Goal: Task Accomplishment & Management: Use online tool/utility

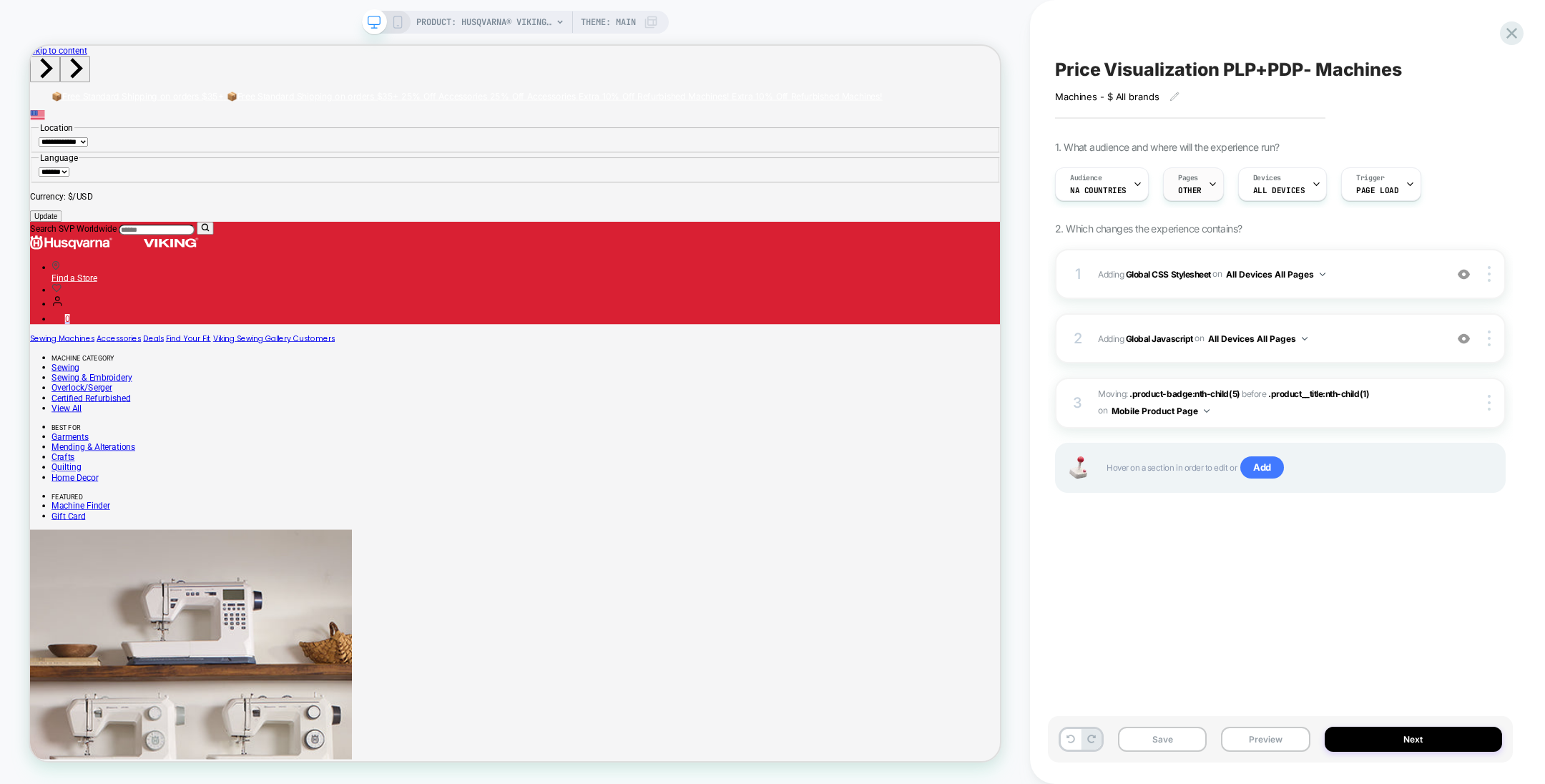
click at [1193, 180] on span "Pages" at bounding box center [1188, 178] width 20 height 10
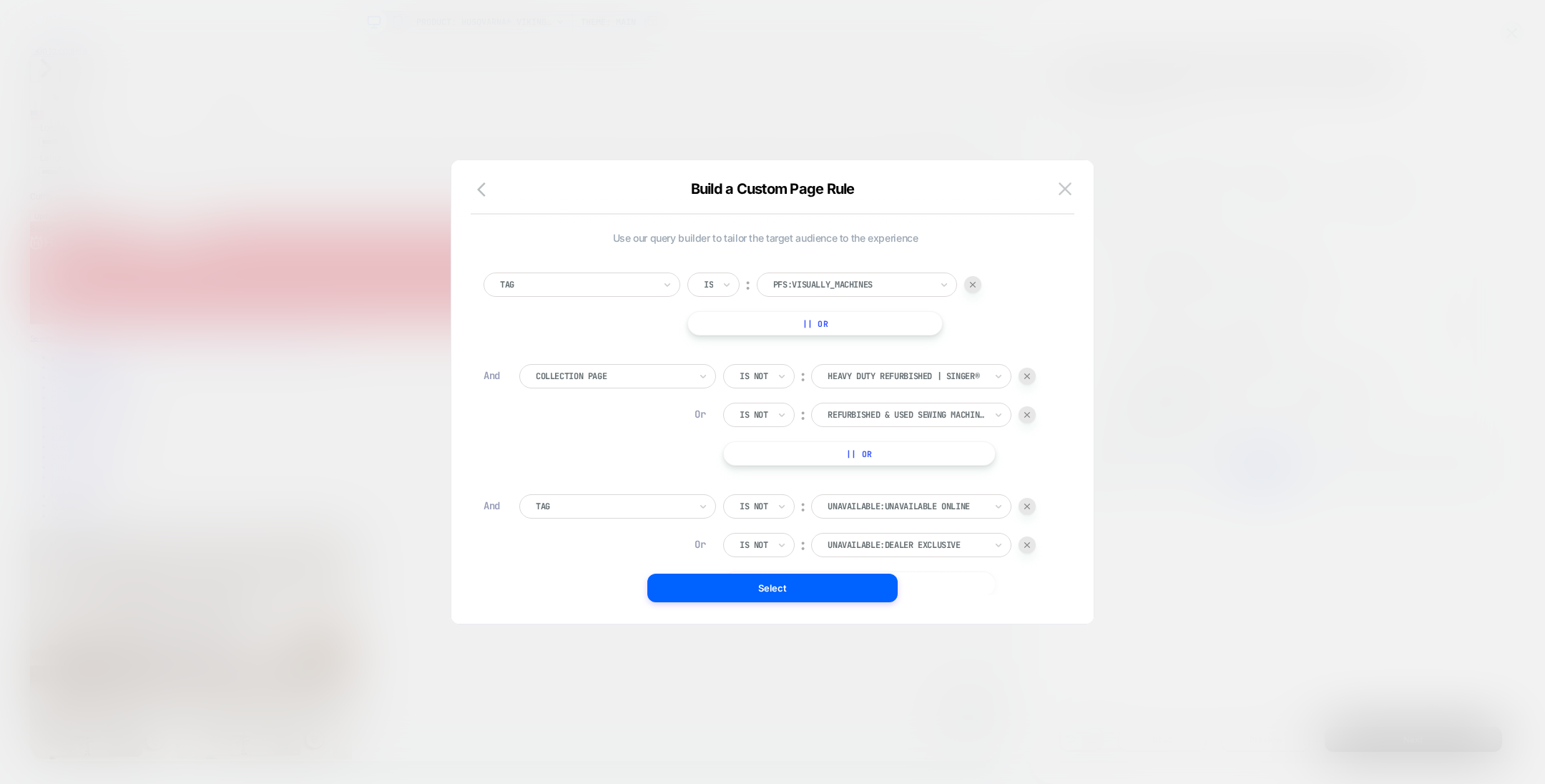
scroll to position [13, 0]
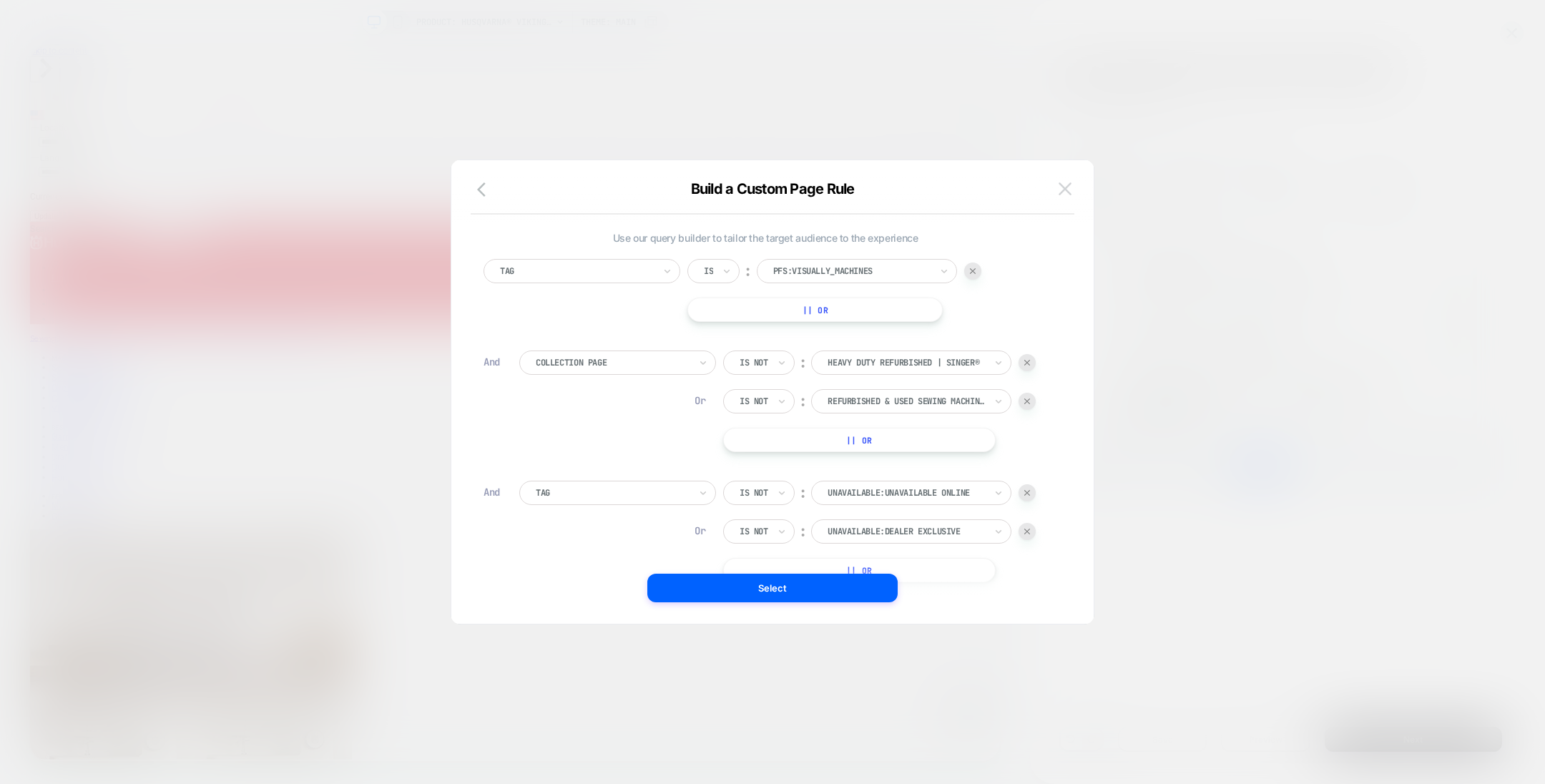
click at [1072, 189] on button at bounding box center [1065, 189] width 21 height 21
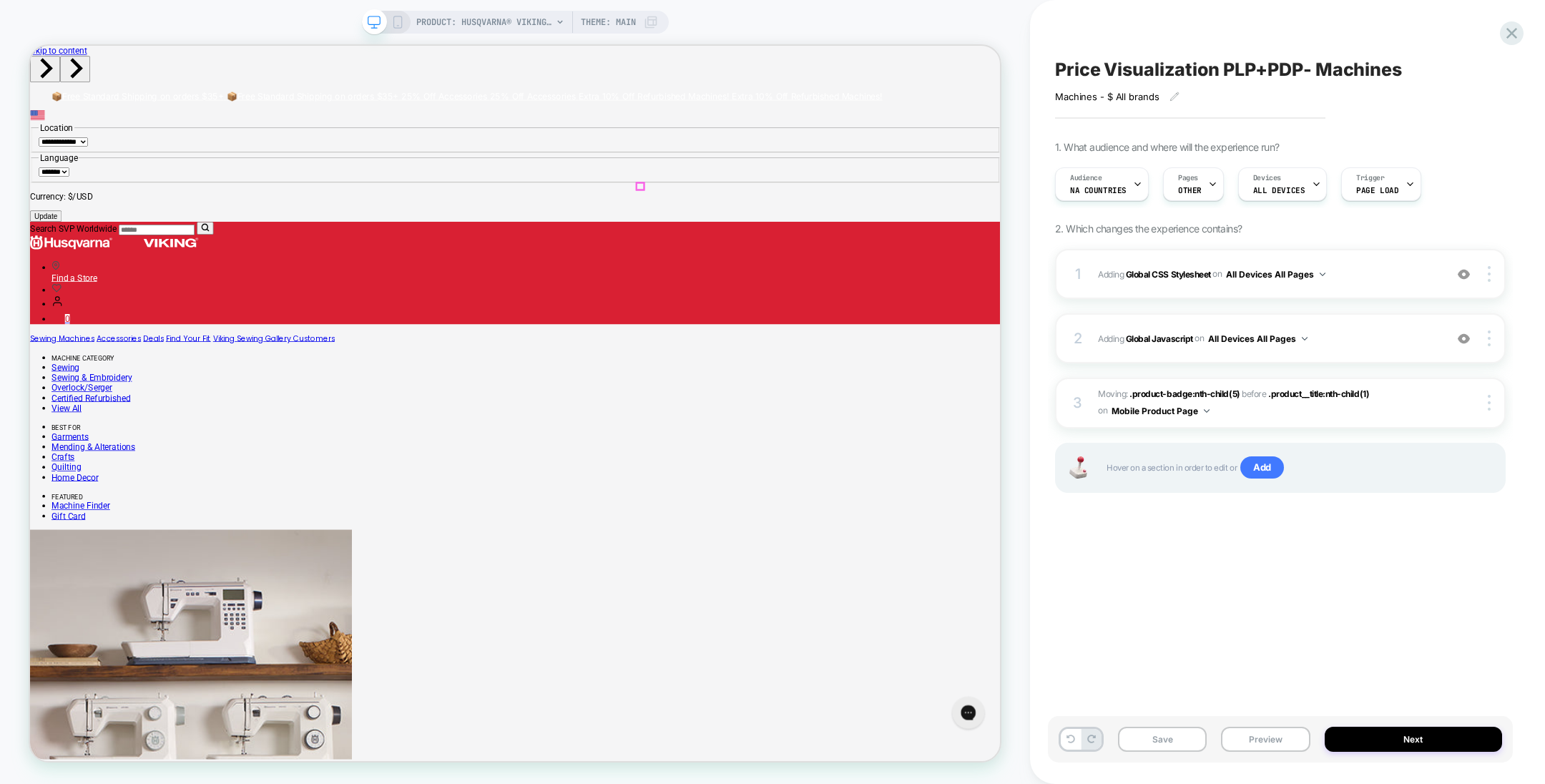
click at [1159, 335] on b "Global Javascript" at bounding box center [1159, 338] width 67 height 11
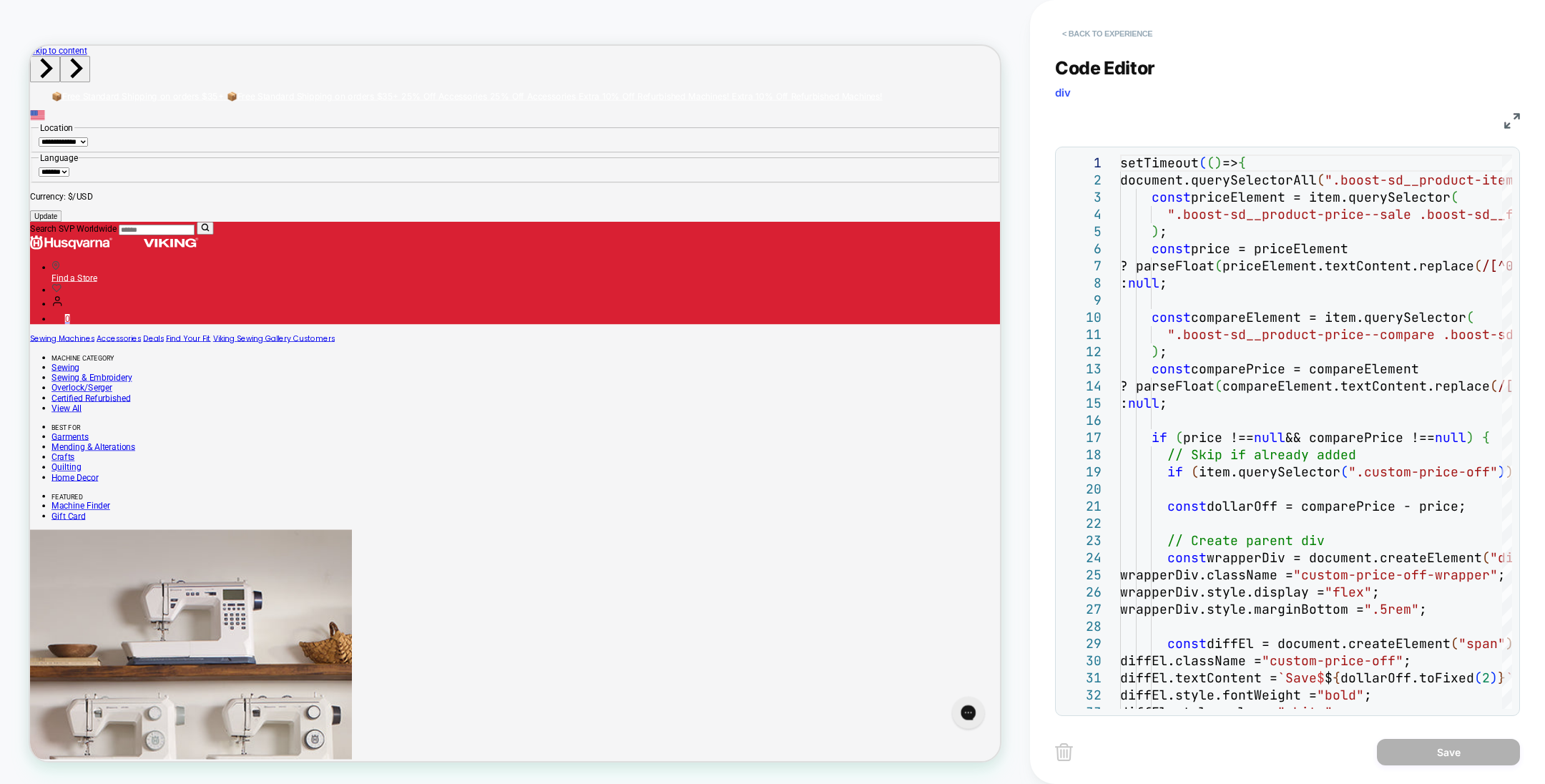
click at [1103, 33] on button "< Back to experience" at bounding box center [1107, 33] width 104 height 23
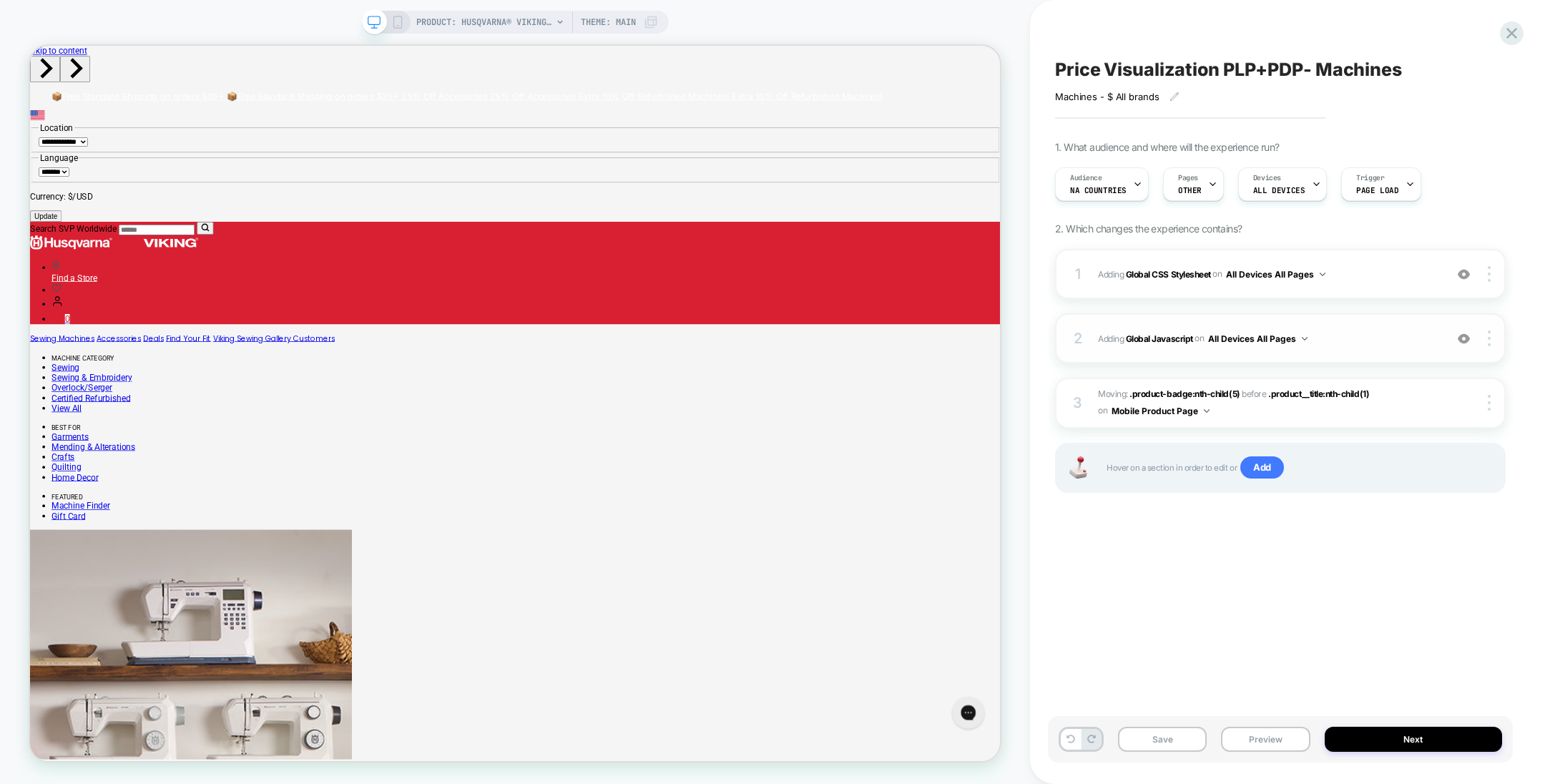
click at [1177, 331] on span "Adding Global Javascript on All Devices All Pages" at bounding box center [1268, 339] width 340 height 18
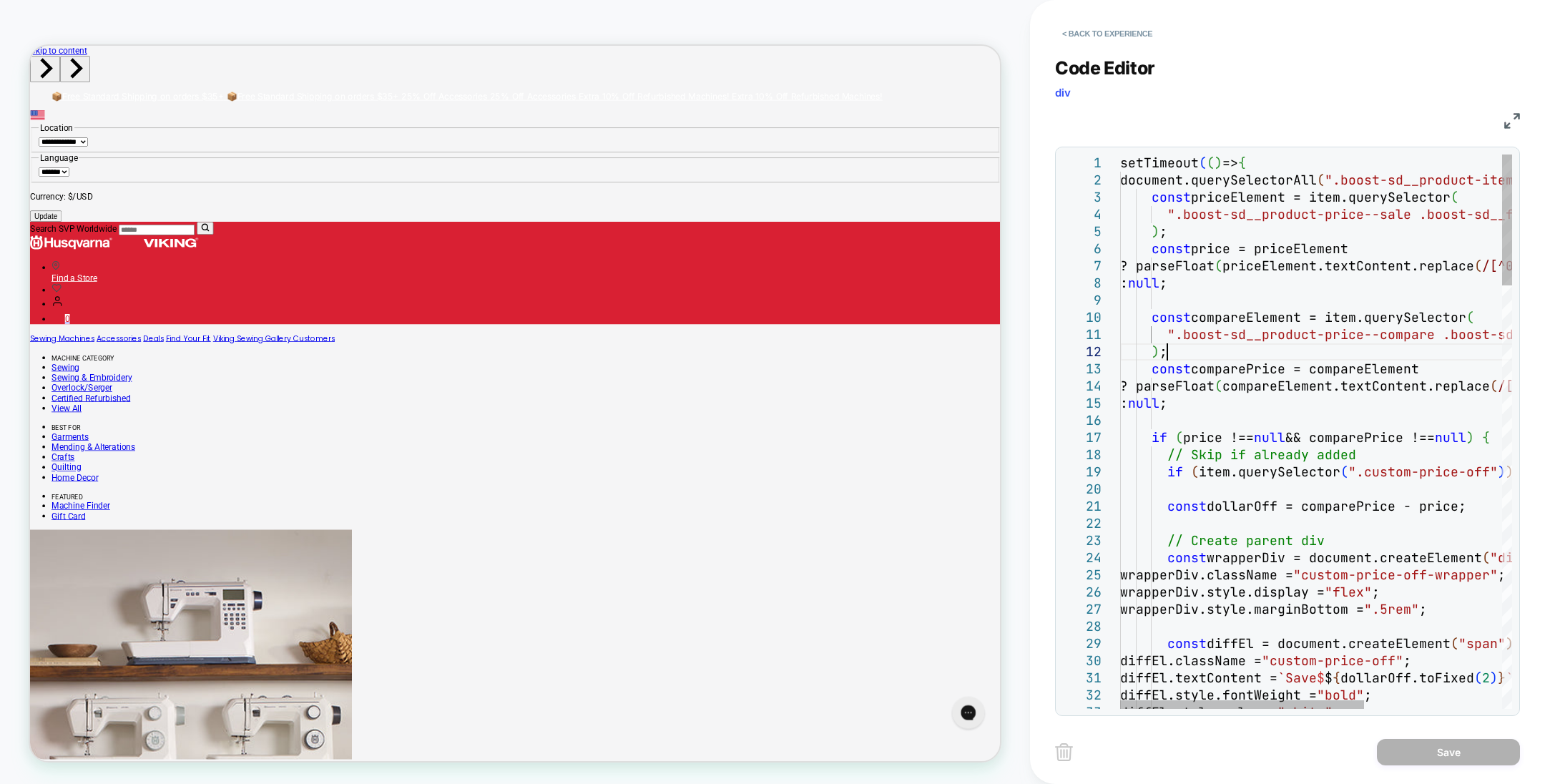
scroll to position [0, 0]
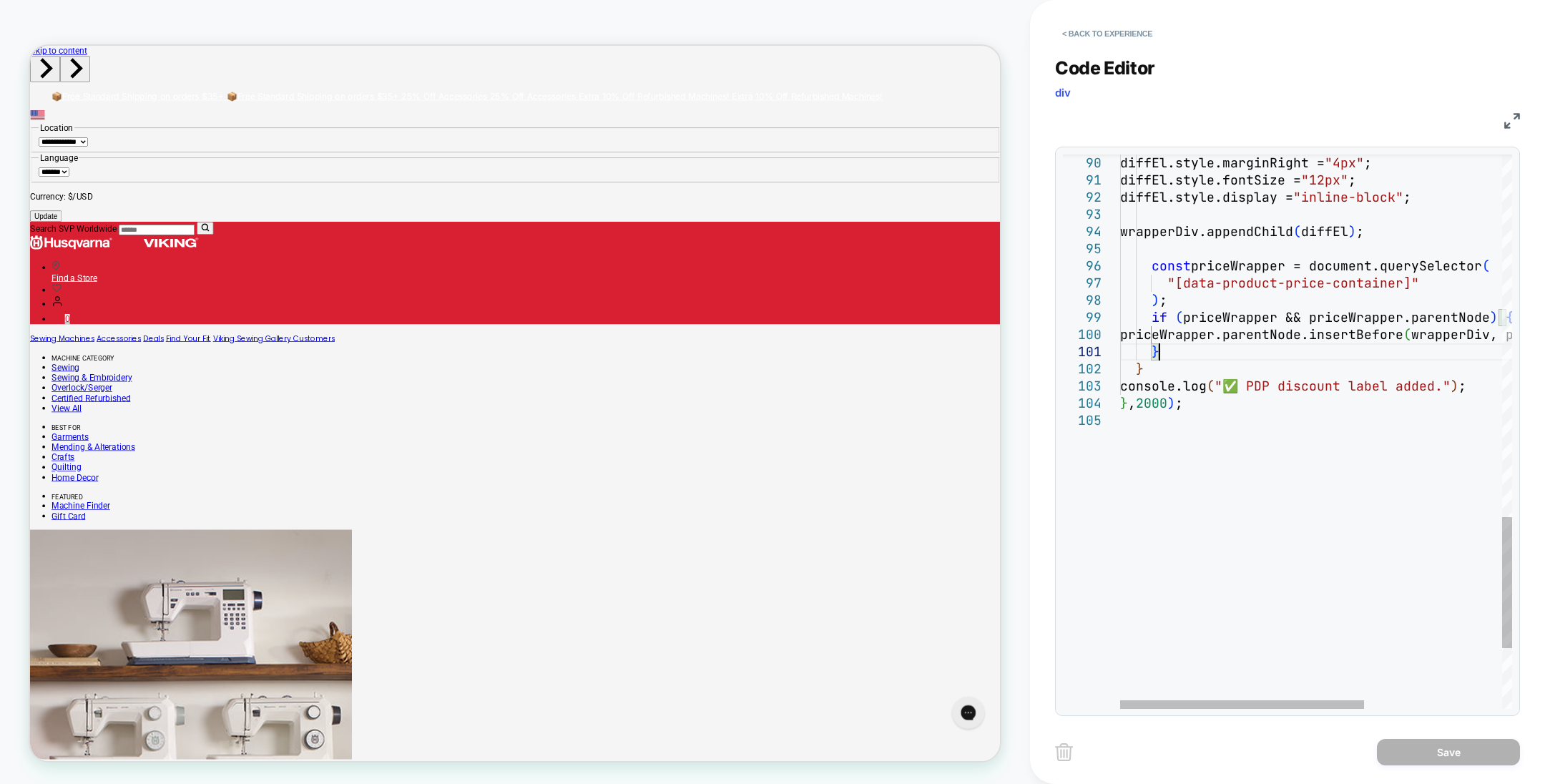
type textarea "**********"
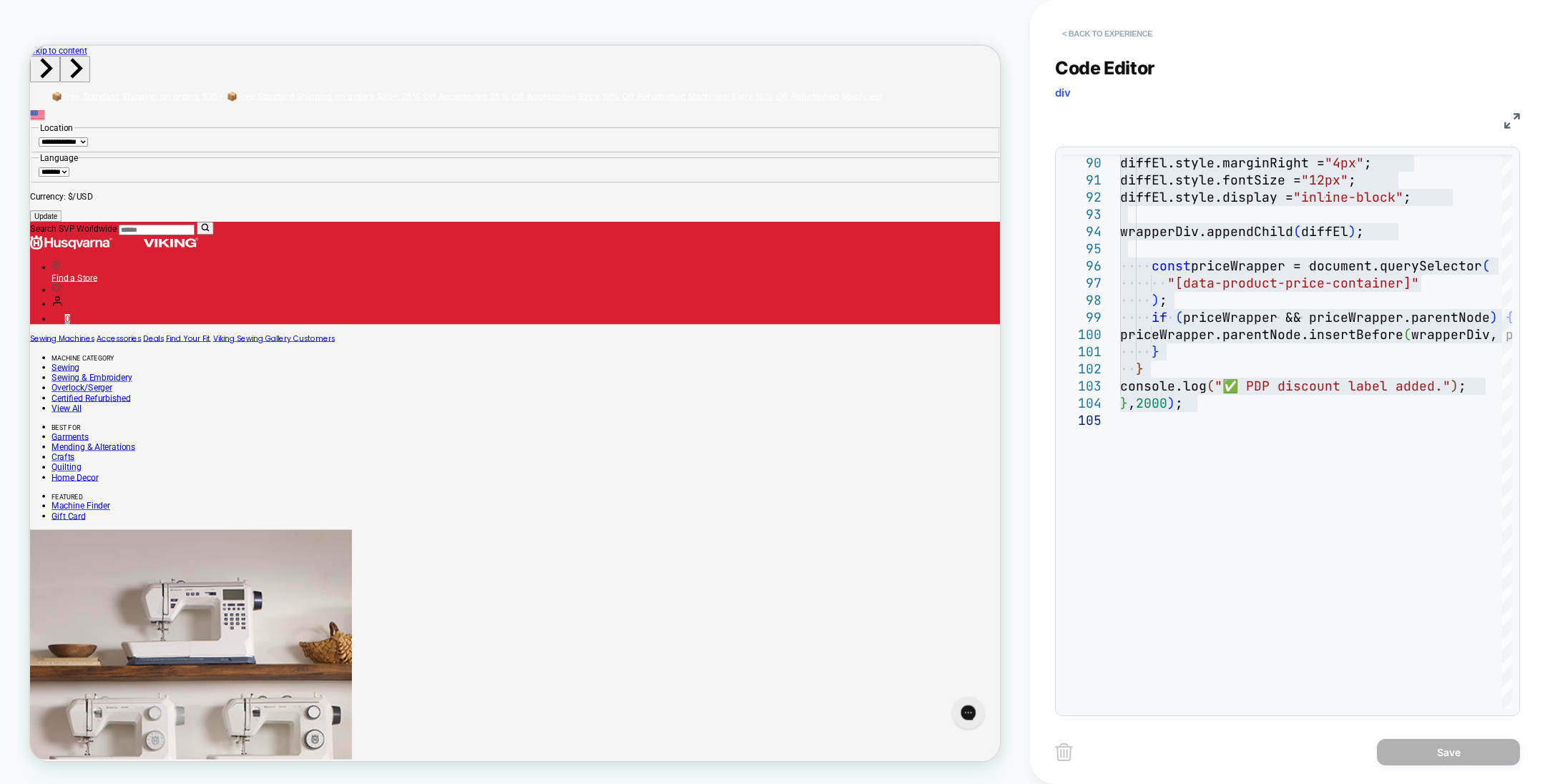
click at [1080, 33] on button "< Back to experience" at bounding box center [1107, 33] width 104 height 23
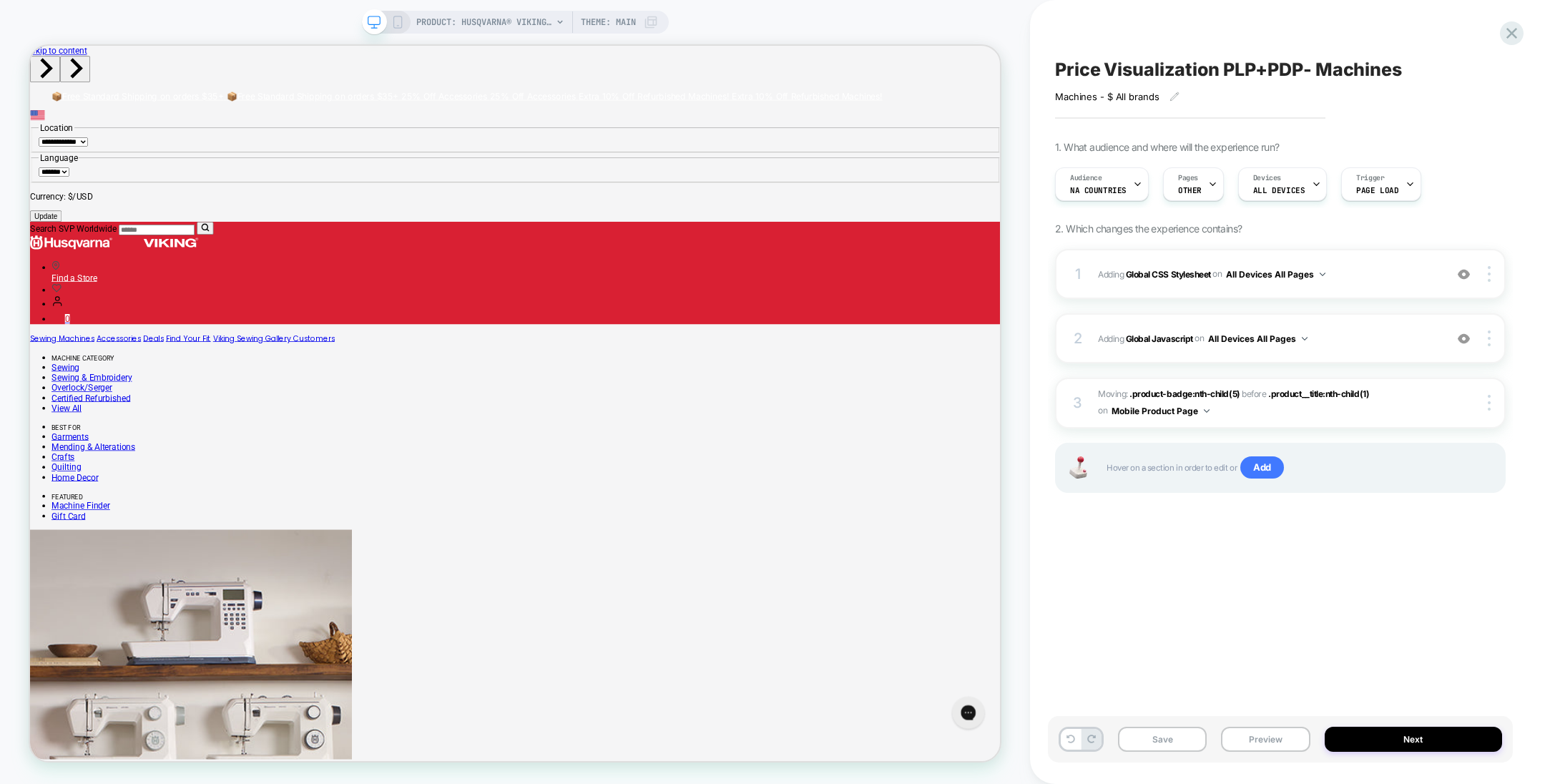
click at [1029, 428] on div "PRODUCT: HUSQVARNA® VIKING® Refurbished DESIGNER QUARTZ™ 29 Sewing & Embroidery…" at bounding box center [515, 391] width 1030 height 755
click at [1173, 183] on div "Pages OTHER" at bounding box center [1190, 184] width 53 height 33
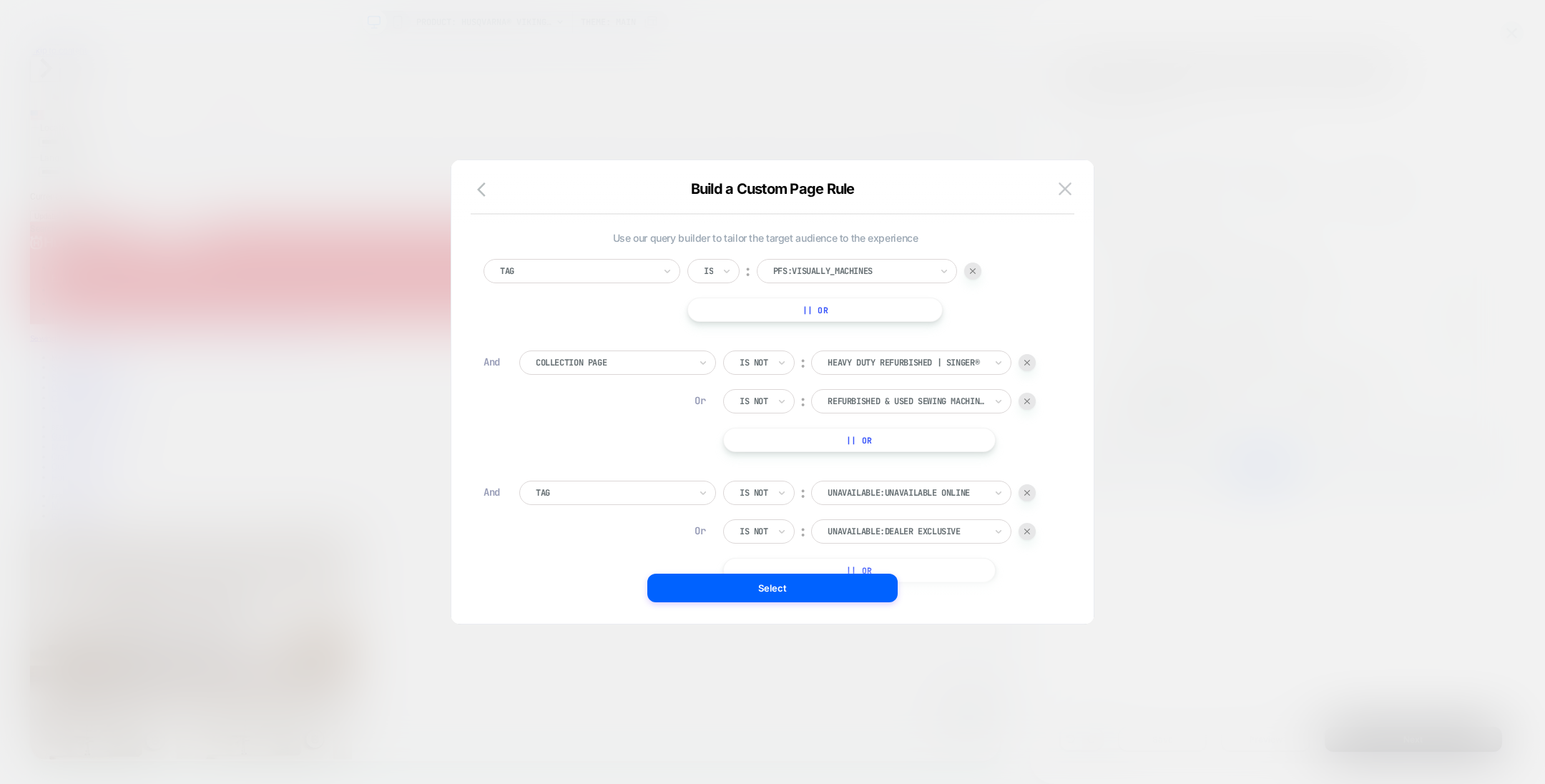
scroll to position [96, 0]
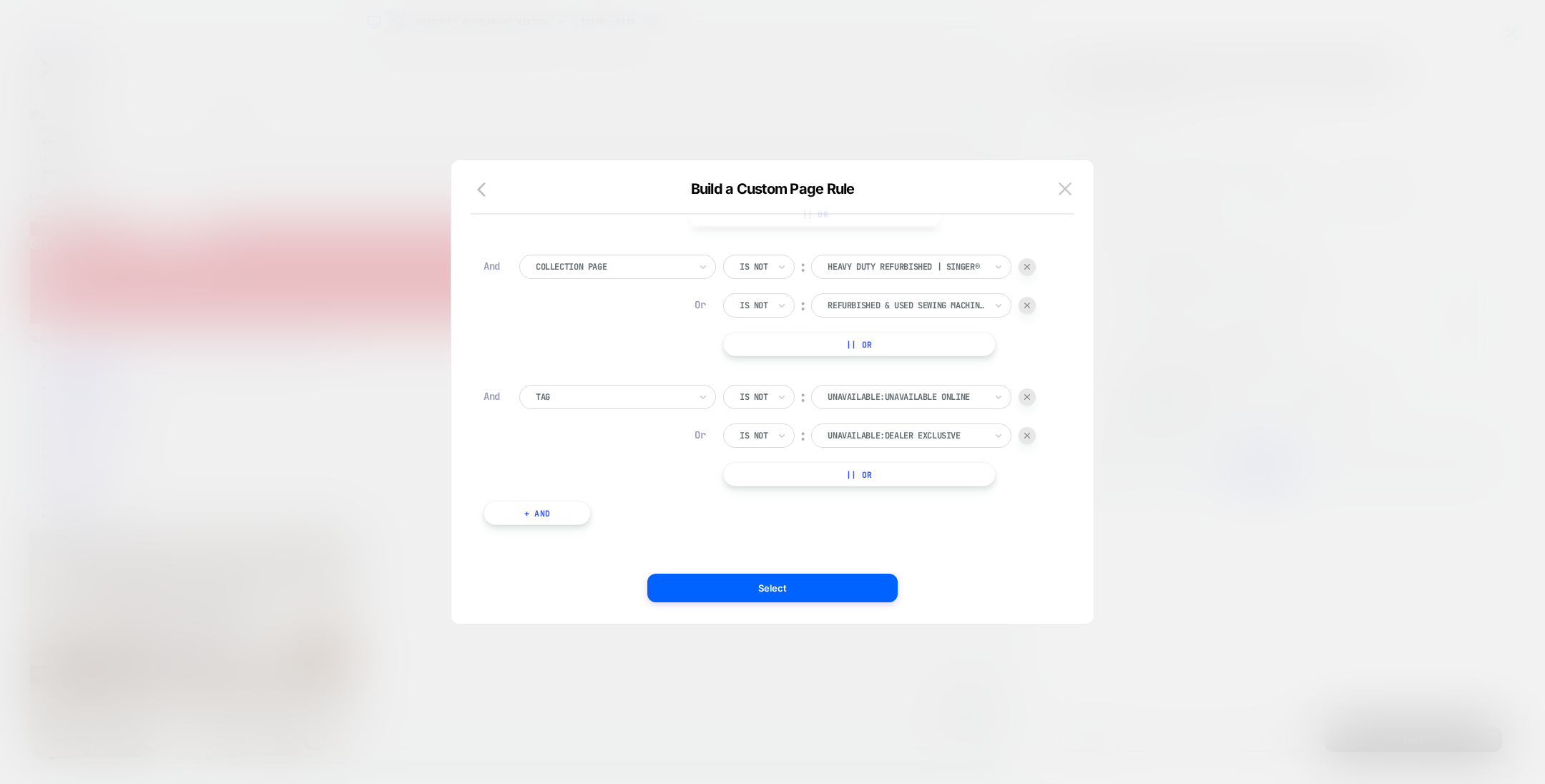
click at [562, 509] on button "+ And" at bounding box center [537, 513] width 107 height 24
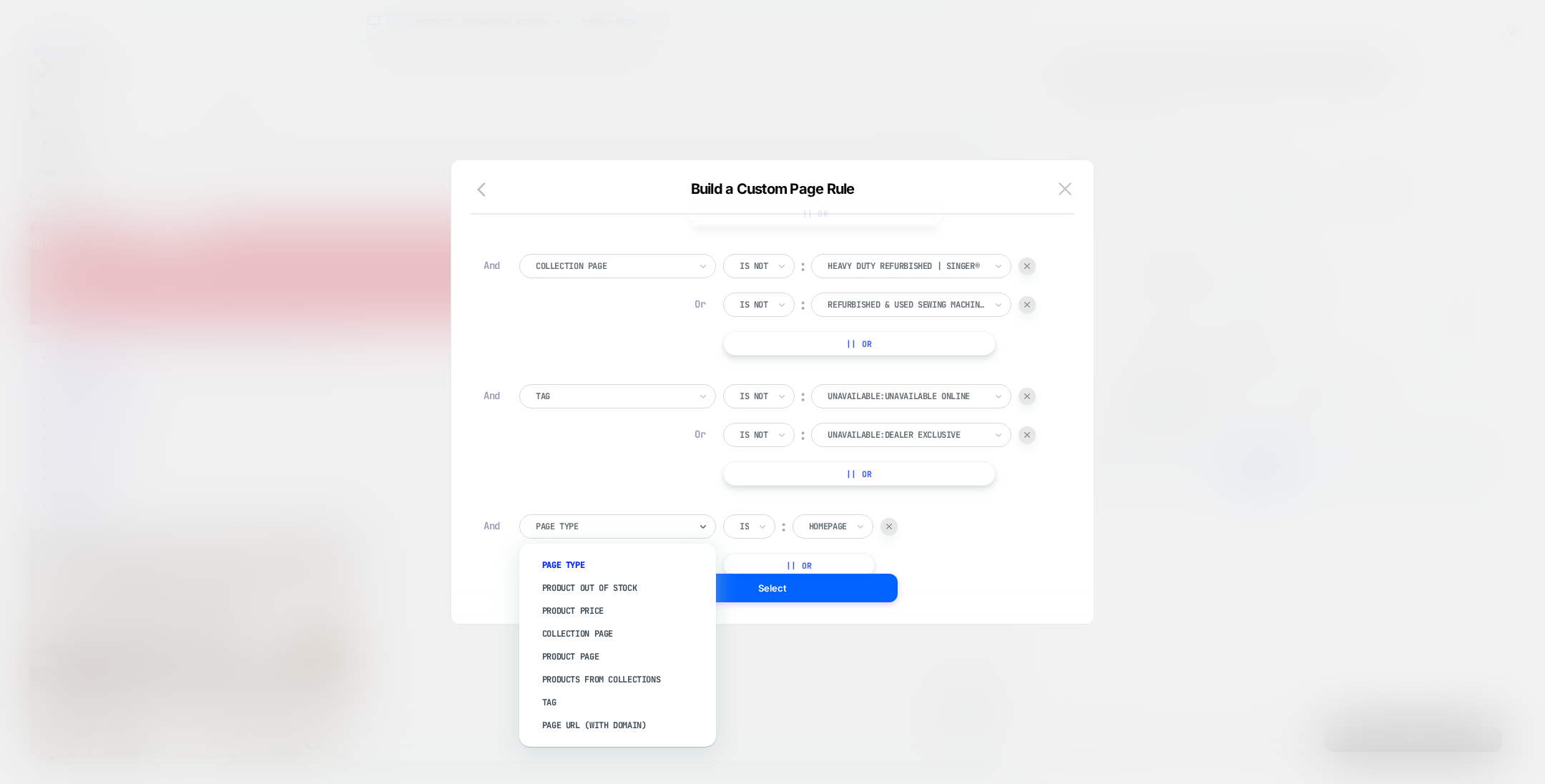
click at [588, 527] on div at bounding box center [613, 526] width 154 height 13
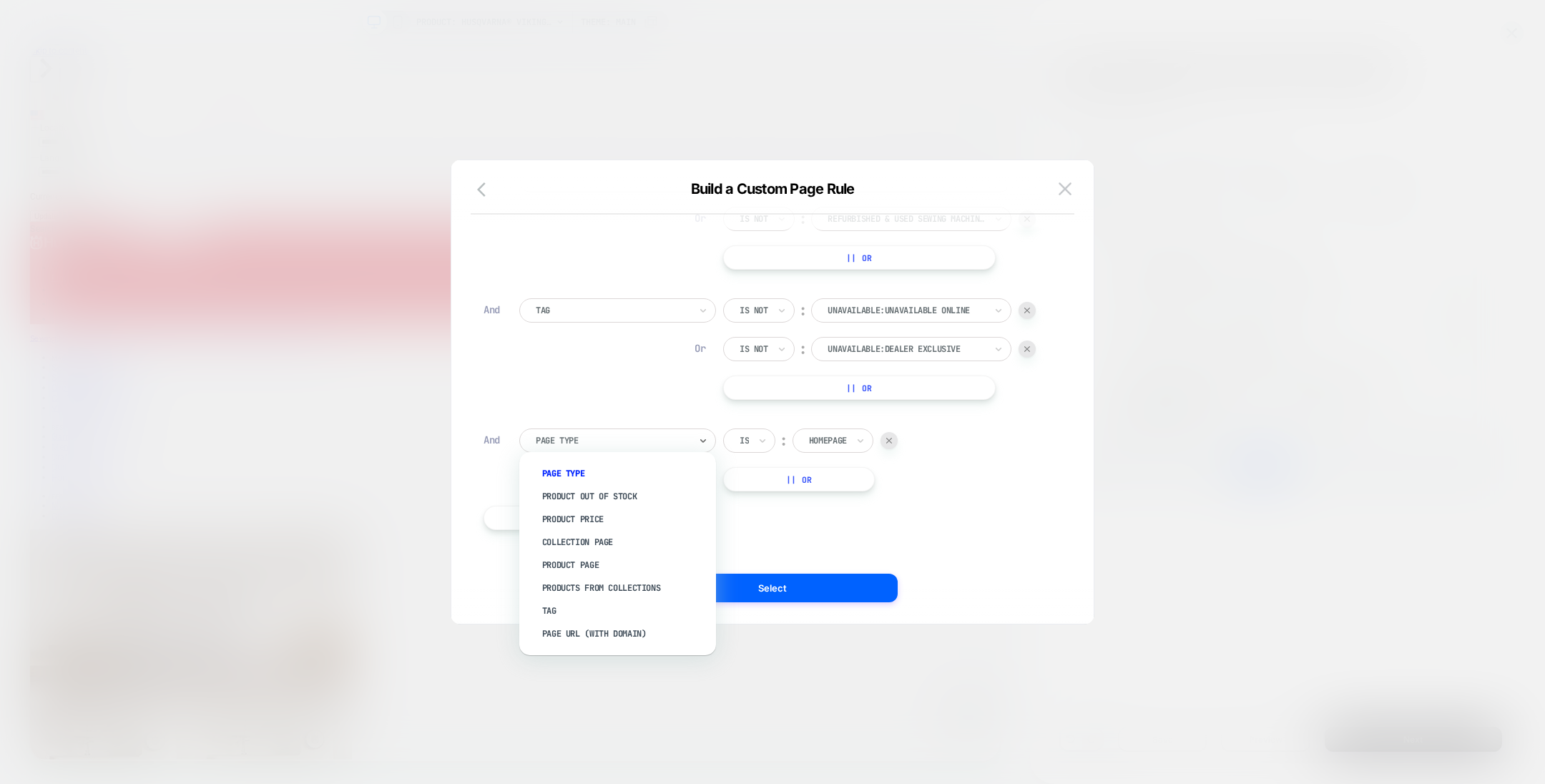
scroll to position [187, 0]
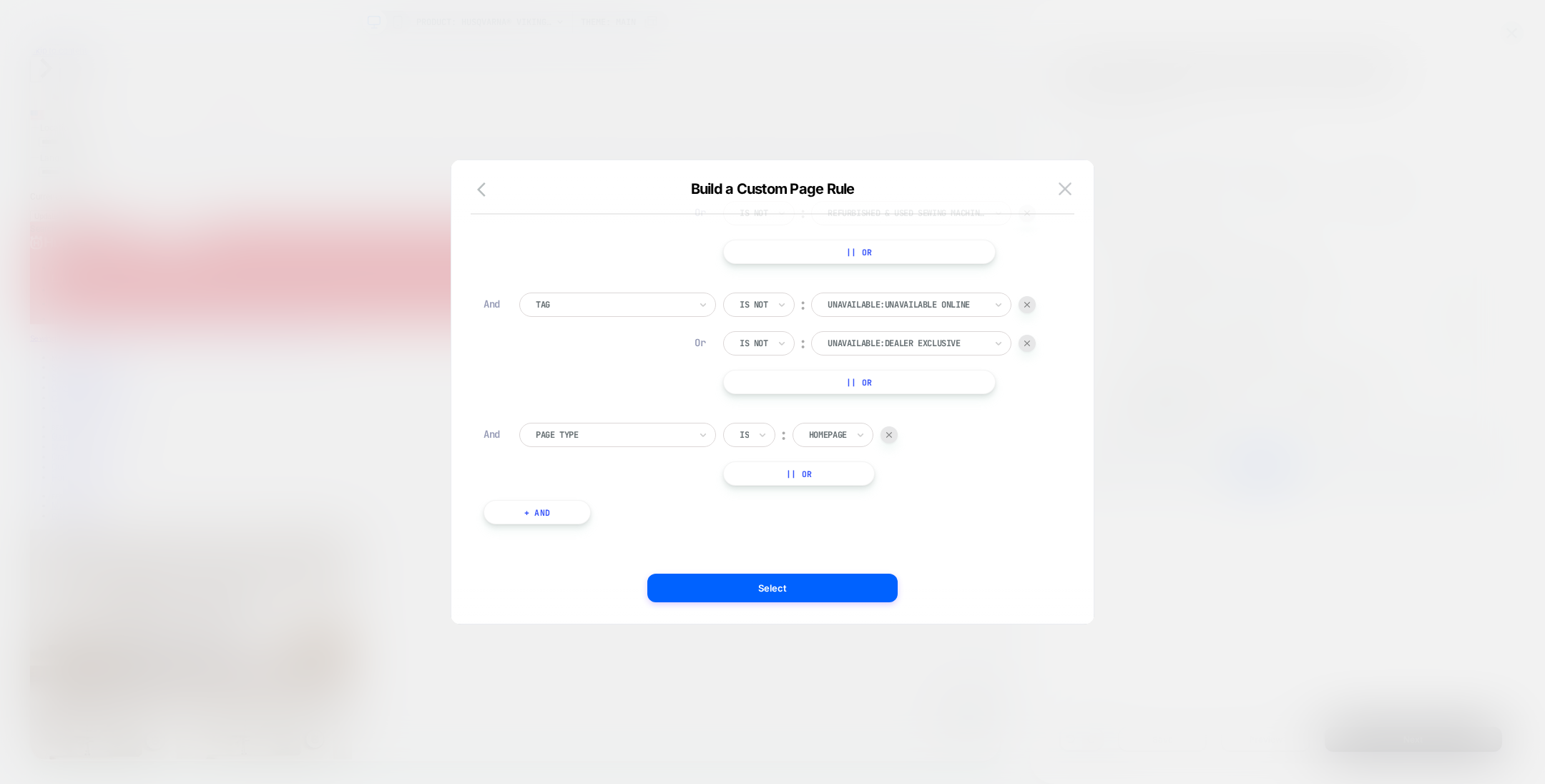
click at [796, 512] on div "Tag Is ︰ pfs:visually_machines || Or And Collection Page Is not ︰ Heavy Duty Re…" at bounding box center [765, 305] width 578 height 482
click at [570, 515] on button "+ And" at bounding box center [537, 513] width 107 height 24
click at [892, 524] on img at bounding box center [889, 527] width 6 height 6
click at [687, 435] on div at bounding box center [613, 435] width 154 height 13
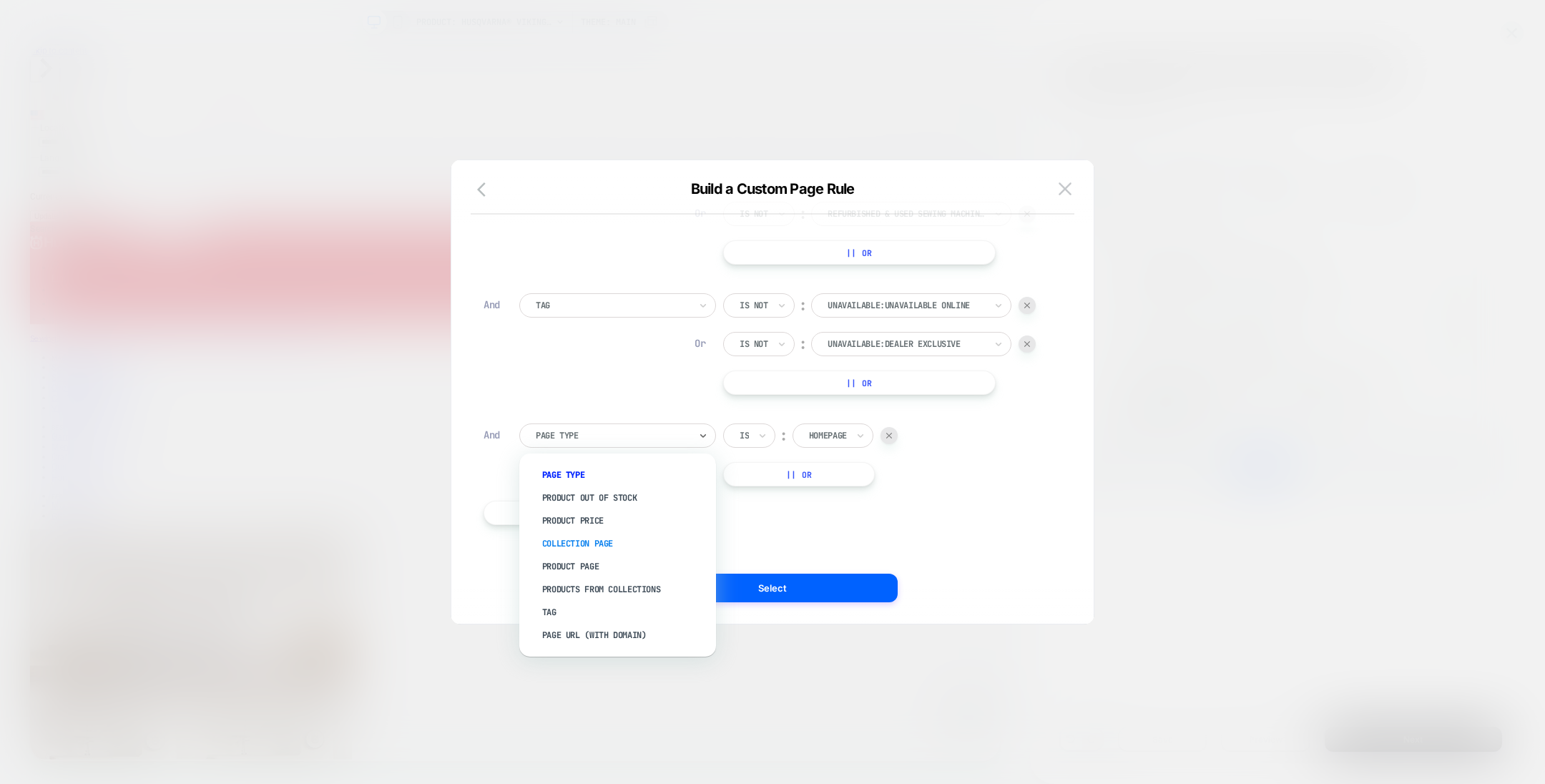
click at [630, 537] on div "Collection Page" at bounding box center [625, 543] width 183 height 23
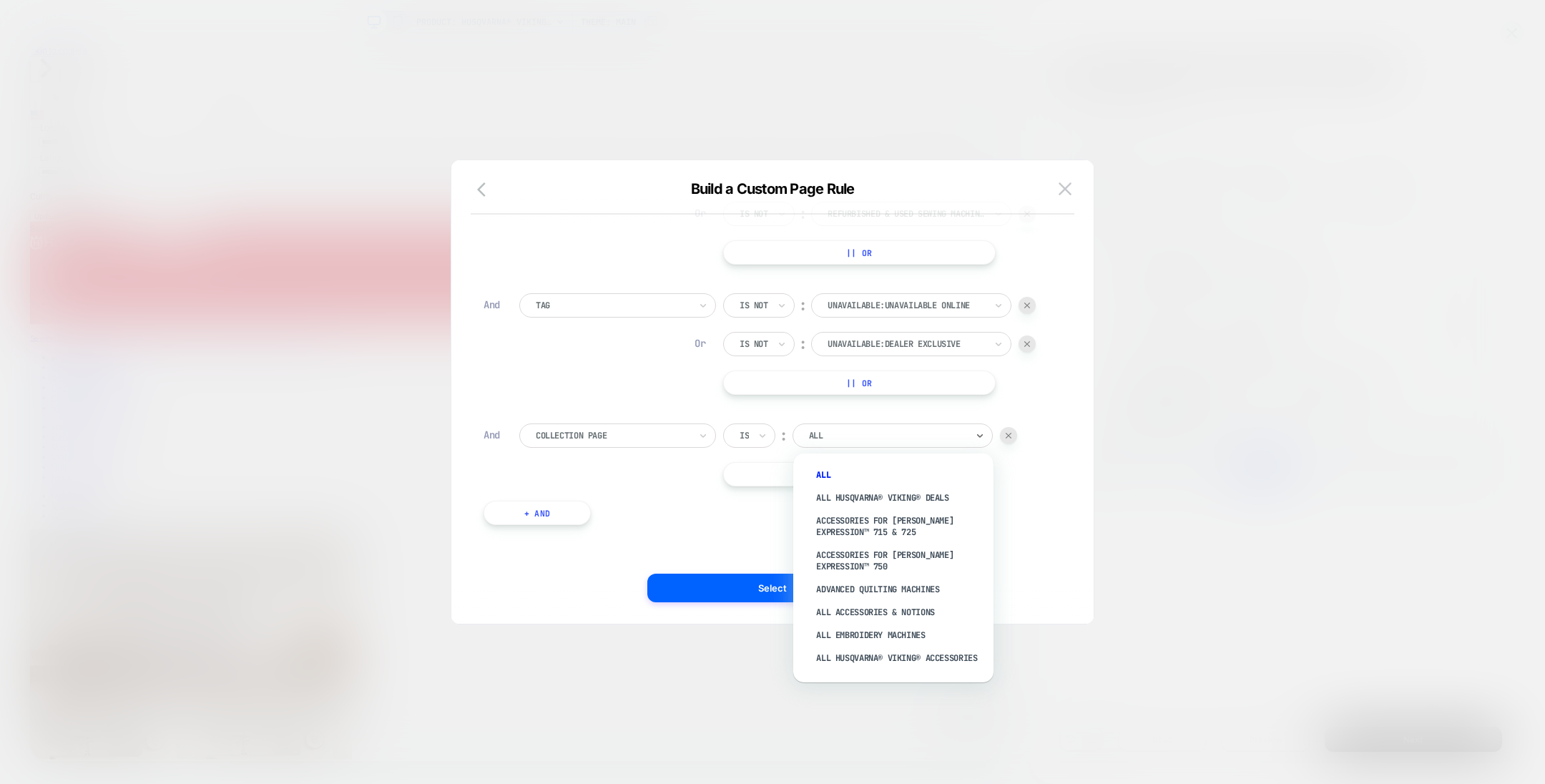
click at [826, 431] on div at bounding box center [887, 435] width 158 height 13
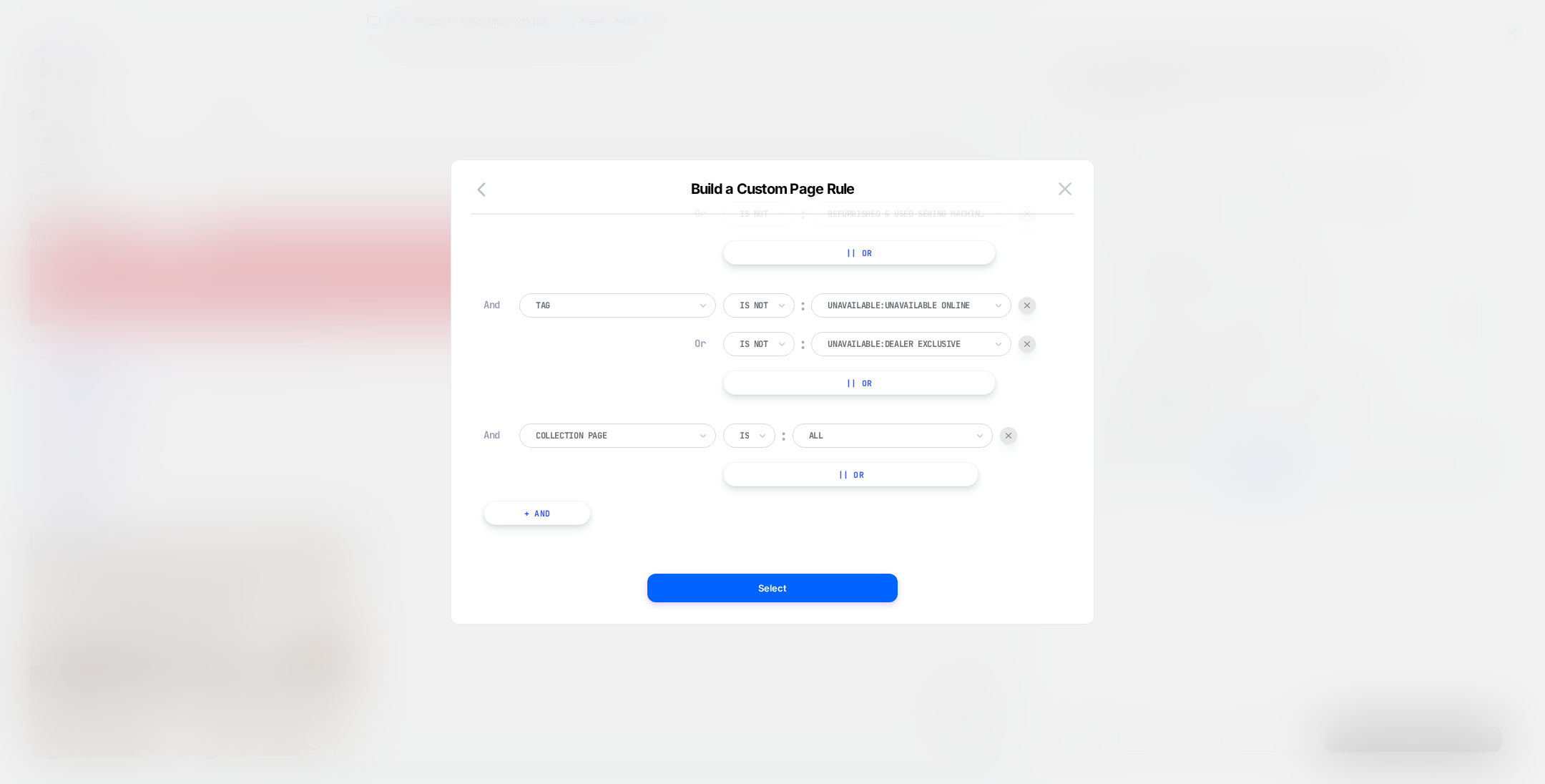
click at [622, 339] on div "Tag Is not ︰ unavailable:Unavailable Online UNAVAILABLE:UNAVAILABLE ONLINE Or I…" at bounding box center [783, 343] width 528 height 101
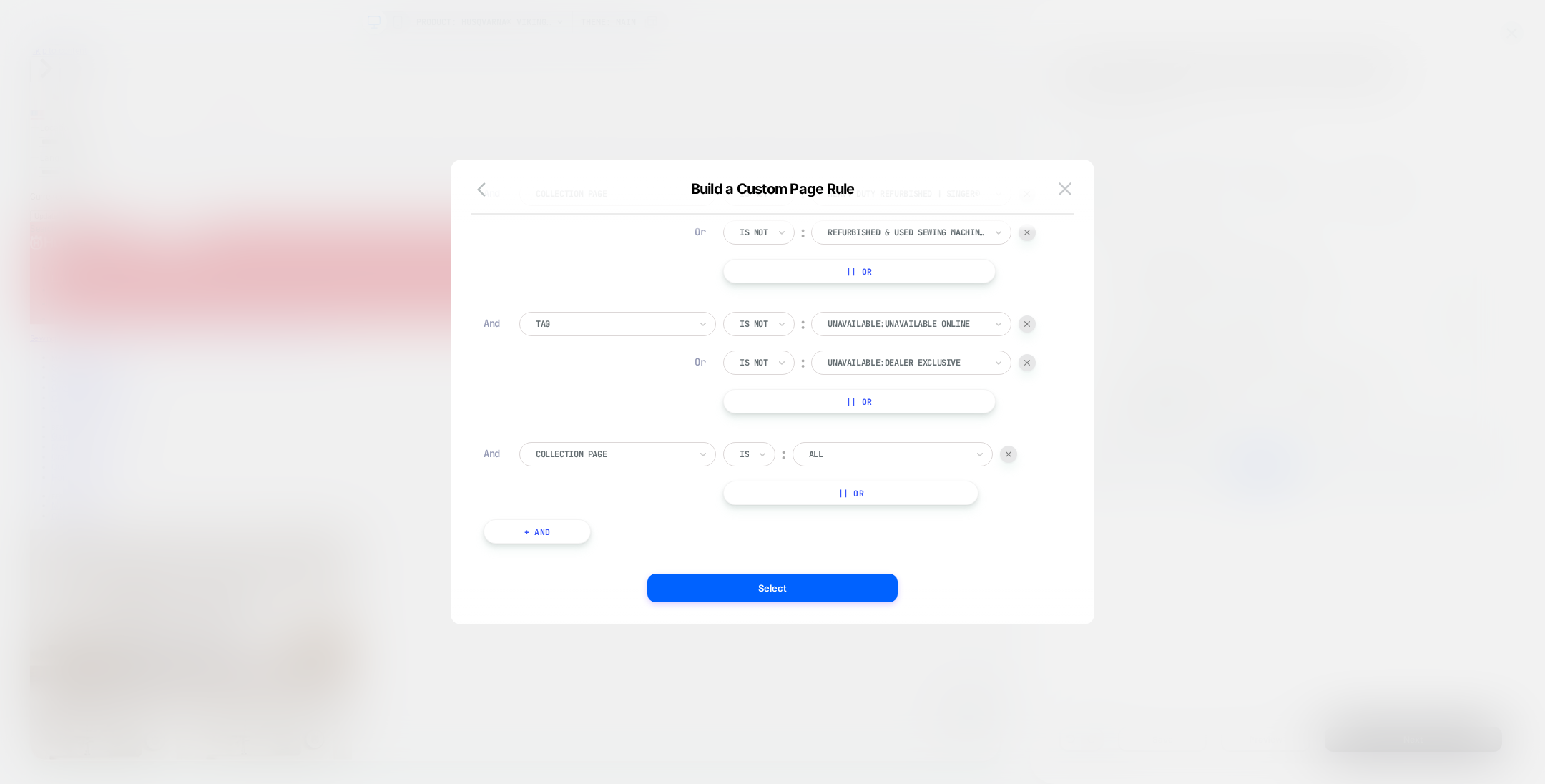
scroll to position [187, 0]
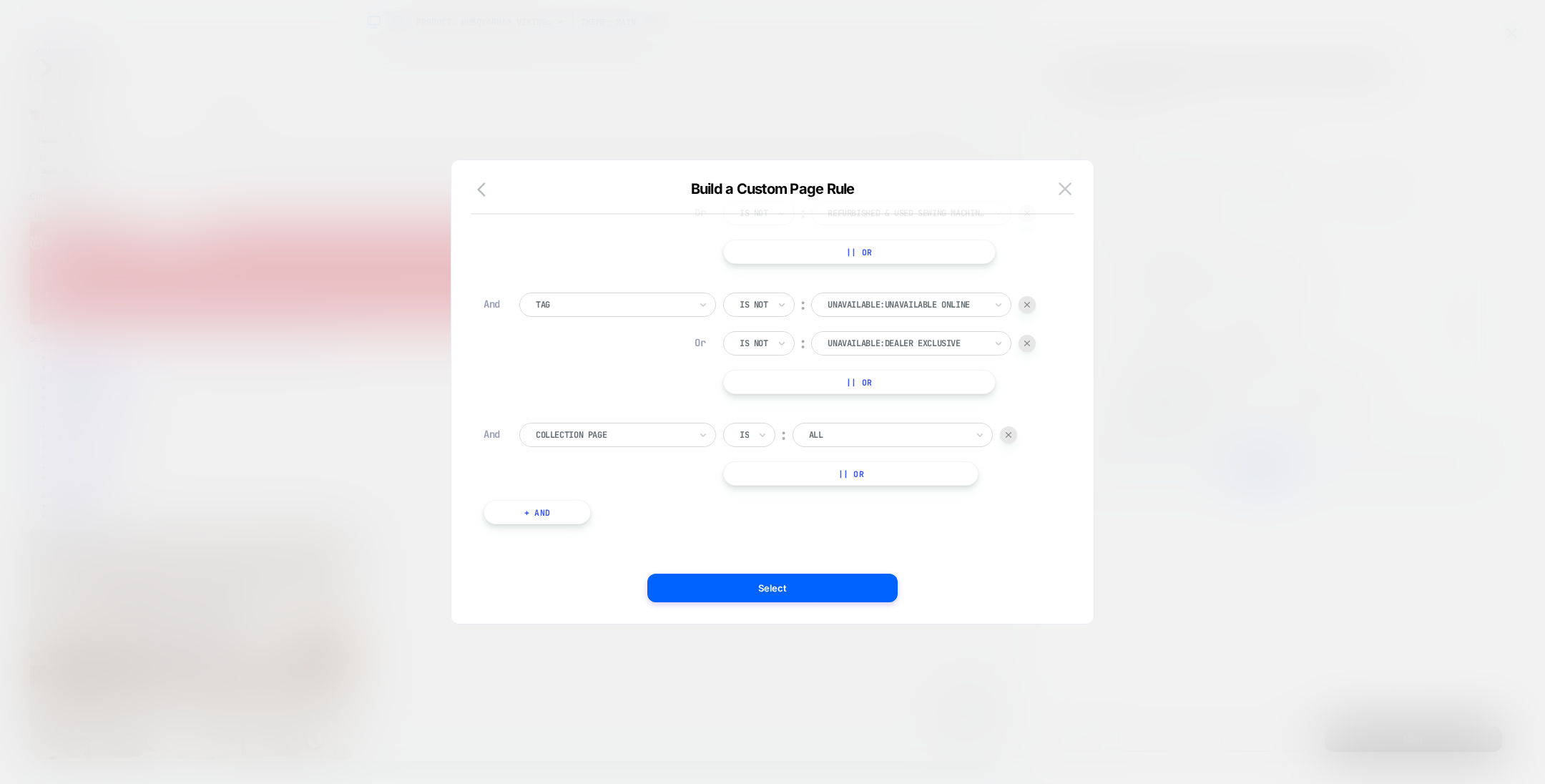
click at [829, 437] on div at bounding box center [887, 434] width 158 height 13
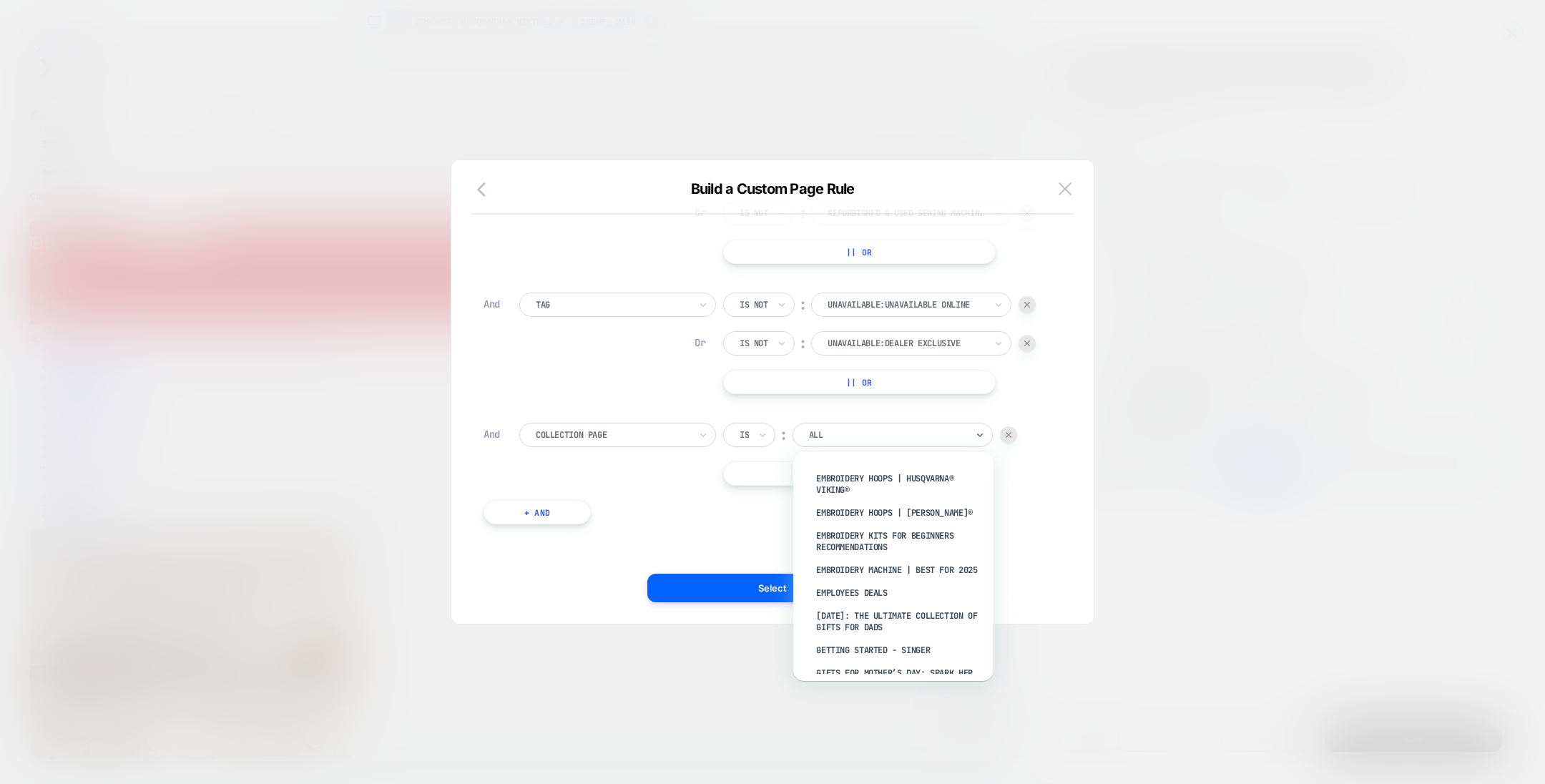
scroll to position [694, 0]
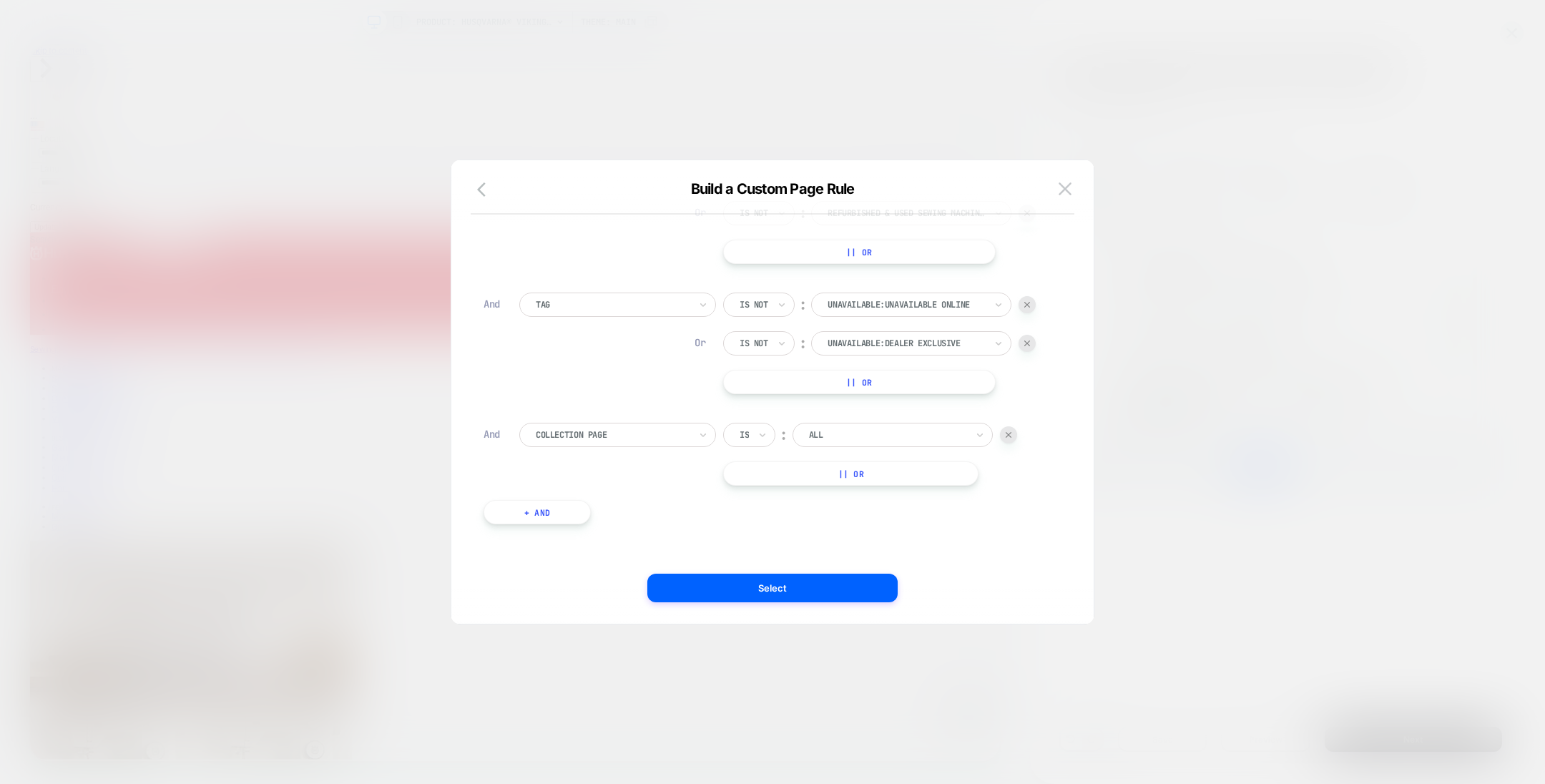
click at [1005, 433] on div at bounding box center [1009, 434] width 17 height 17
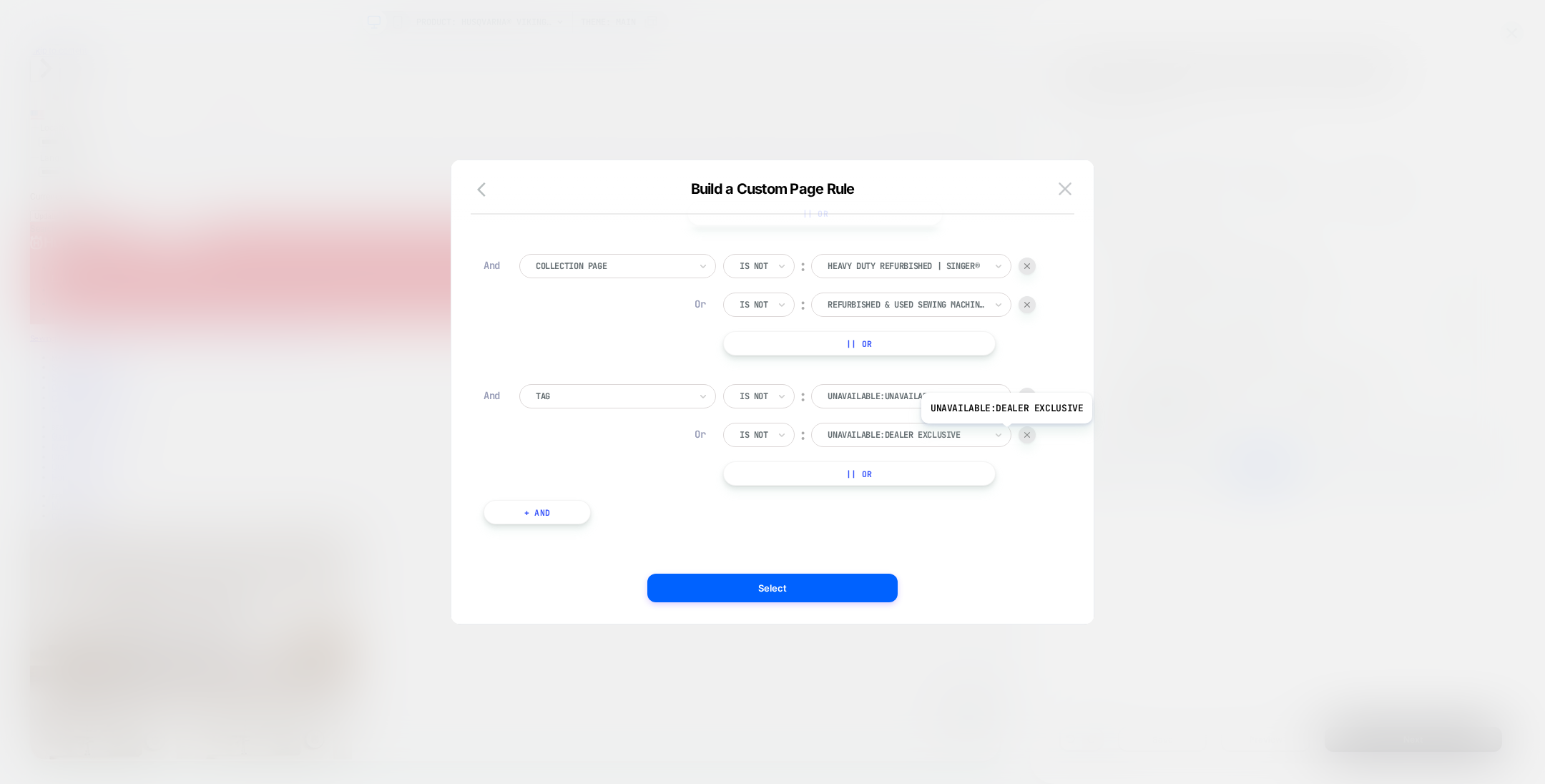
scroll to position [96, 0]
click at [1062, 195] on img at bounding box center [1065, 189] width 13 height 12
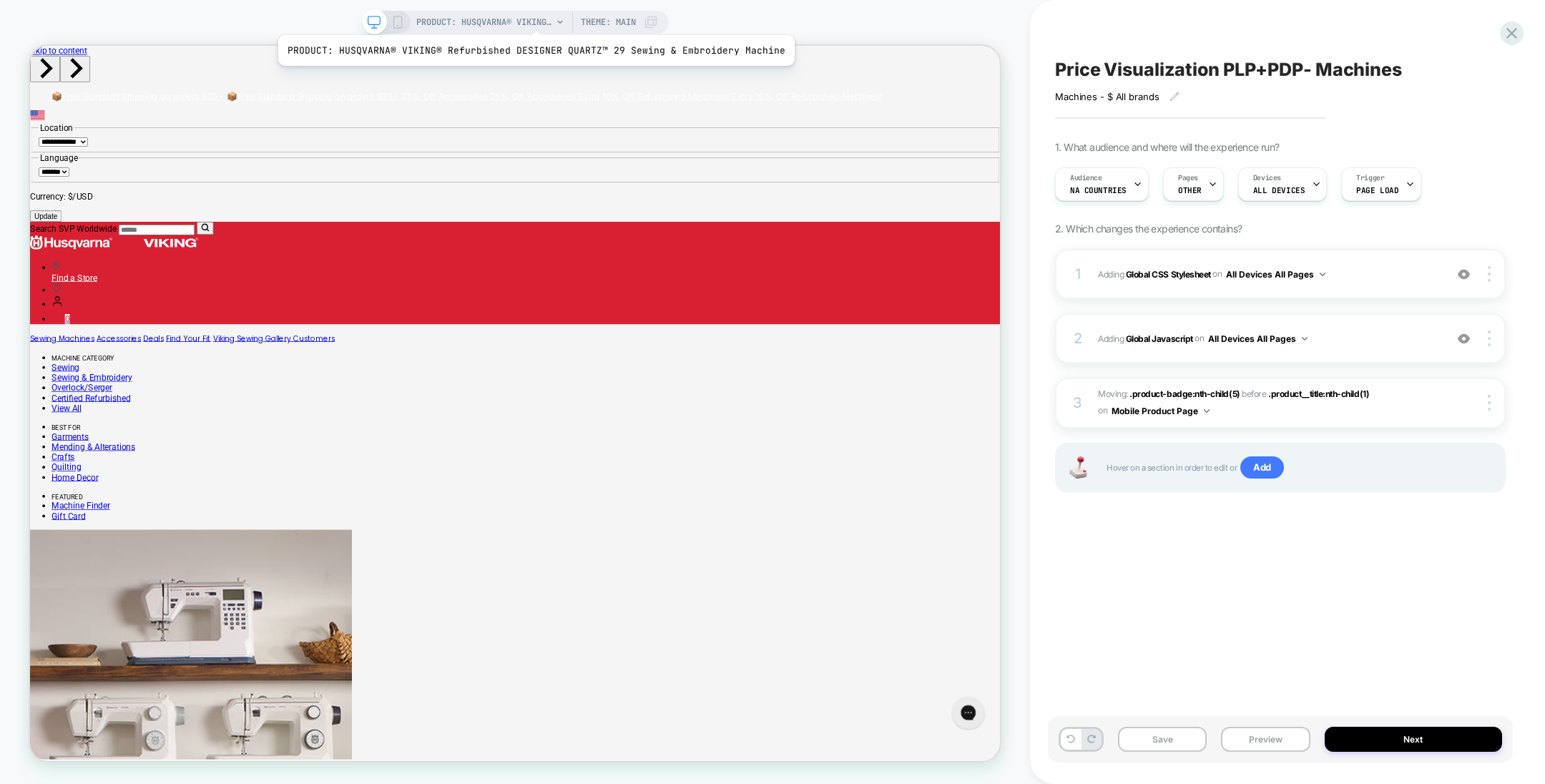
click at [530, 17] on span "PRODUCT: HUSQVARNA® VIKING® Refurbished DESIGNER QUARTZ™ 29 Sewing & Embroidery…" at bounding box center [485, 22] width 136 height 23
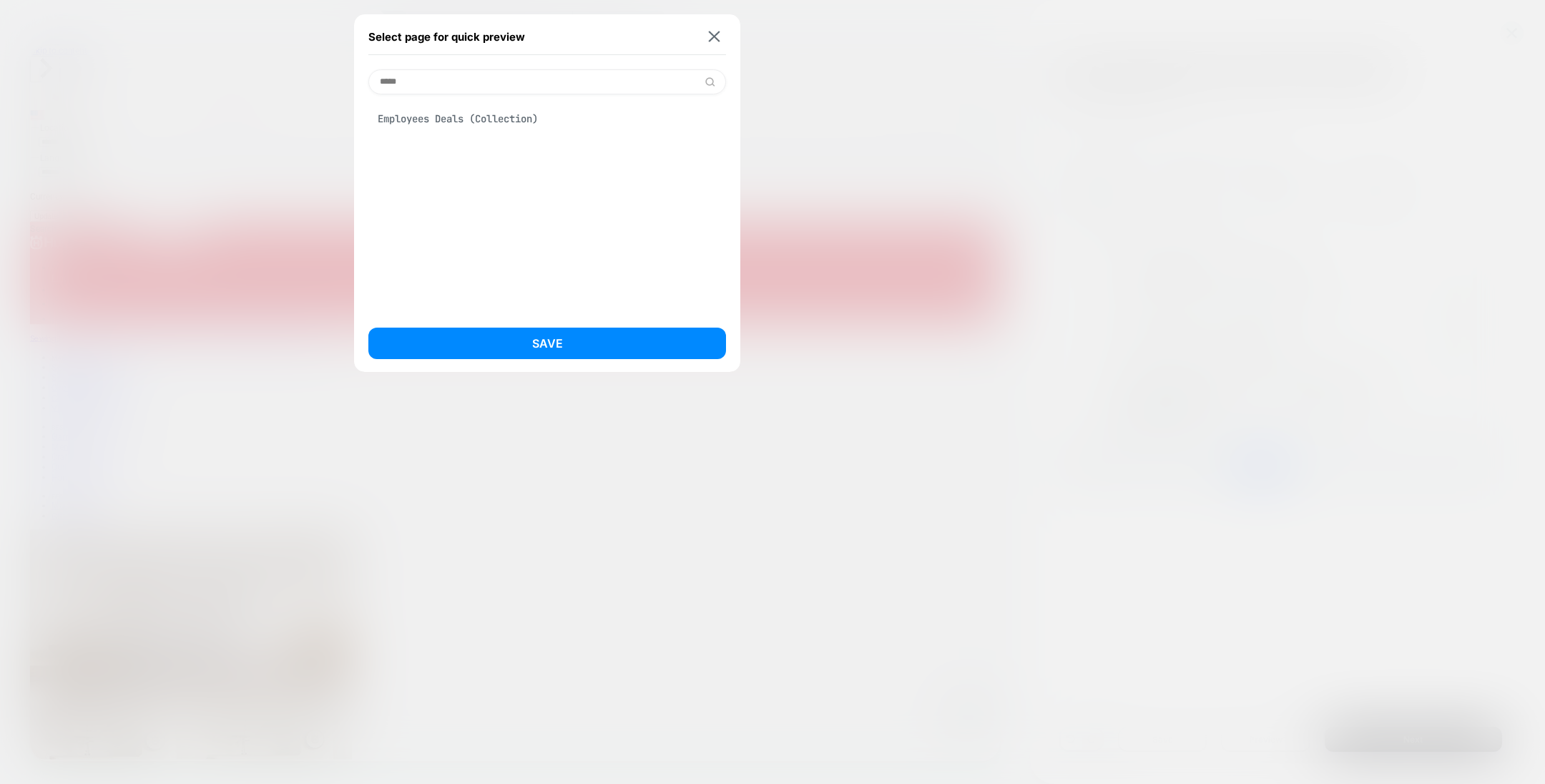
type input "*****"
click at [544, 112] on div "Employees Deals (Collection)" at bounding box center [547, 118] width 357 height 27
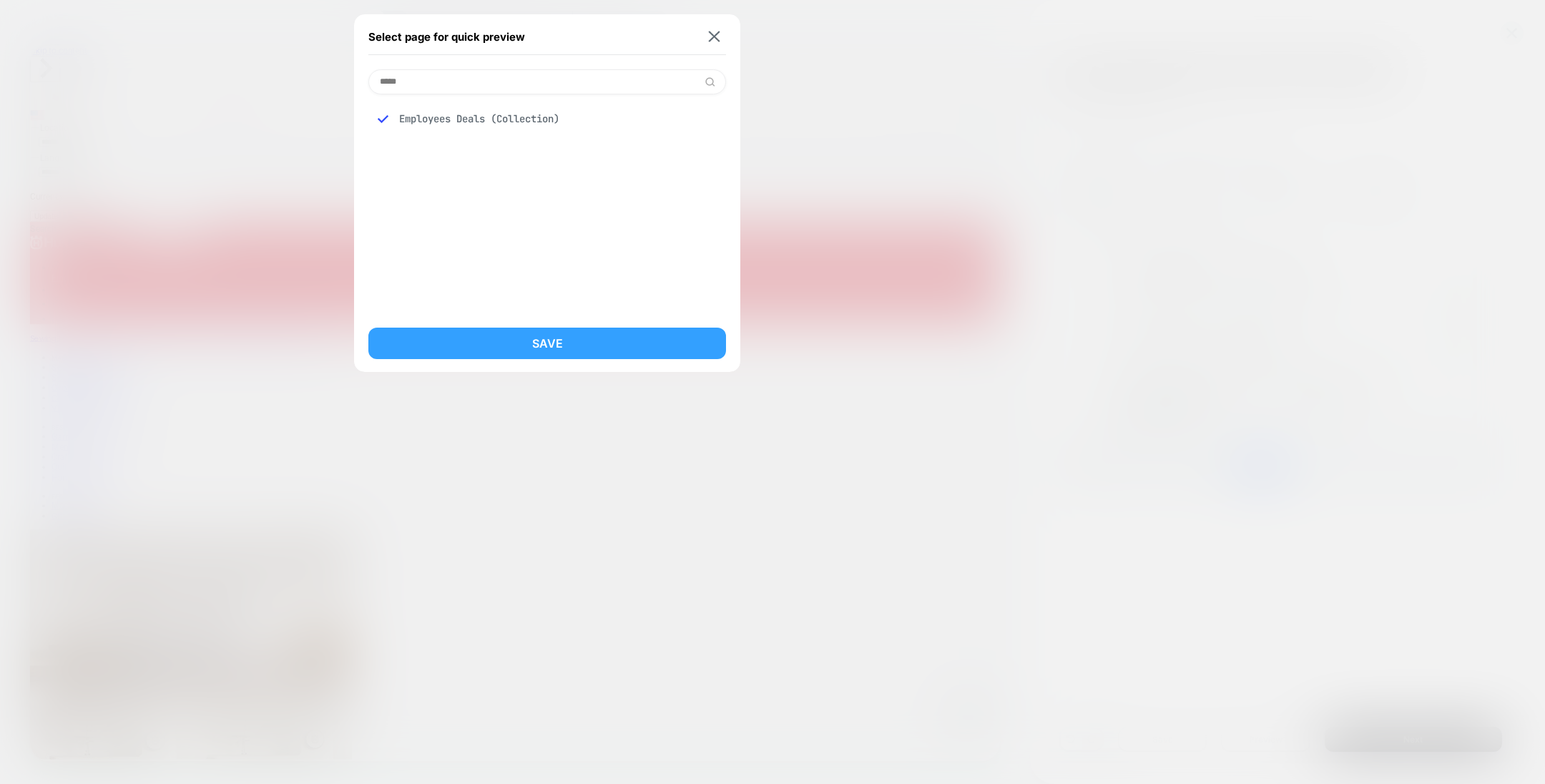
click at [687, 334] on button "Save" at bounding box center [547, 343] width 357 height 32
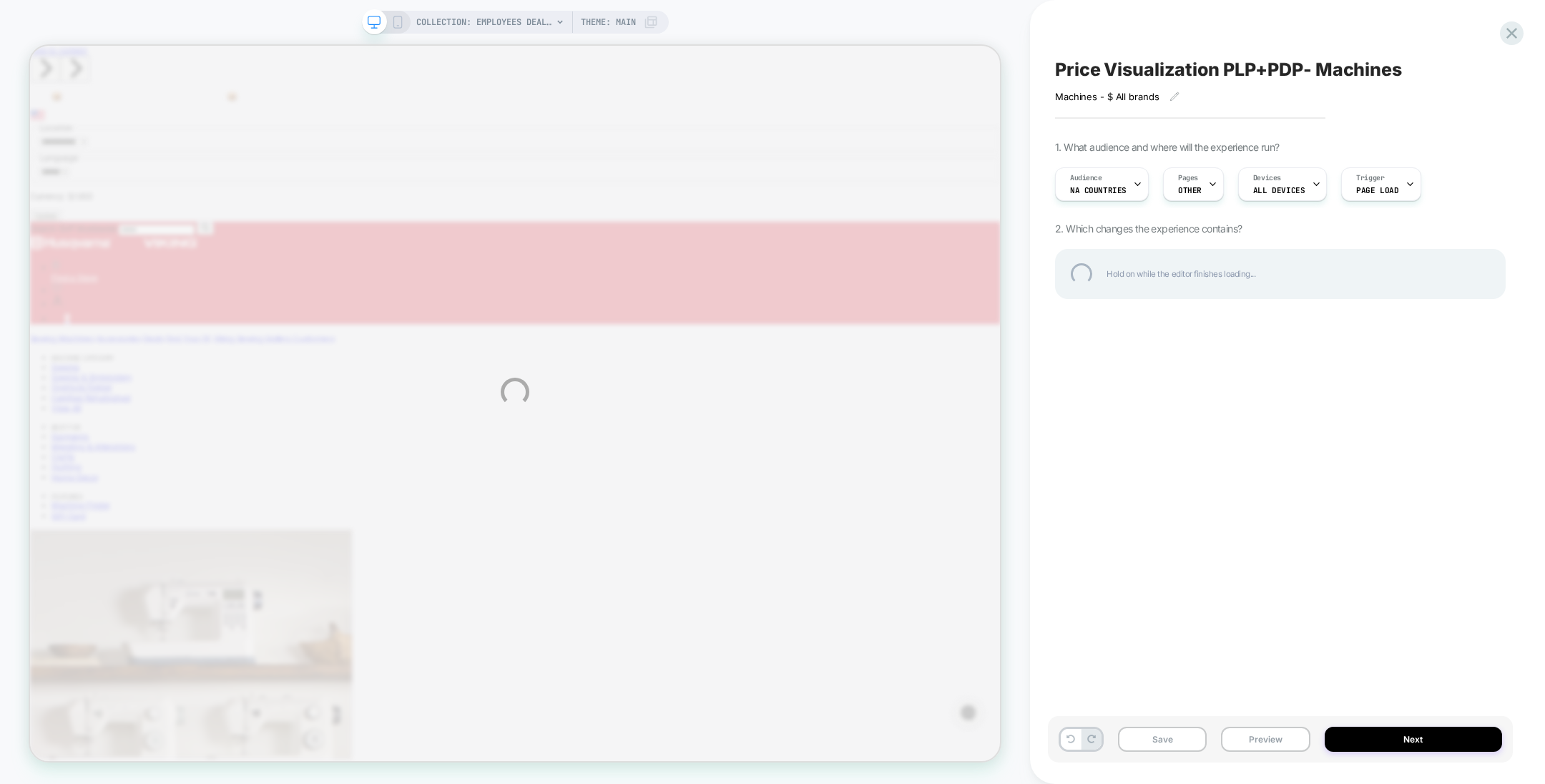
click at [681, 345] on div "COLLECTION: Employees Deals (Category) COLLECTION: Employees Deals (Category) T…" at bounding box center [772, 392] width 1545 height 784
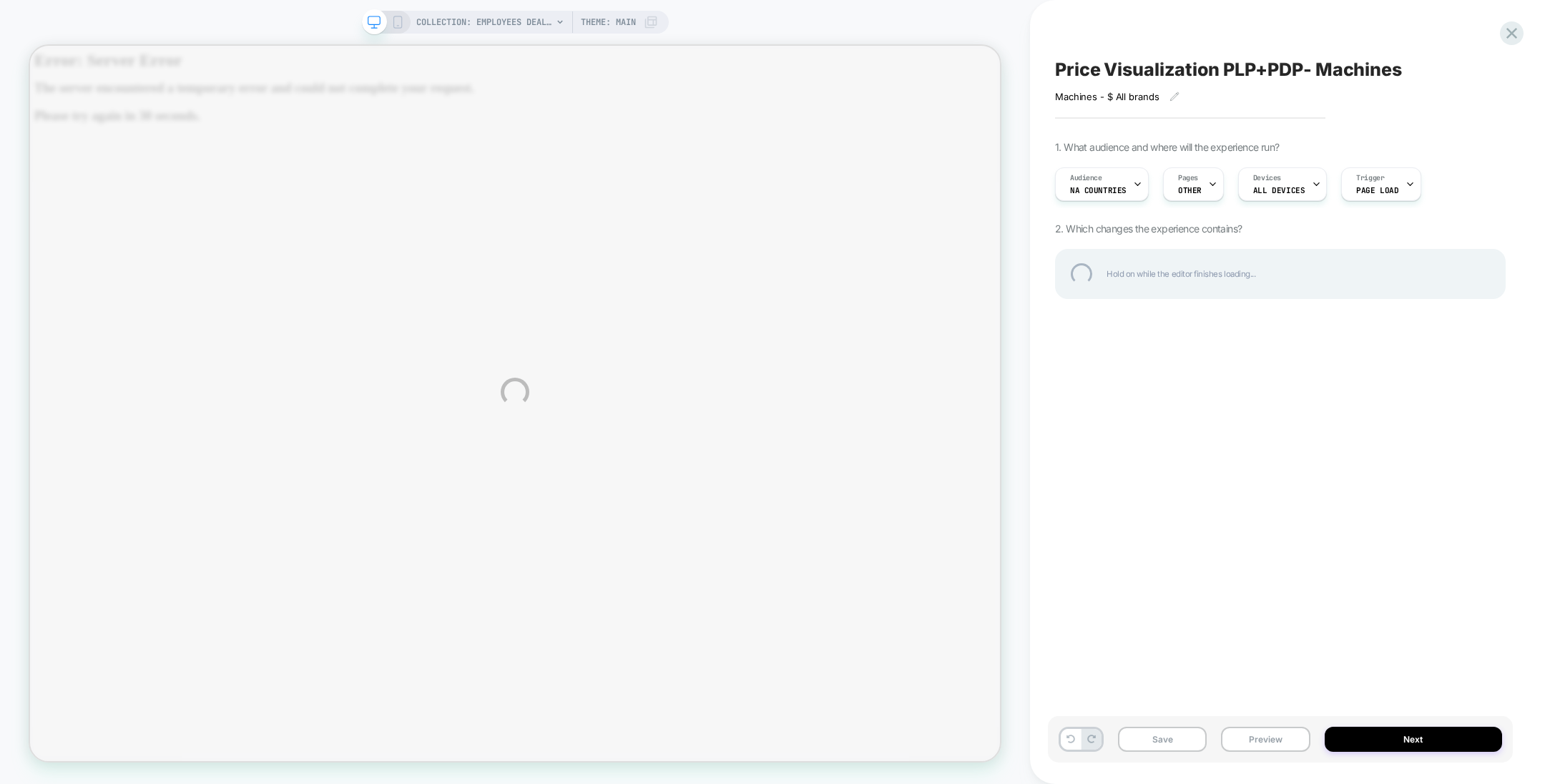
scroll to position [0, 0]
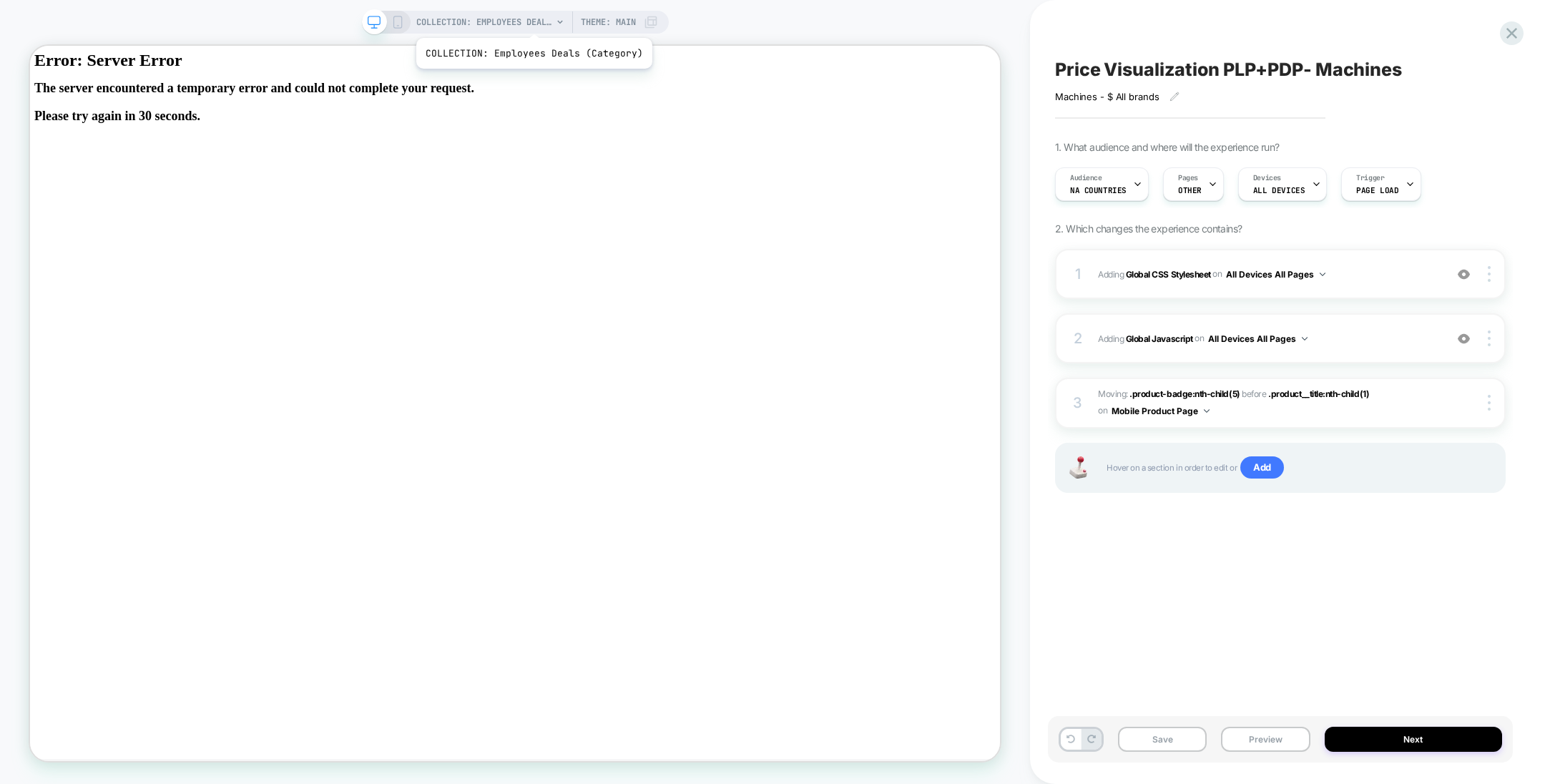
click at [531, 20] on span "COLLECTION: Employees Deals (Category)" at bounding box center [485, 22] width 136 height 23
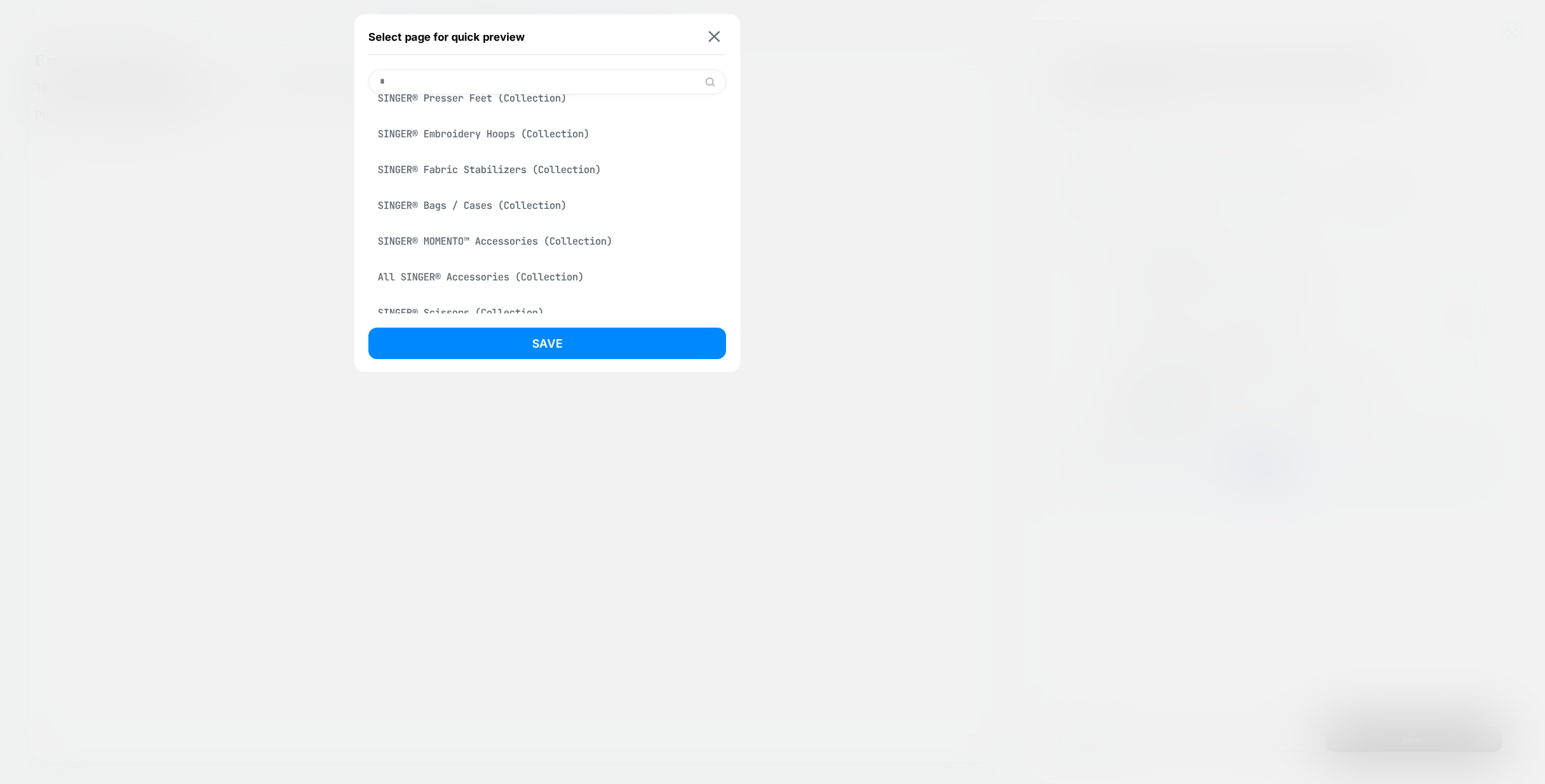
scroll to position [844, 0]
type input "*"
click at [508, 138] on div "SINGER® Embroidery Hoops (Collection)" at bounding box center [547, 132] width 357 height 27
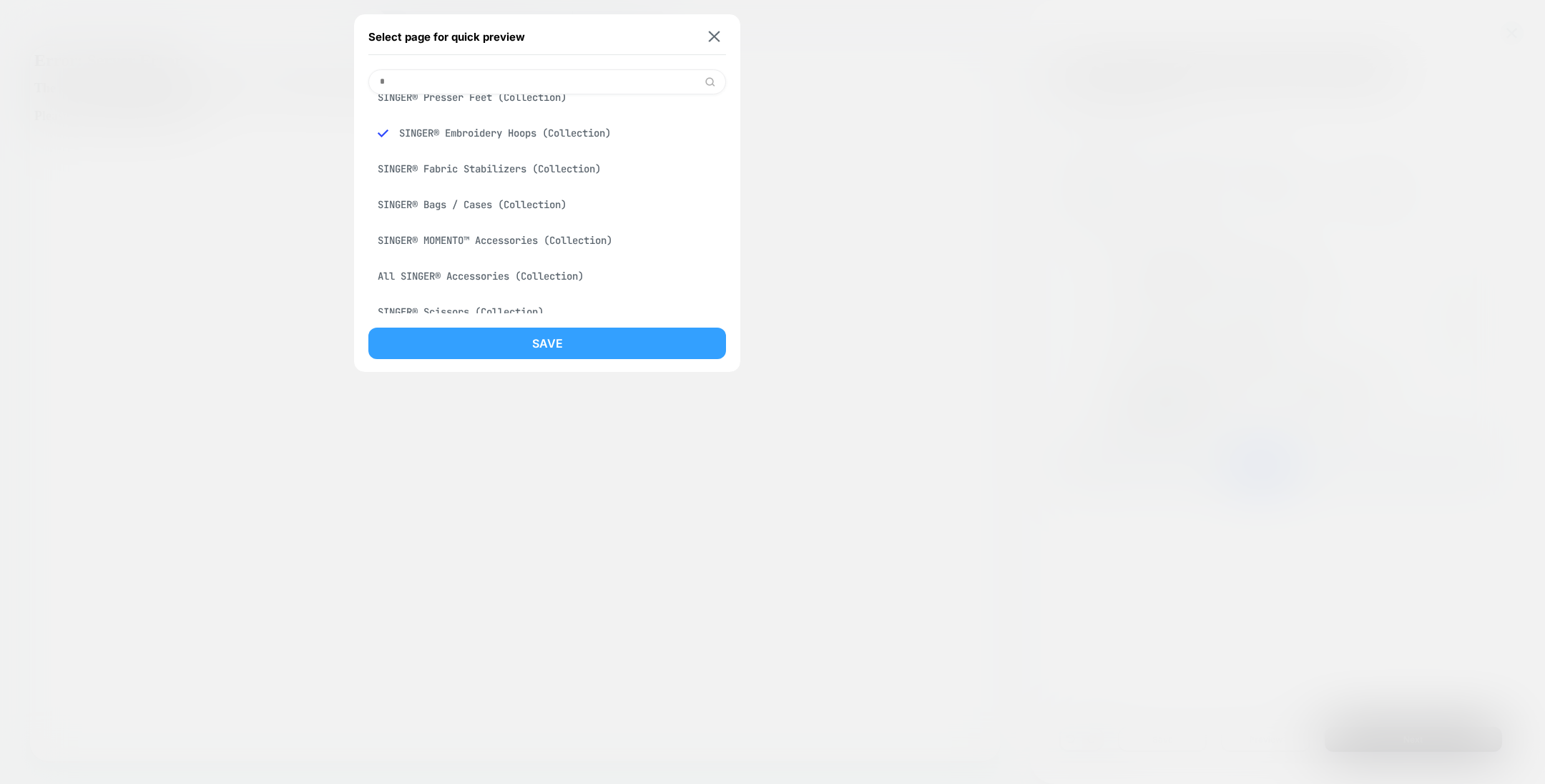
click at [585, 336] on button "Save" at bounding box center [547, 343] width 357 height 32
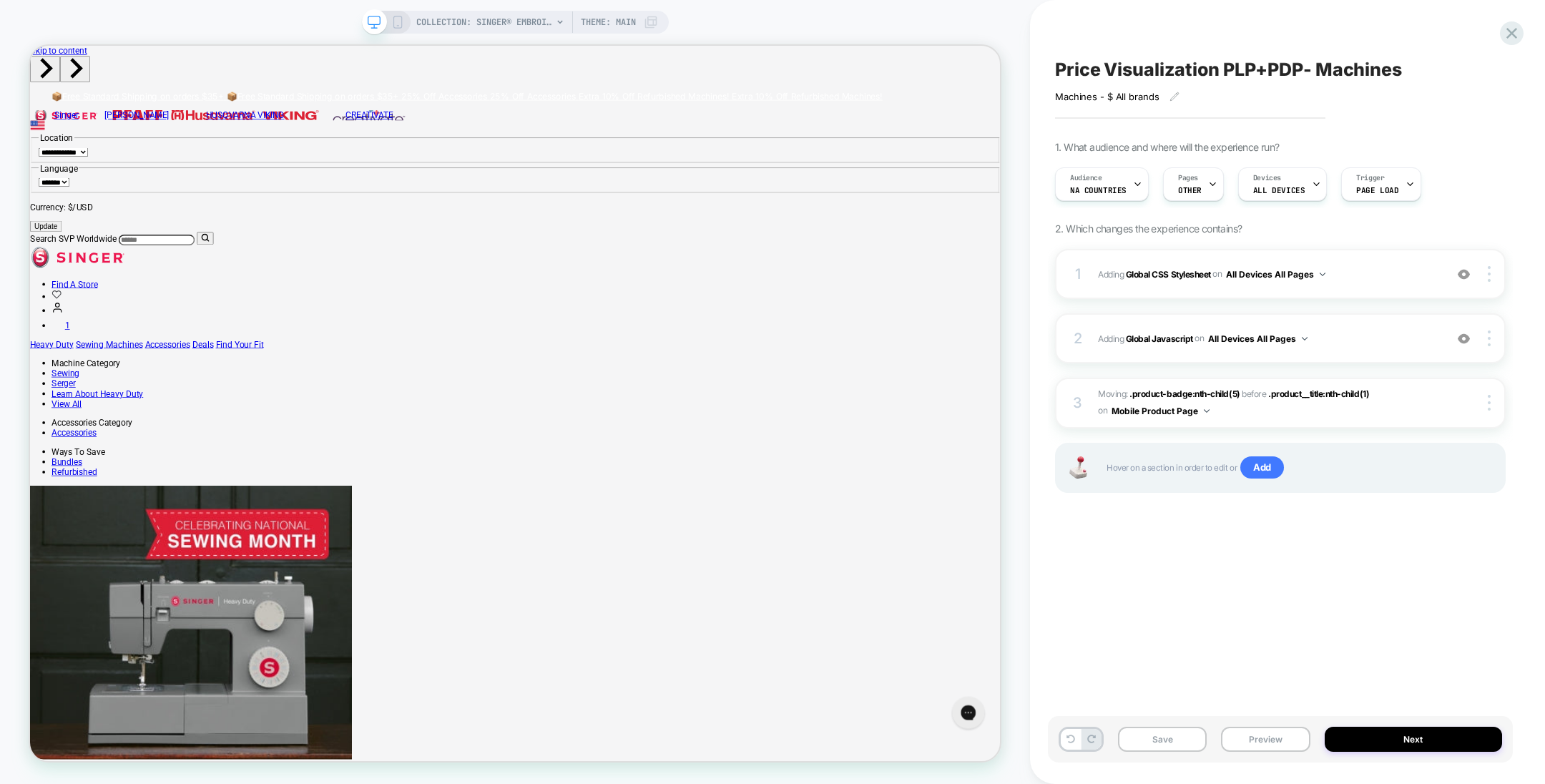
scroll to position [0, 0]
click at [1196, 191] on span "OTHER" at bounding box center [1190, 190] width 24 height 10
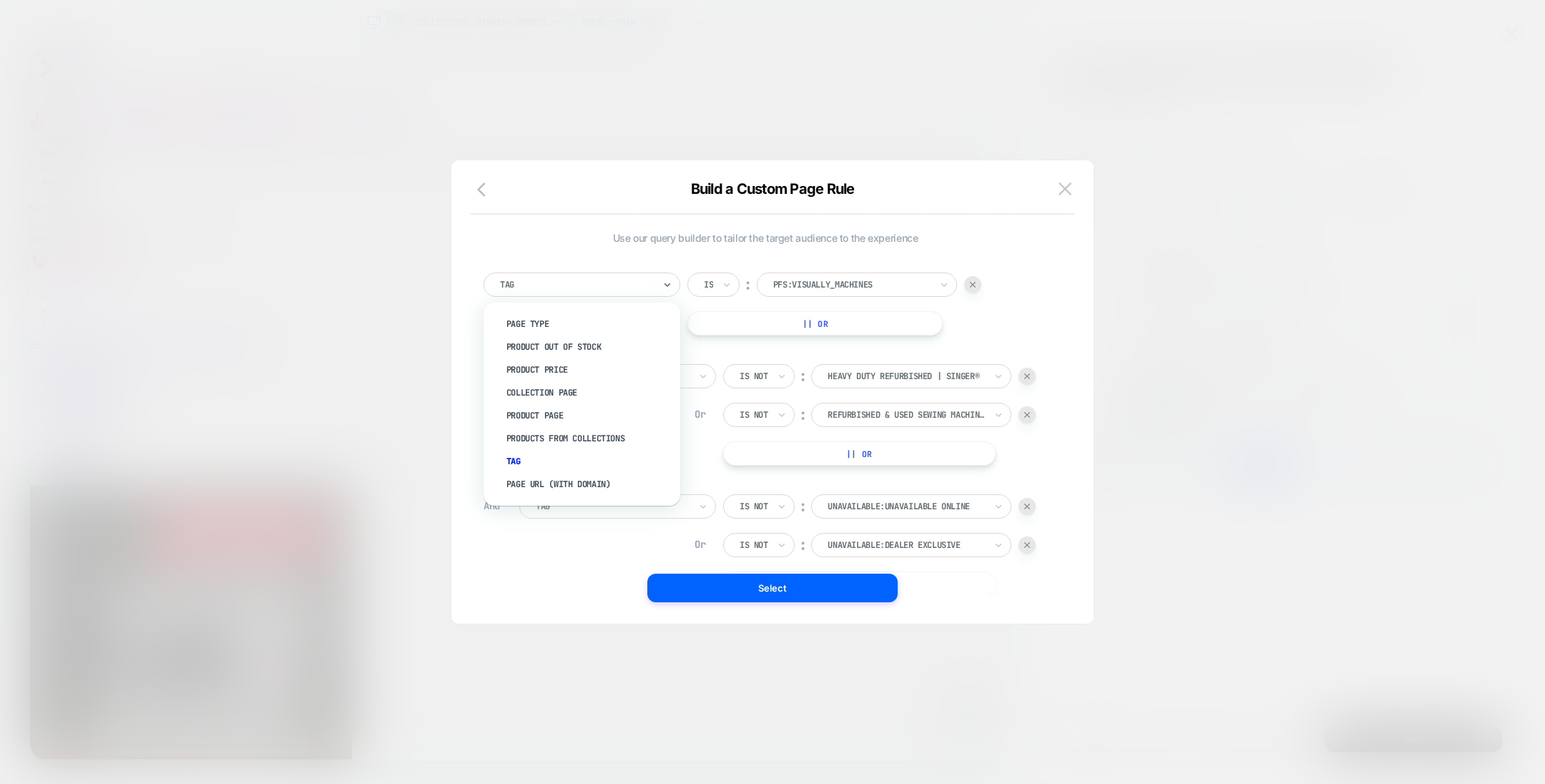
click at [657, 281] on div "Tag" at bounding box center [582, 284] width 197 height 24
click at [1066, 296] on div "Use our query builder to tailor the target audience to the experience Tag Is ︰ …" at bounding box center [772, 399] width 599 height 449
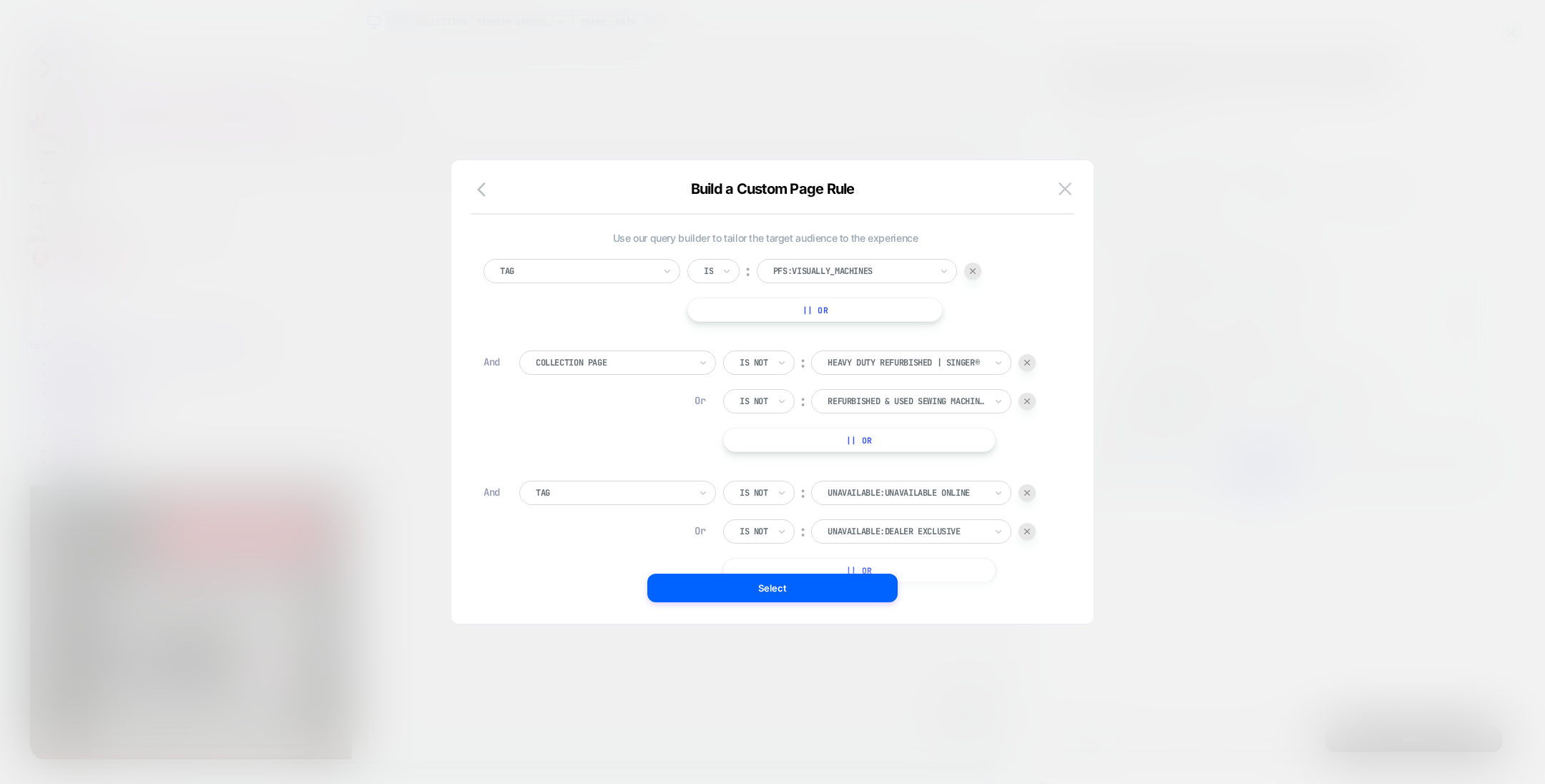
click at [915, 436] on button "|| Or" at bounding box center [859, 439] width 272 height 24
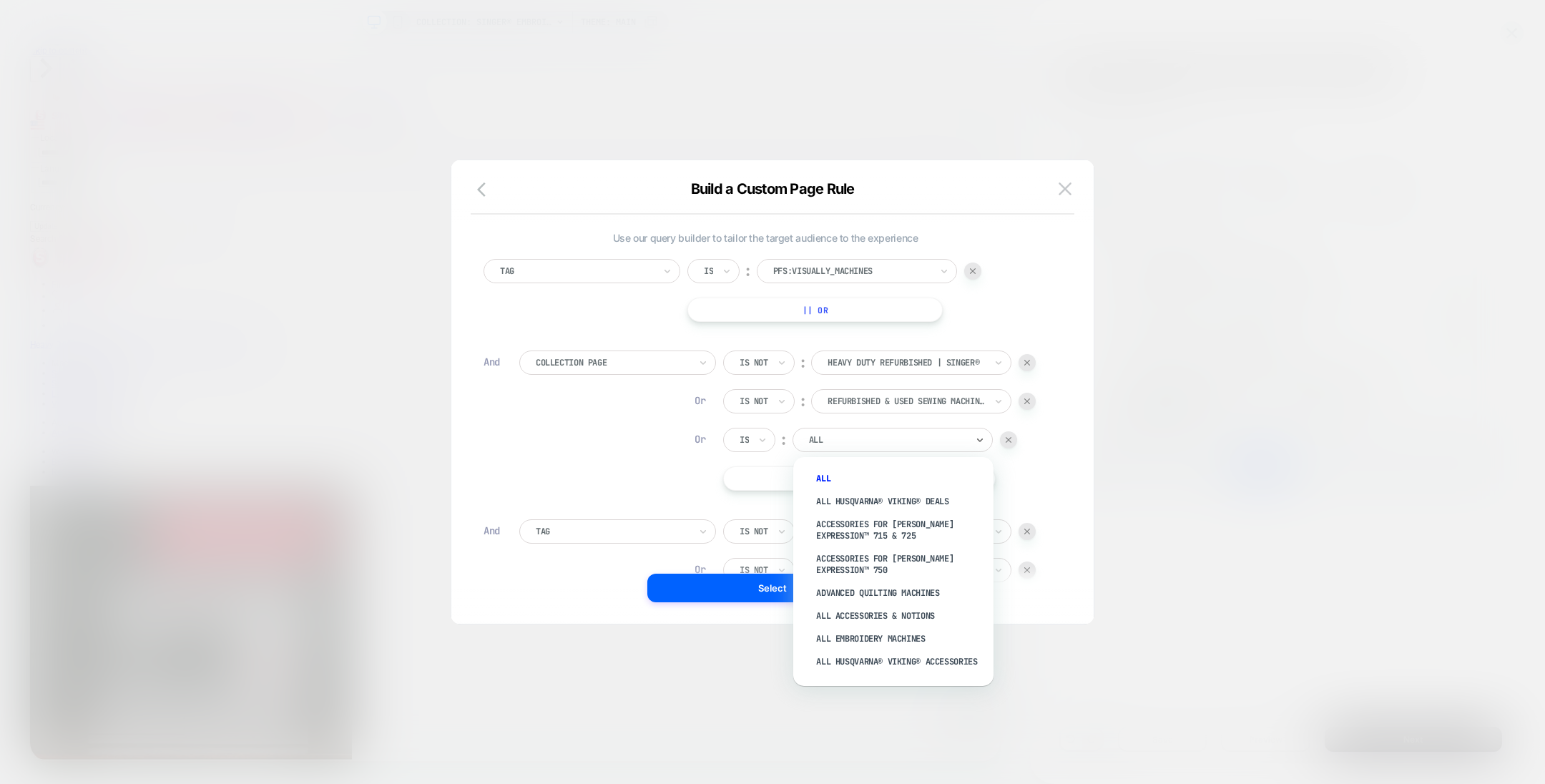
click at [915, 436] on div at bounding box center [887, 439] width 158 height 13
type input "*"
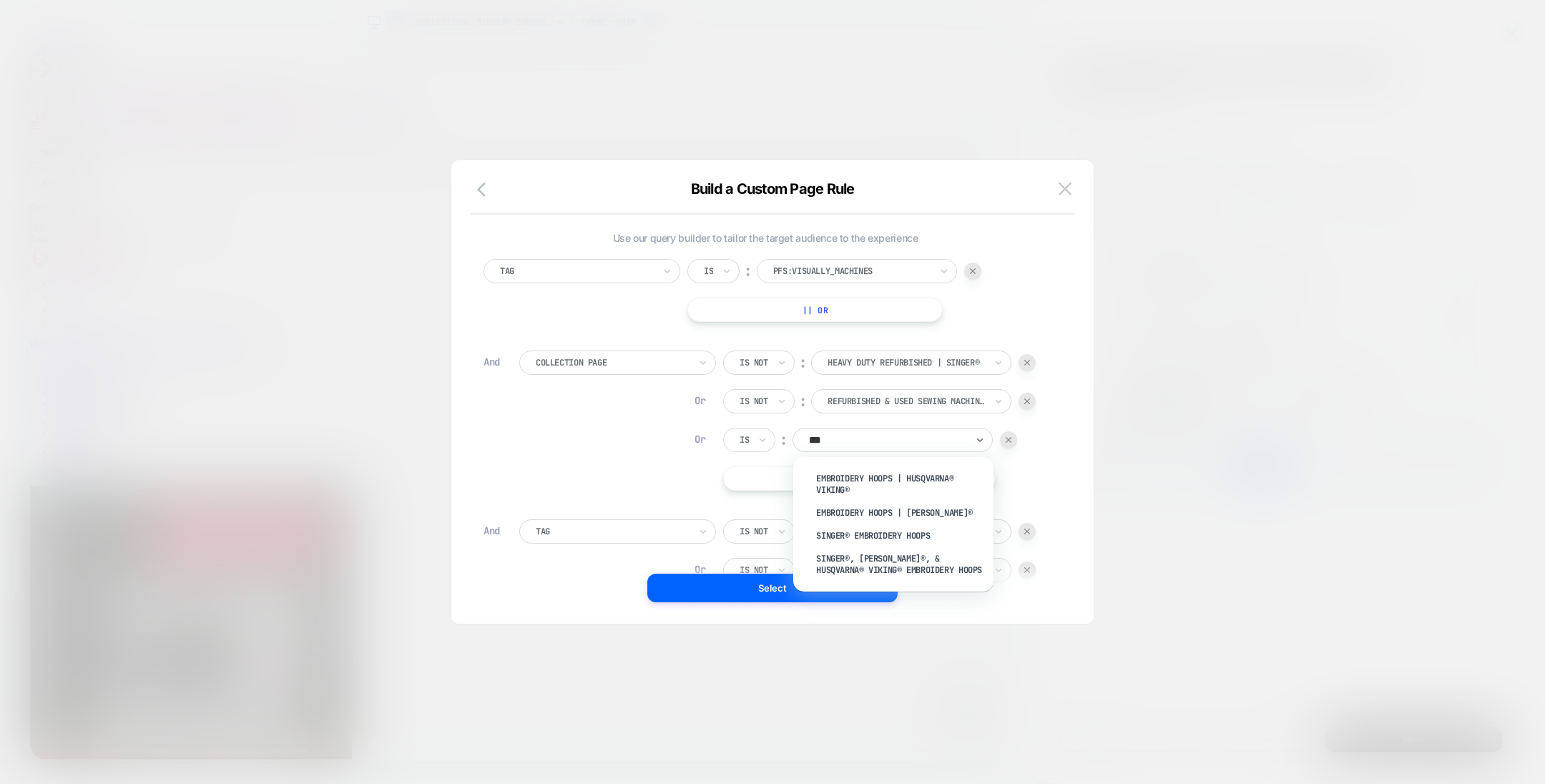
type input "****"
click at [891, 472] on div "Embroidery Hoops | HUSQVARNA® VIKING®" at bounding box center [901, 484] width 186 height 34
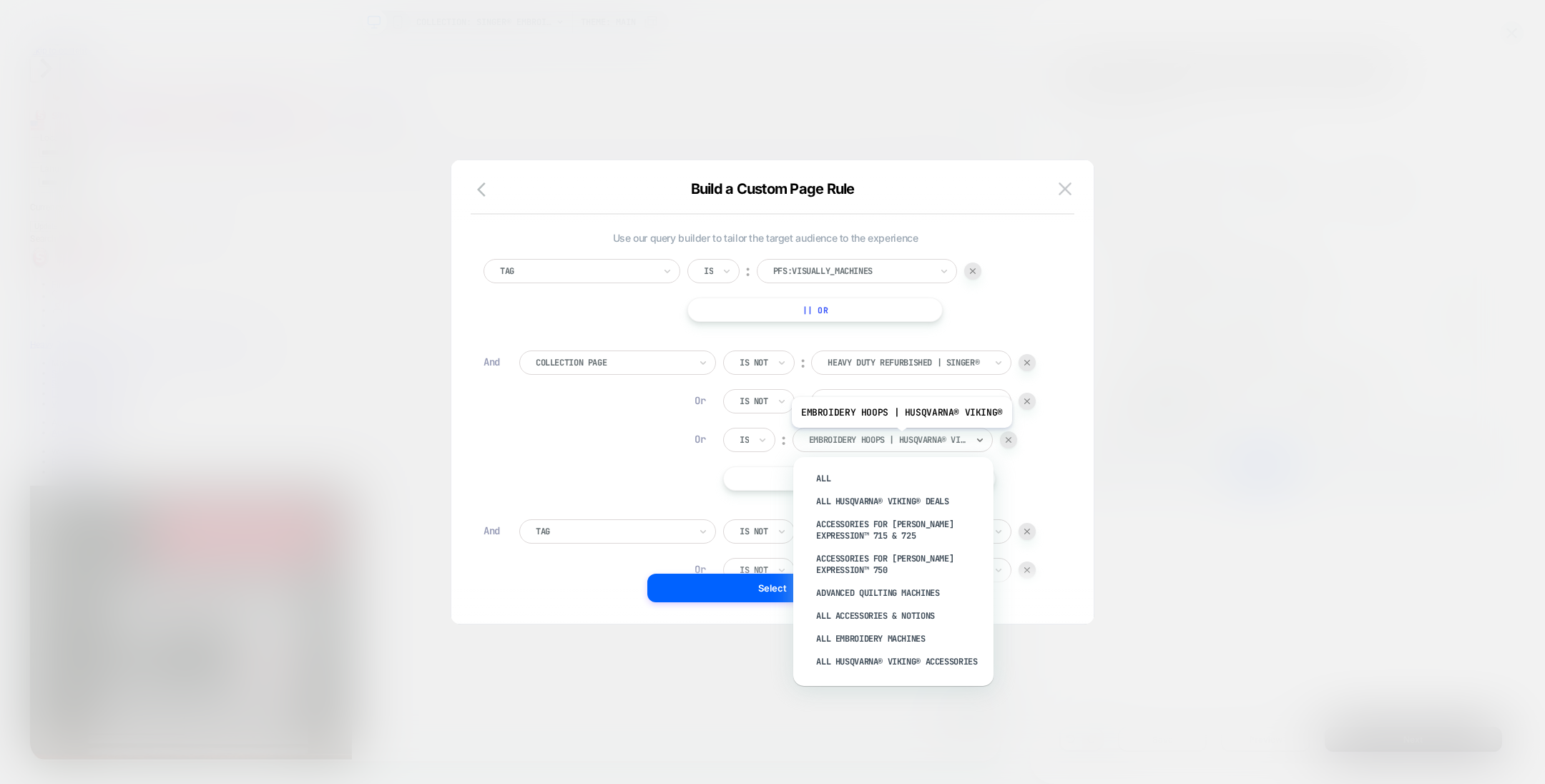
click at [899, 438] on div at bounding box center [887, 439] width 158 height 13
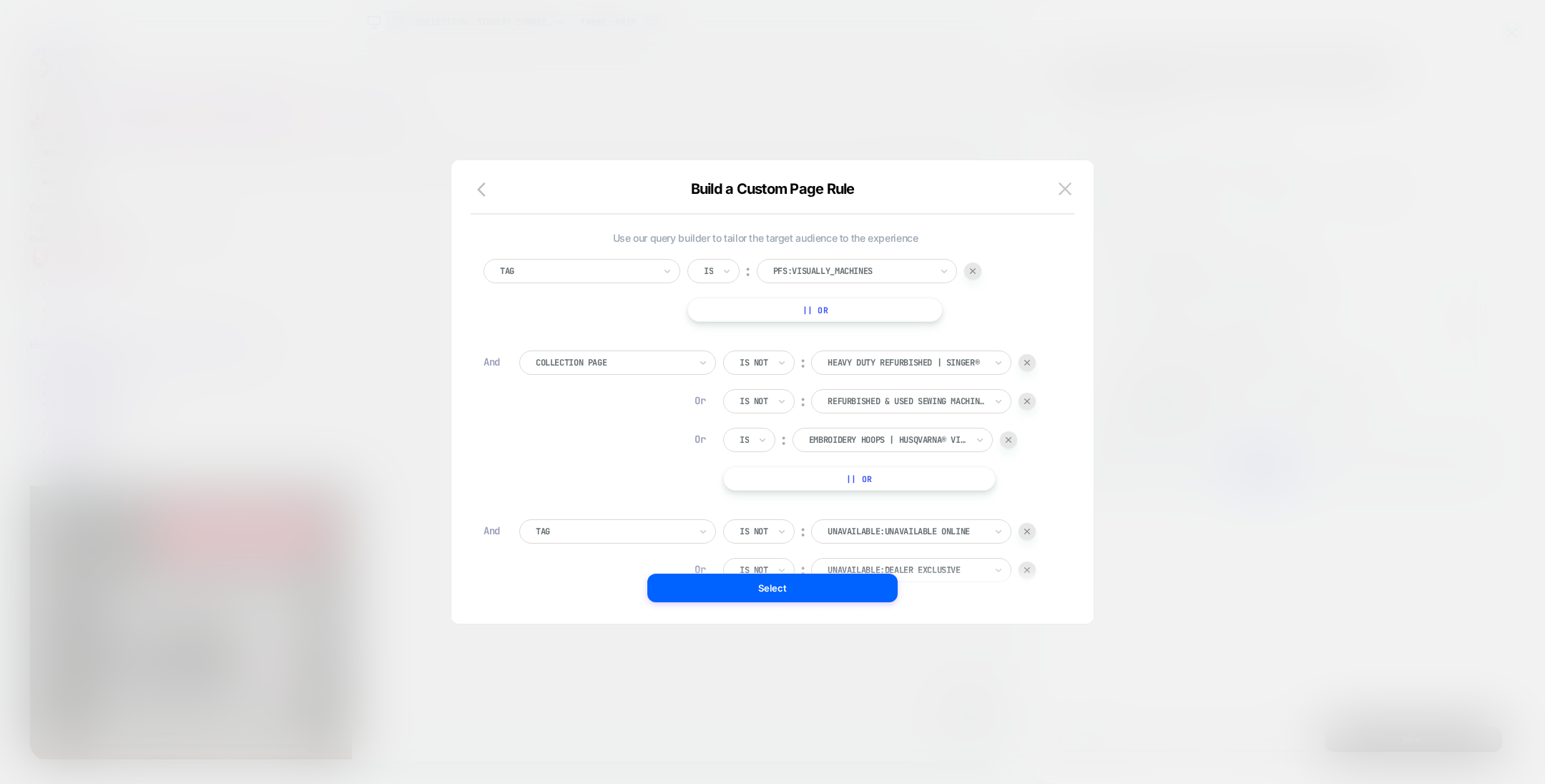
click at [1004, 439] on div at bounding box center [1009, 439] width 17 height 17
click at [872, 309] on button "|| Or" at bounding box center [815, 309] width 255 height 24
click at [728, 308] on icon at bounding box center [727, 309] width 10 height 14
click at [741, 368] on div "Is not" at bounding box center [748, 371] width 93 height 23
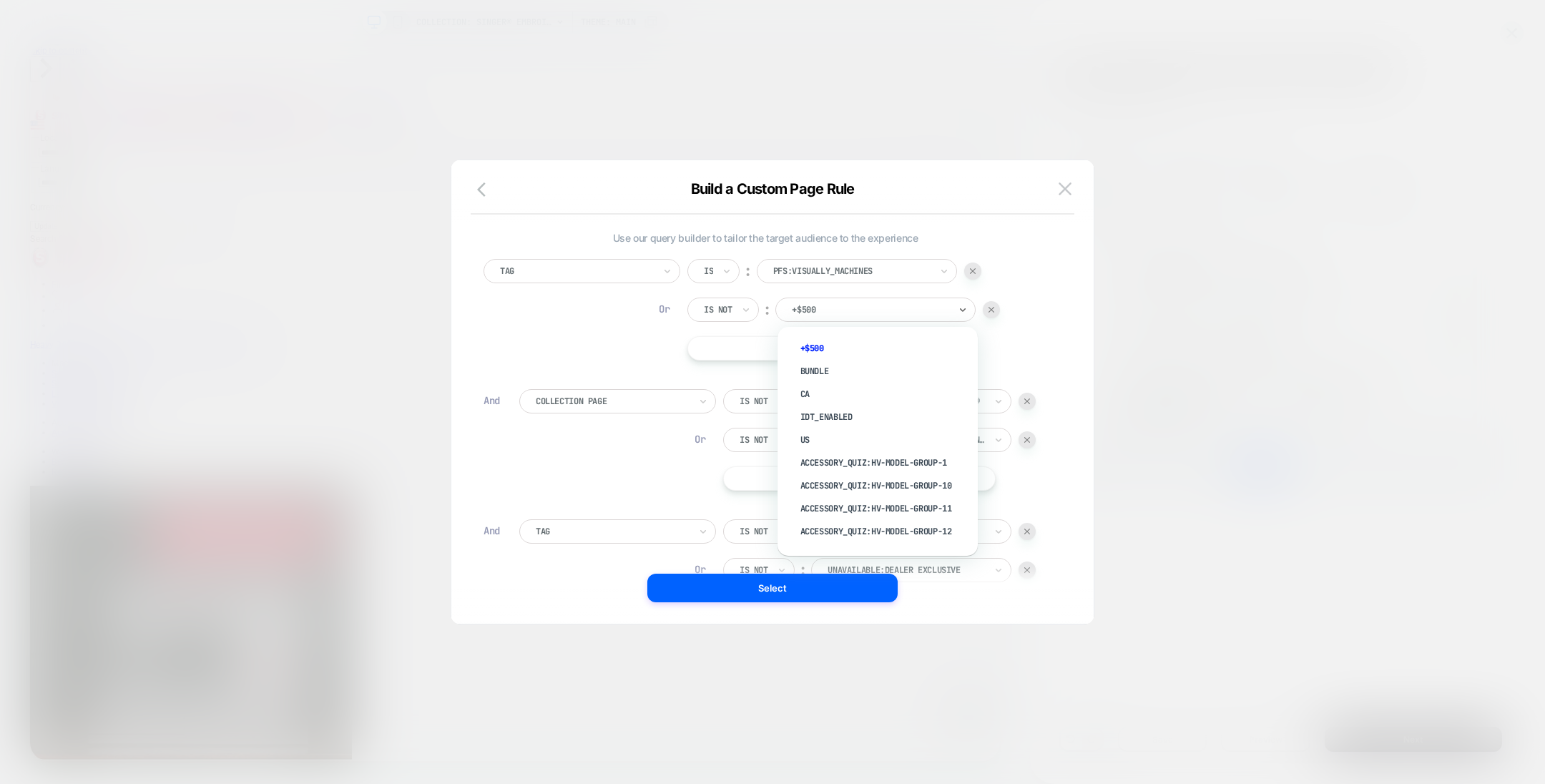
click at [832, 305] on div at bounding box center [870, 309] width 158 height 13
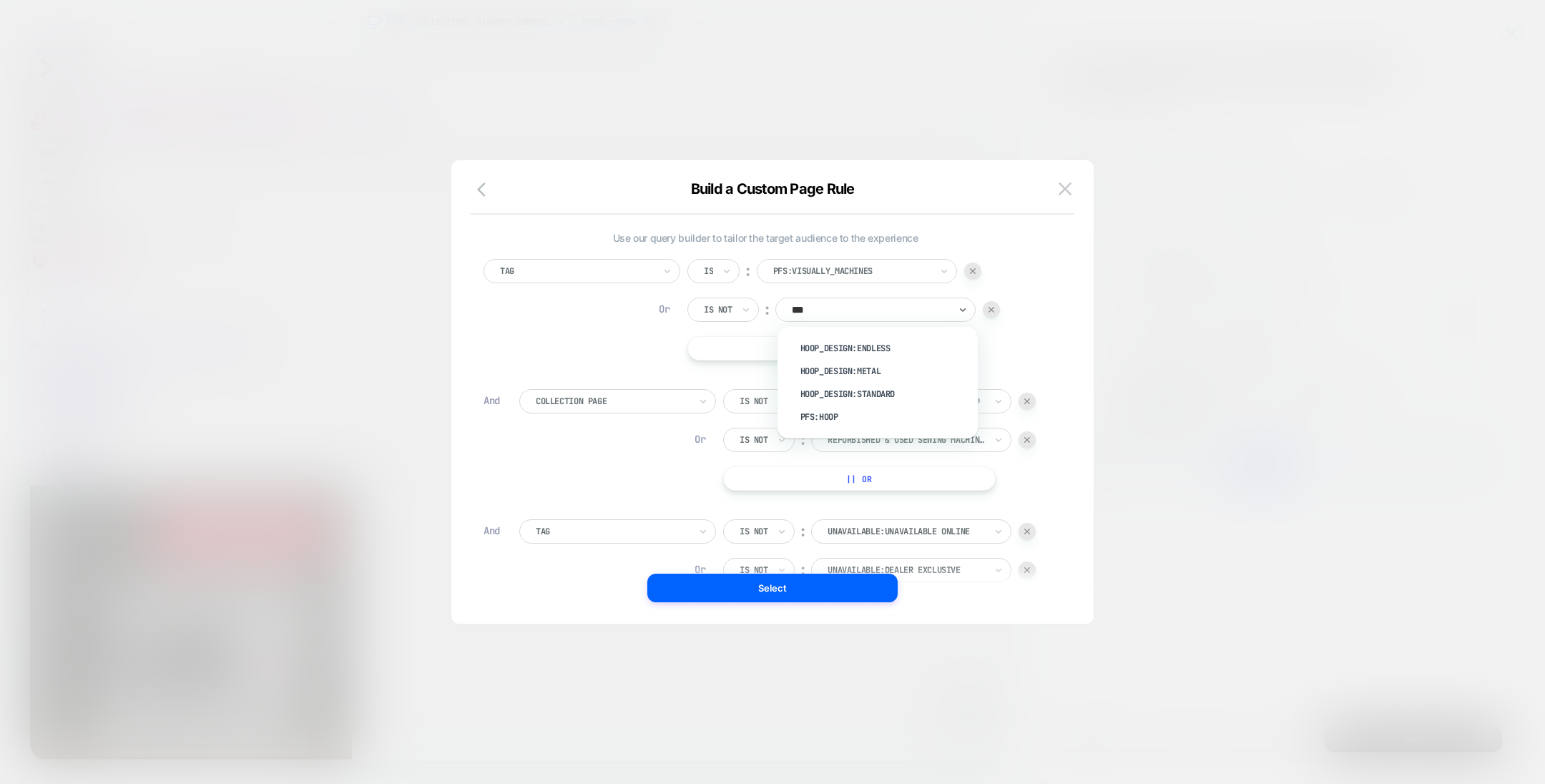
type input "****"
click at [848, 419] on div "pfs:hoop" at bounding box center [884, 416] width 186 height 23
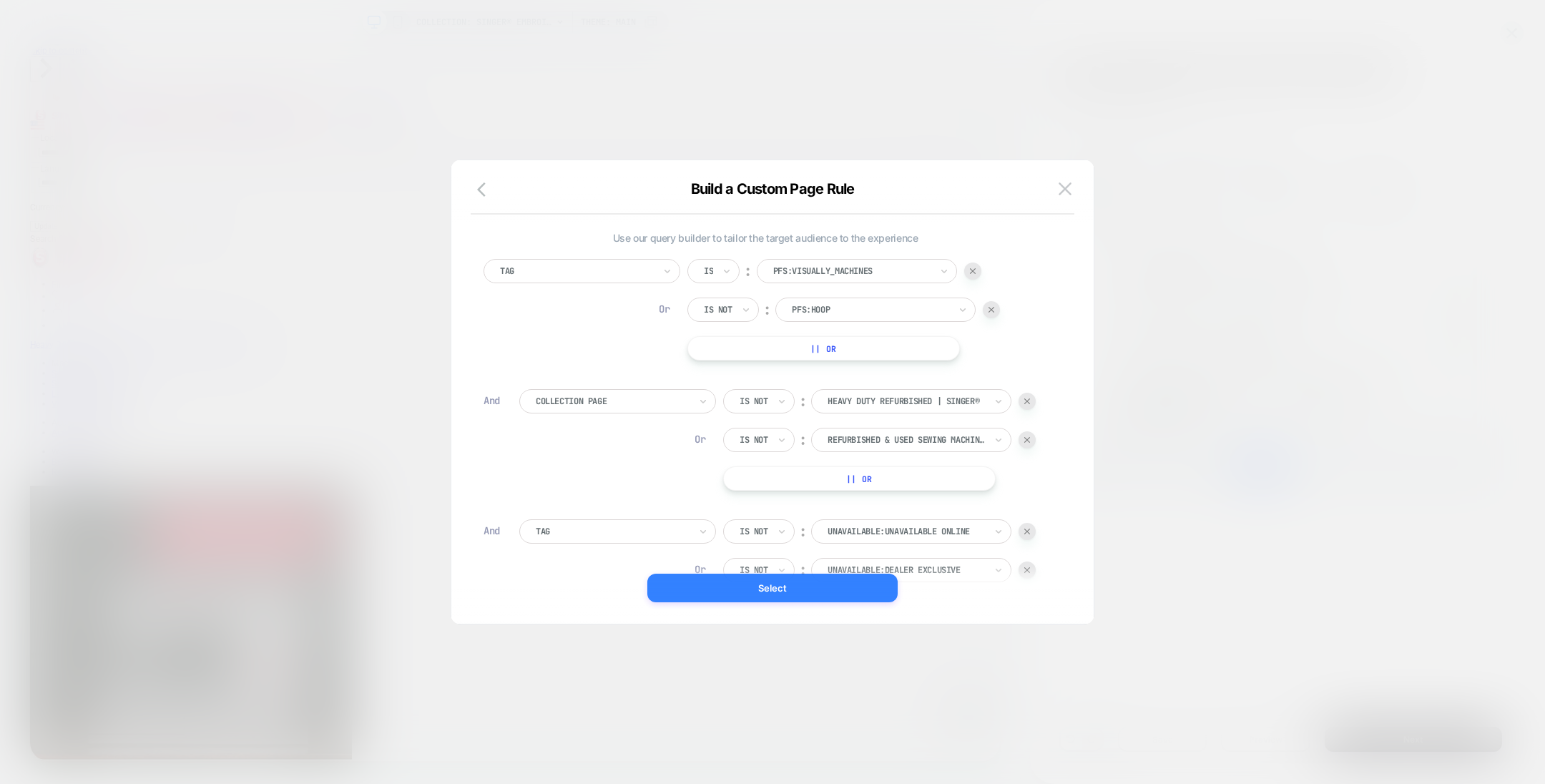
click at [774, 592] on button "Select" at bounding box center [772, 587] width 250 height 29
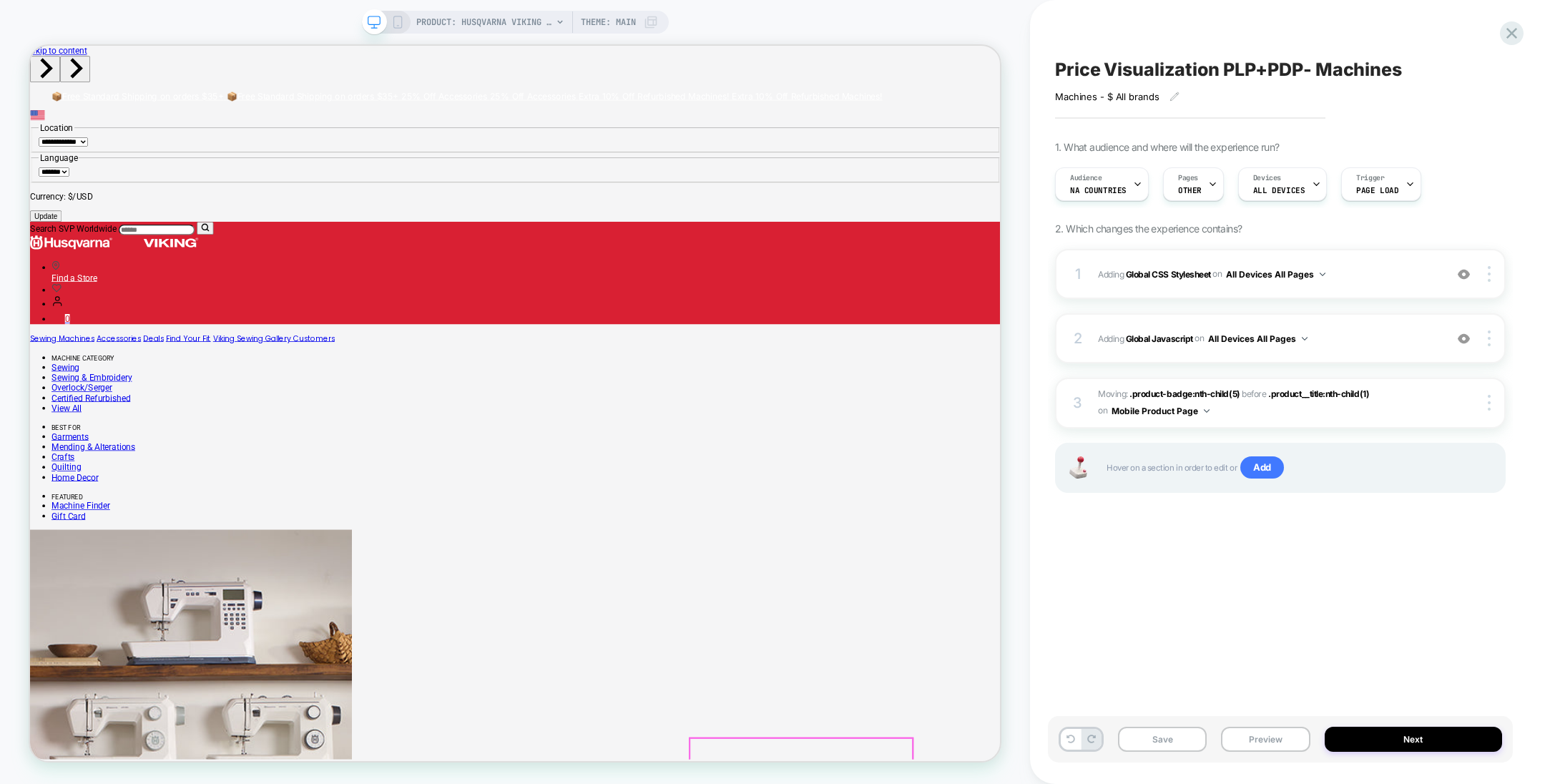
scroll to position [0, 0]
click at [1248, 742] on button "Preview" at bounding box center [1265, 739] width 89 height 25
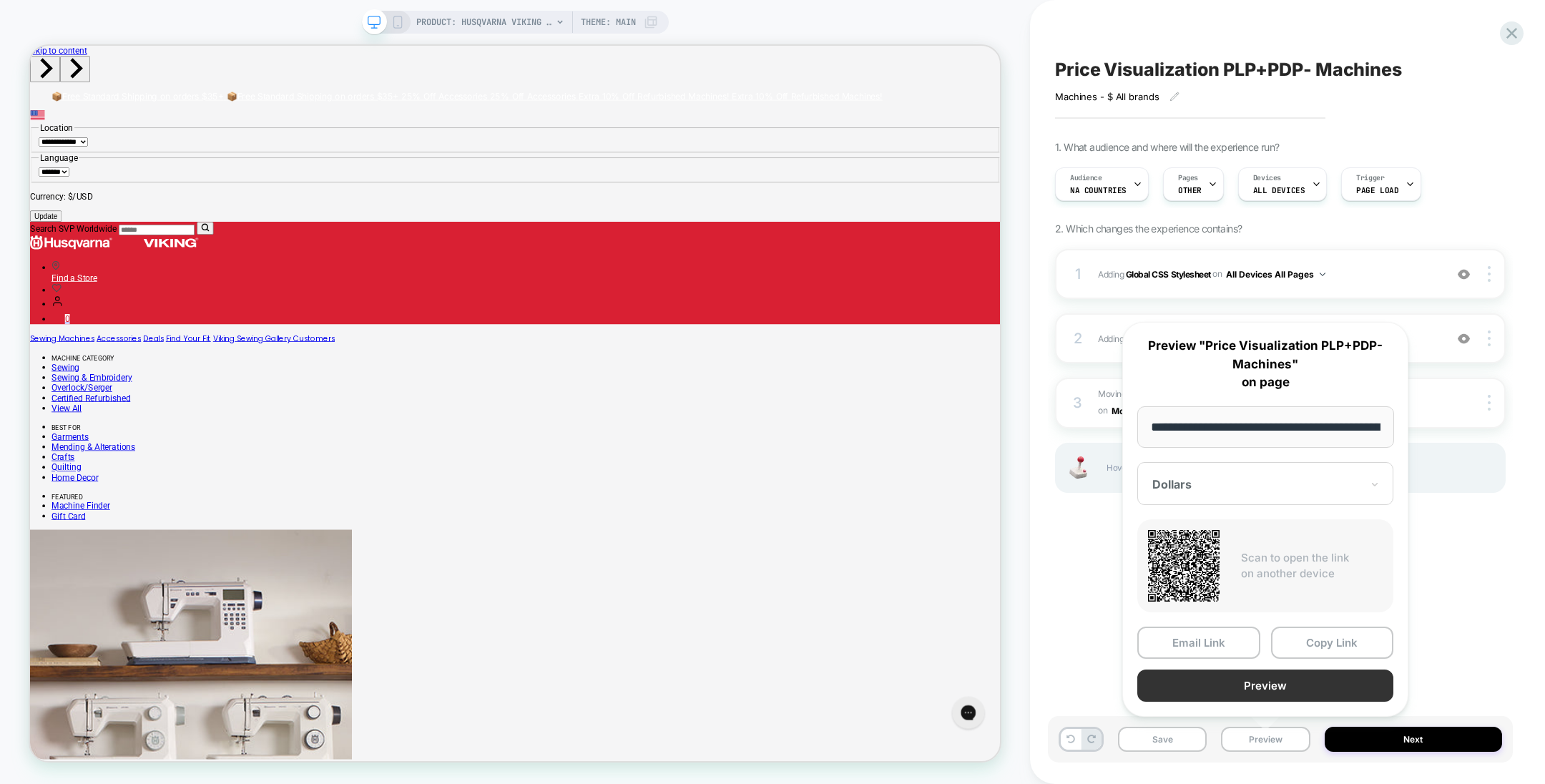
click at [1283, 683] on button "Preview" at bounding box center [1265, 686] width 256 height 33
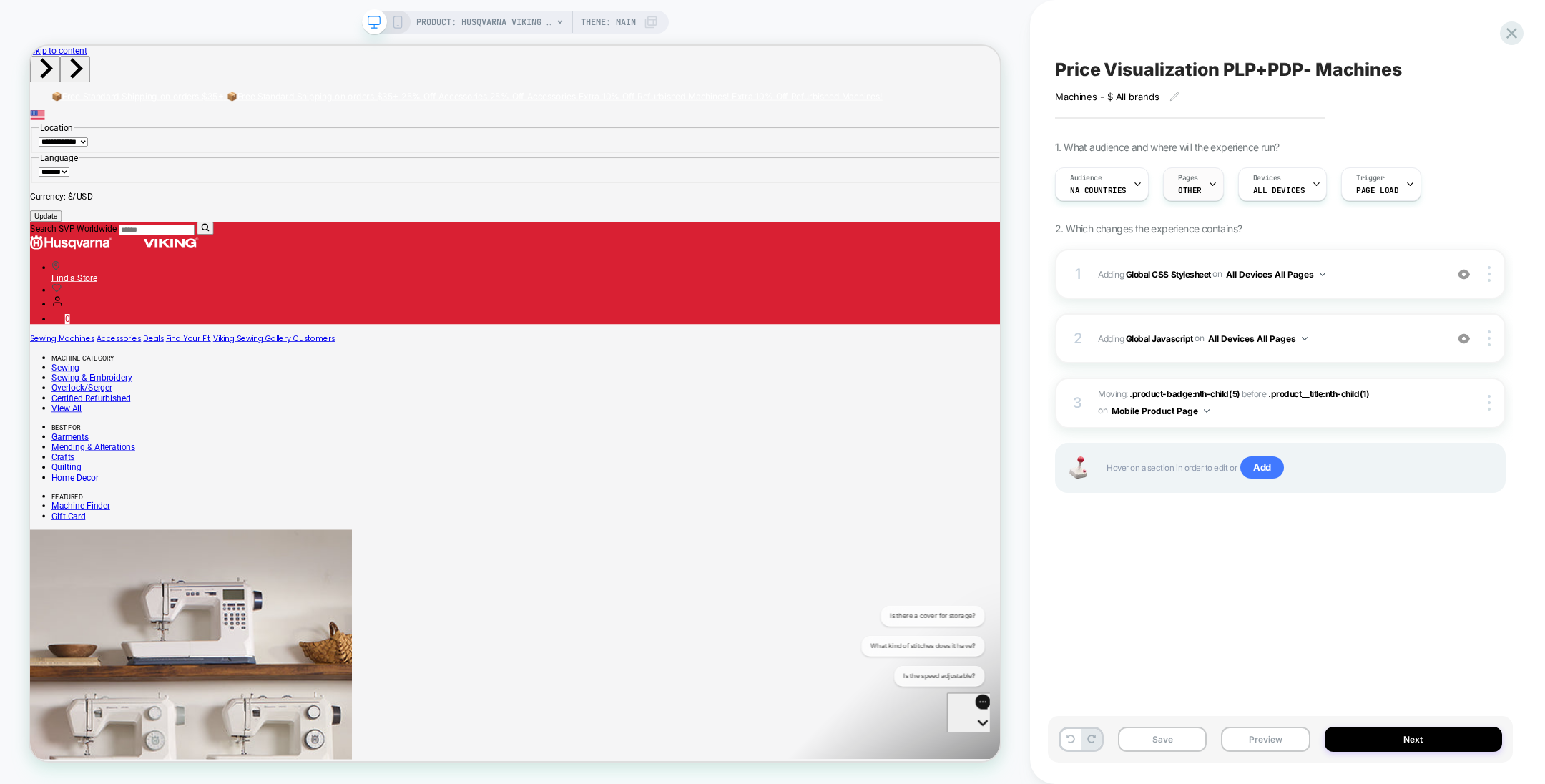
click at [1189, 175] on span "Pages" at bounding box center [1188, 178] width 20 height 10
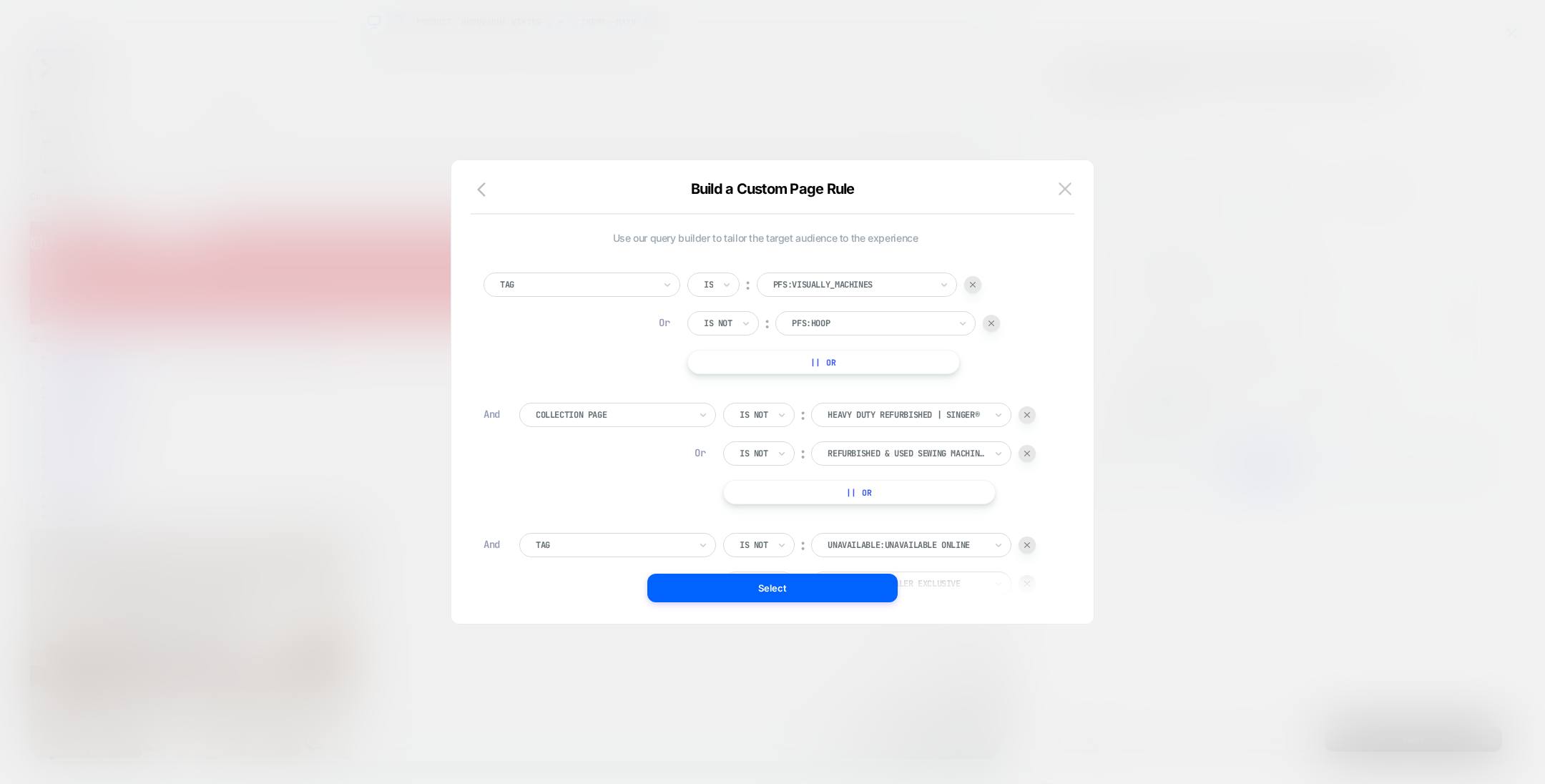
click at [987, 330] on div at bounding box center [991, 322] width 17 height 17
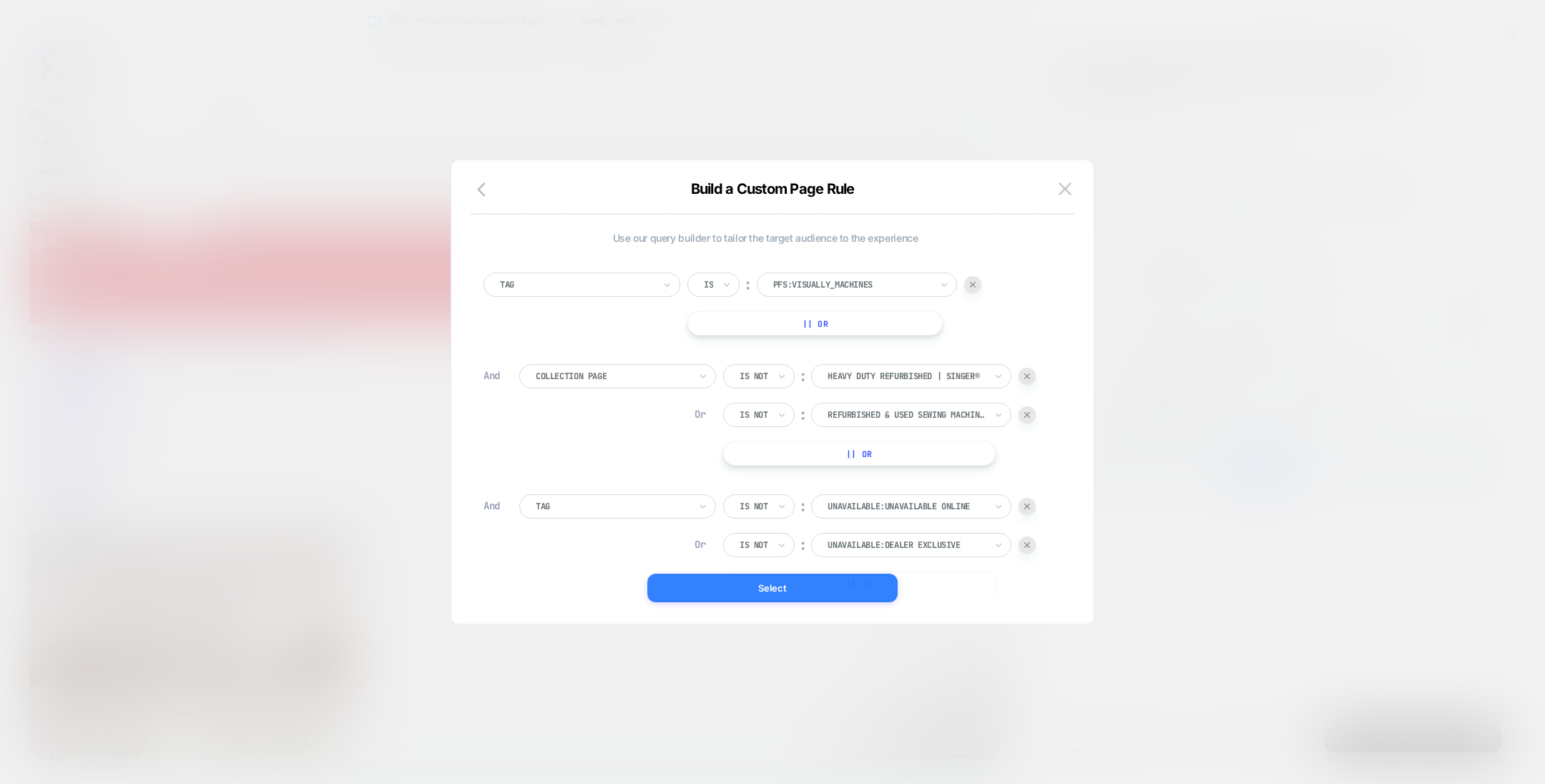
click at [804, 592] on button "Select" at bounding box center [772, 587] width 250 height 29
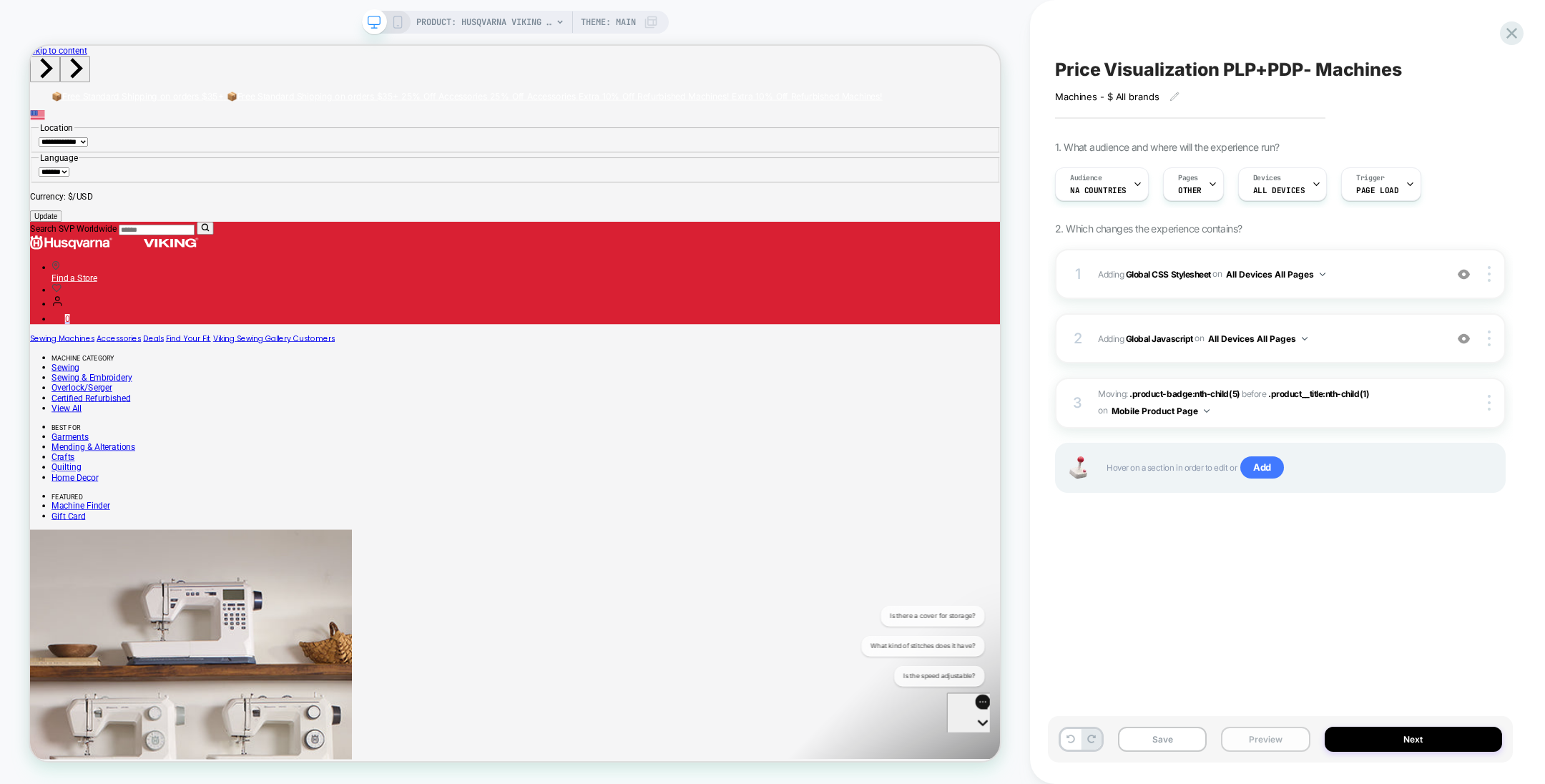
click at [1273, 730] on button "Preview" at bounding box center [1265, 739] width 89 height 25
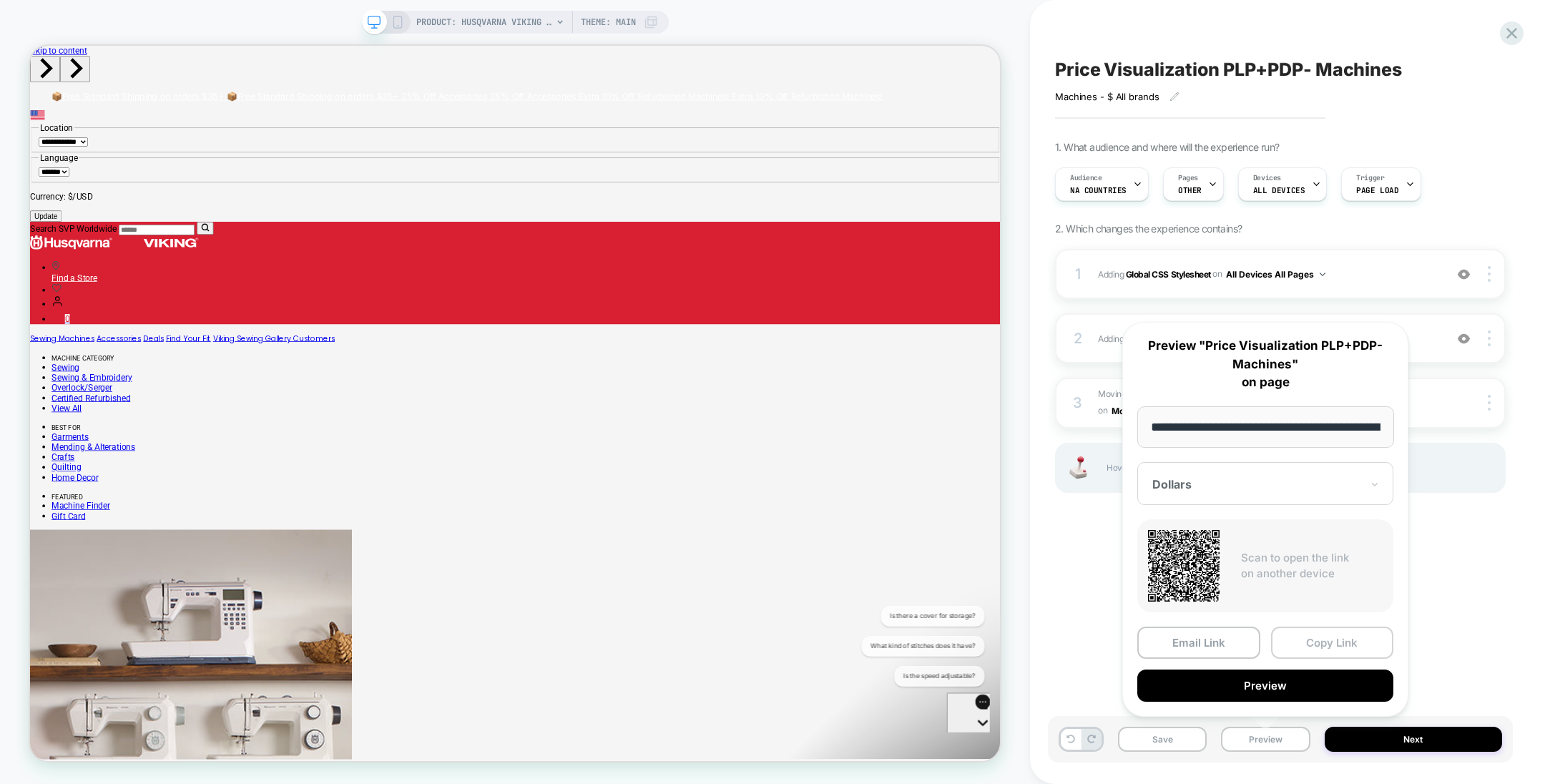
click at [1299, 635] on button "Copy Link" at bounding box center [1333, 643] width 123 height 33
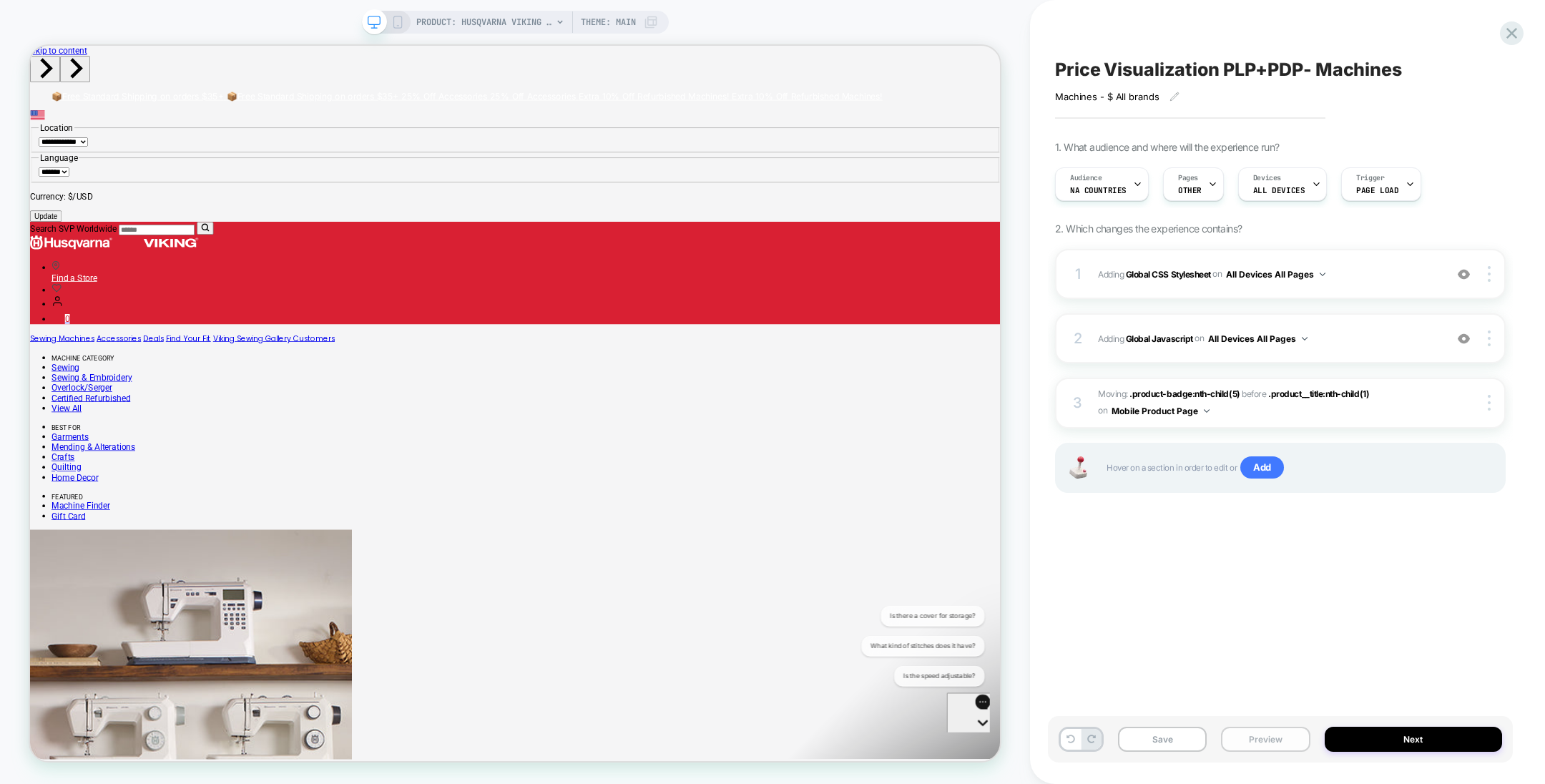
click at [1262, 731] on button "Preview" at bounding box center [1265, 739] width 89 height 25
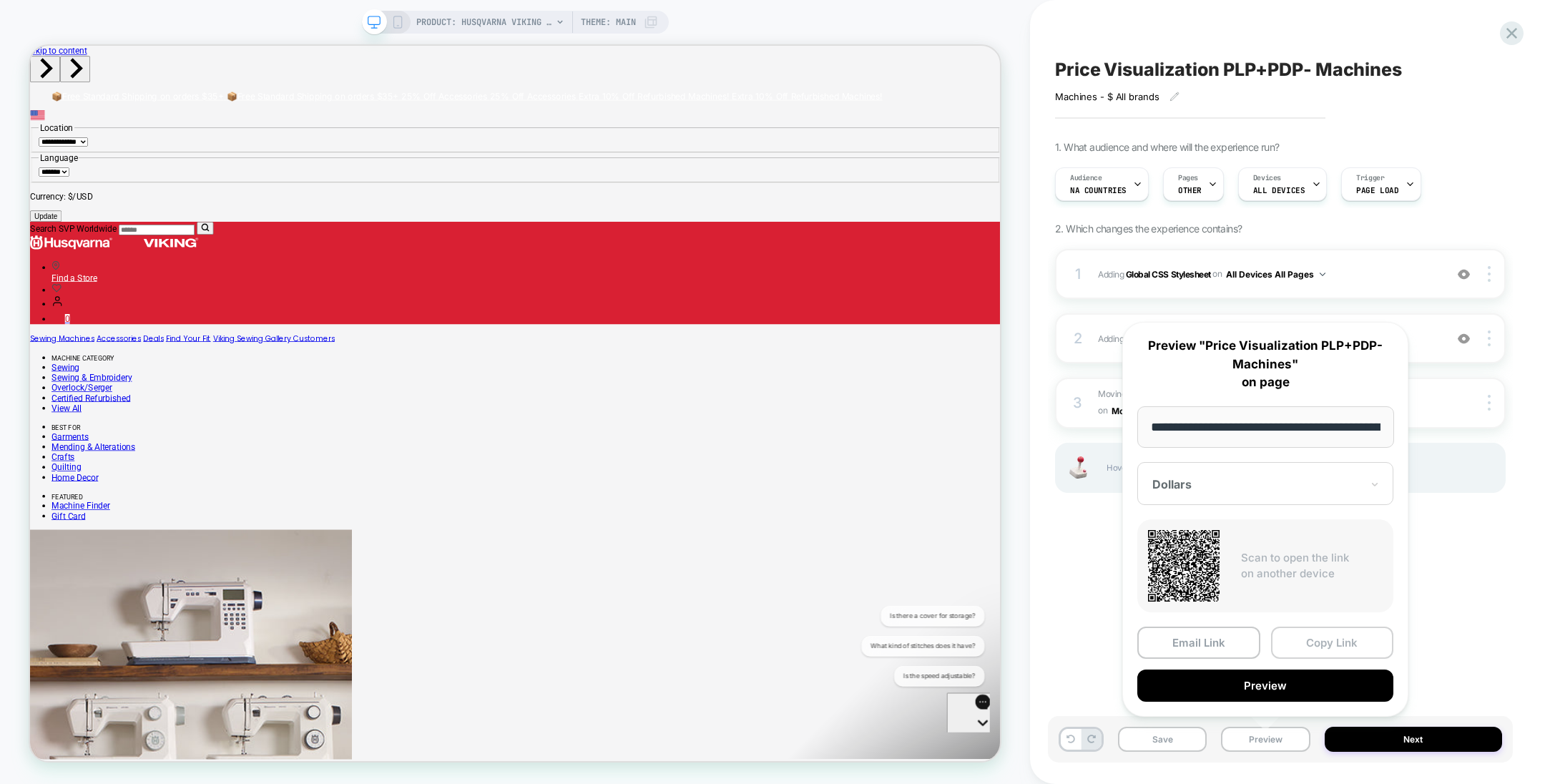
click at [1307, 630] on button "Copy Link" at bounding box center [1333, 643] width 123 height 33
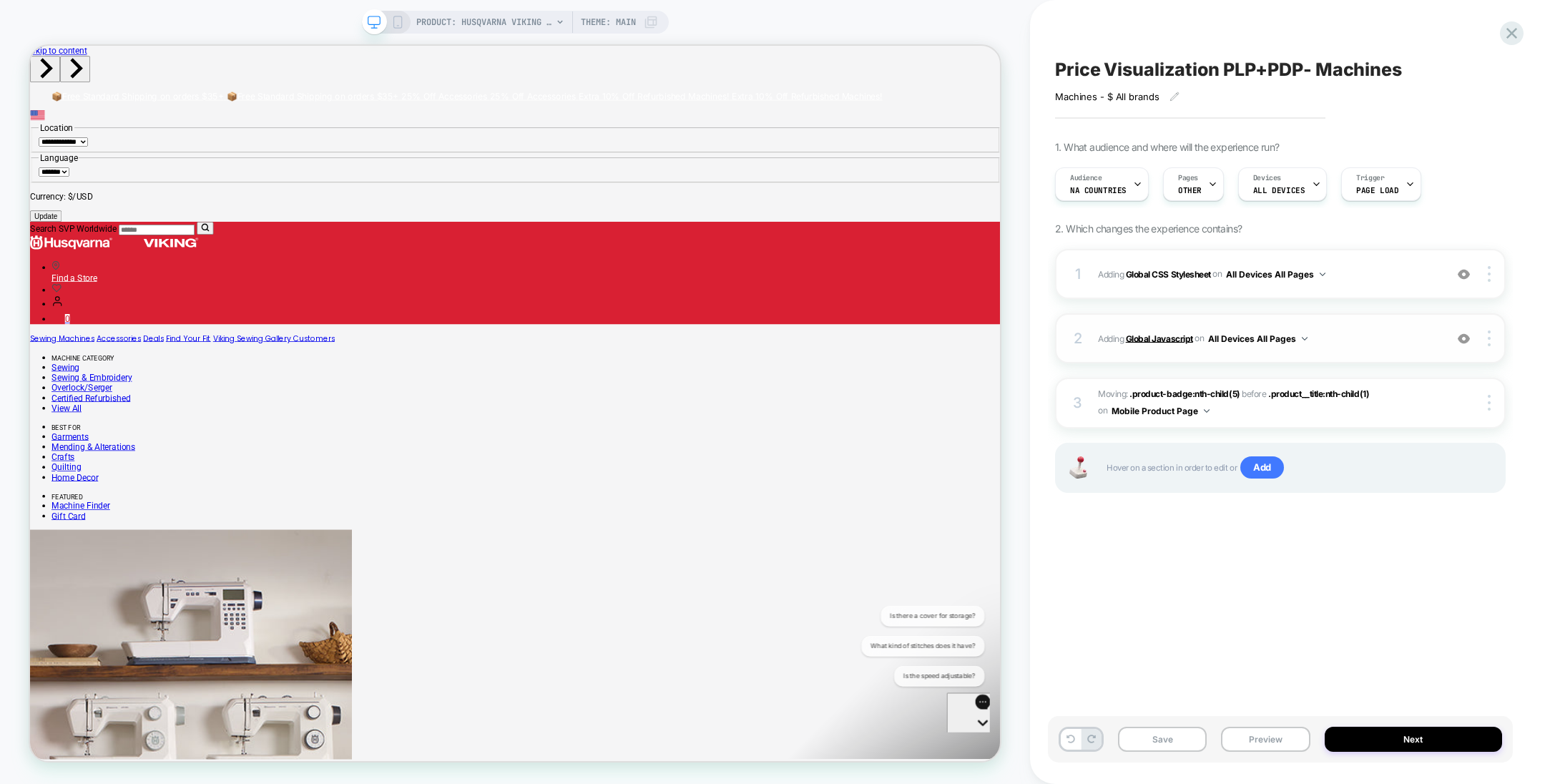
click at [1161, 334] on b "Global Javascript" at bounding box center [1159, 338] width 67 height 11
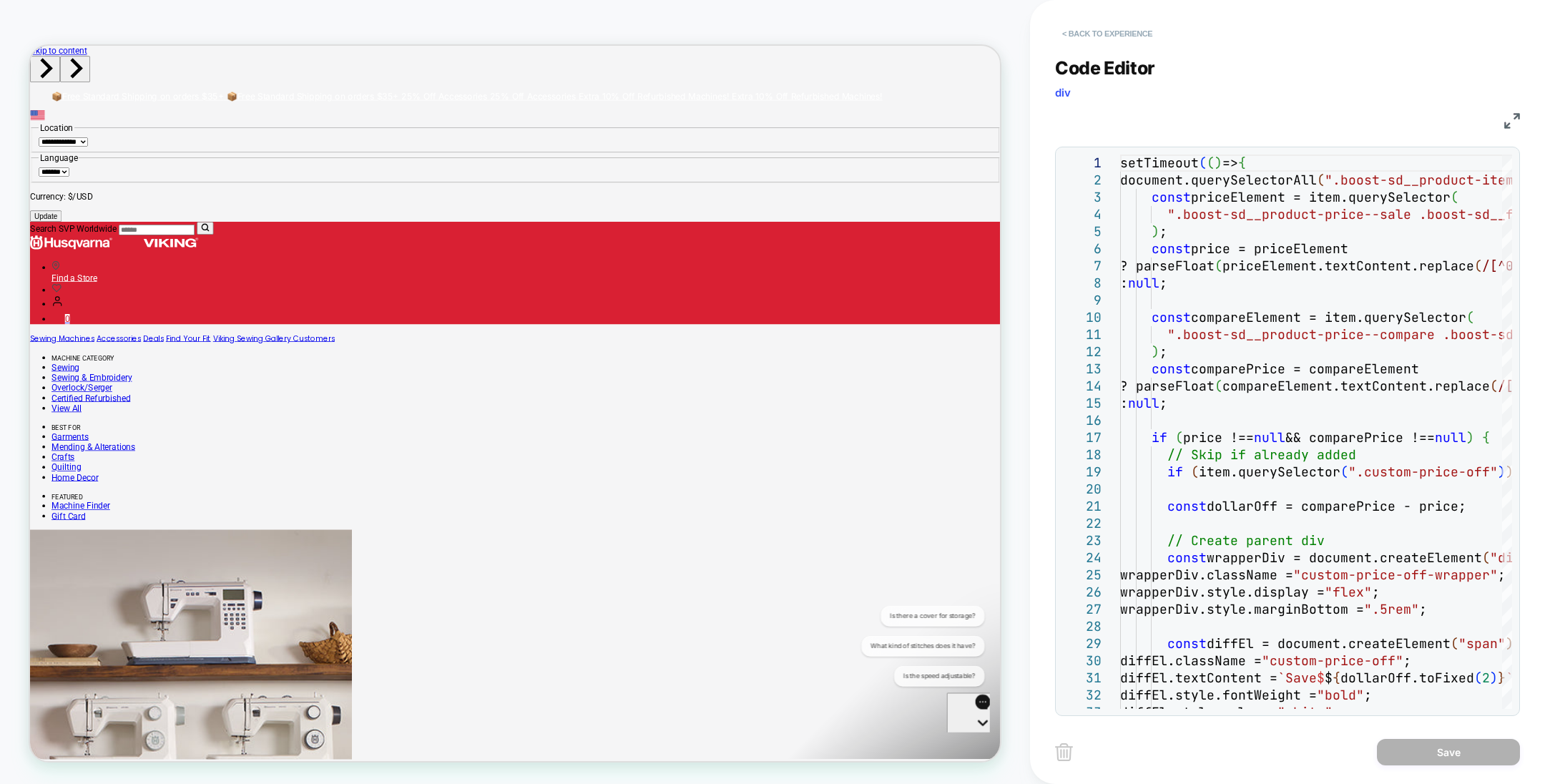
click at [1104, 44] on button "< Back to experience" at bounding box center [1107, 33] width 104 height 23
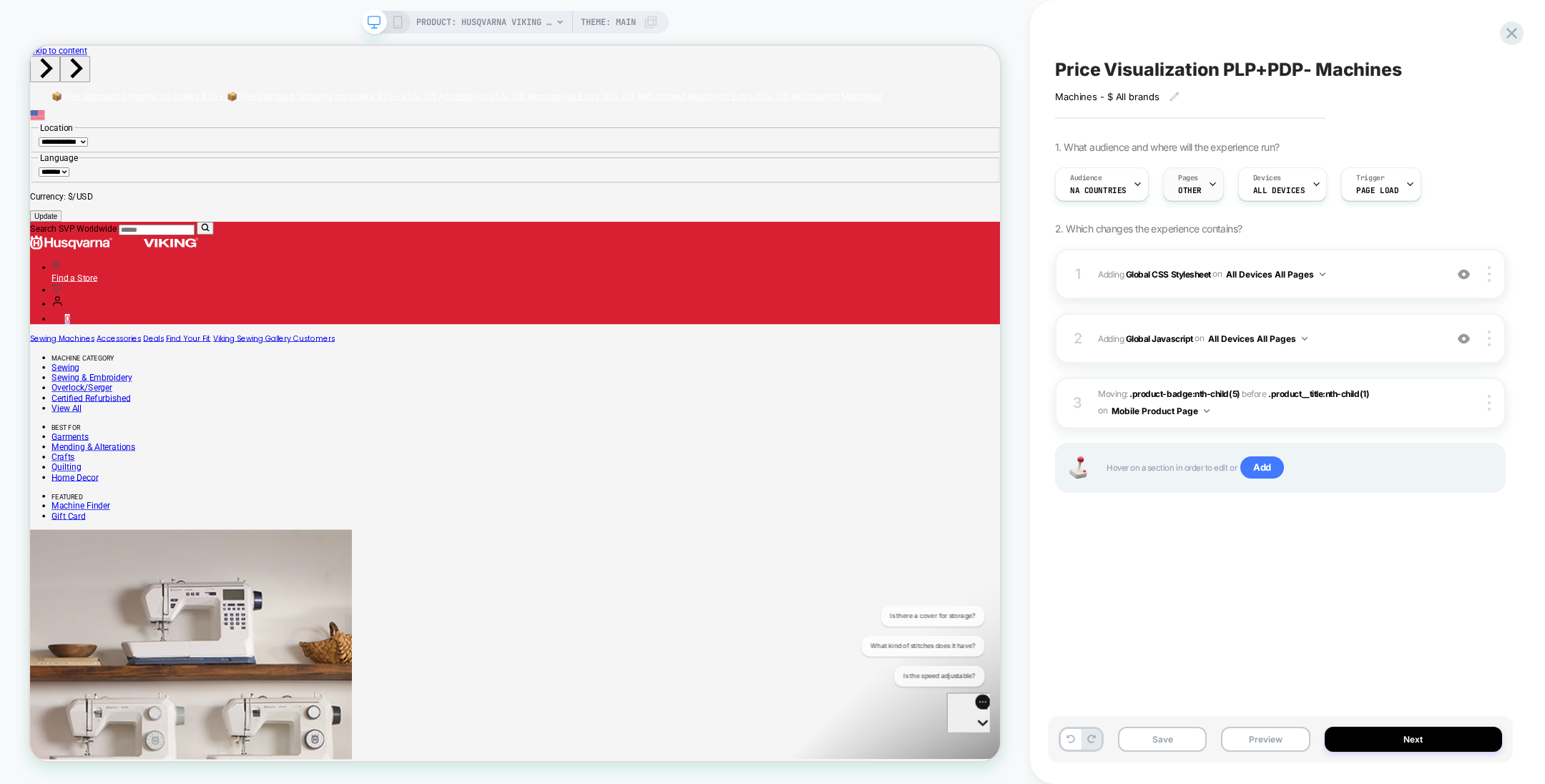
click at [1192, 185] on span "OTHER" at bounding box center [1190, 190] width 24 height 10
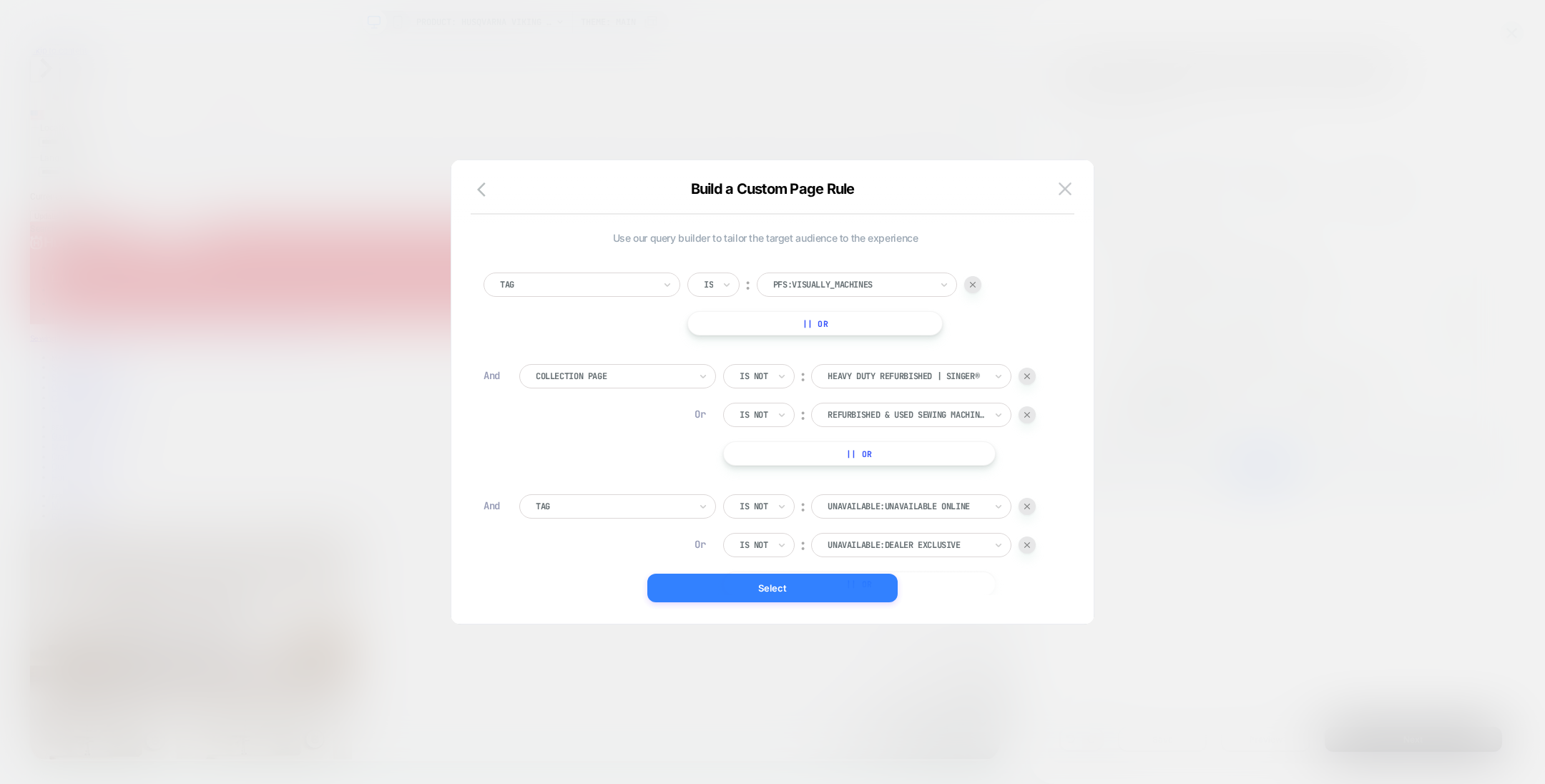
click at [851, 575] on button "Select" at bounding box center [772, 587] width 250 height 29
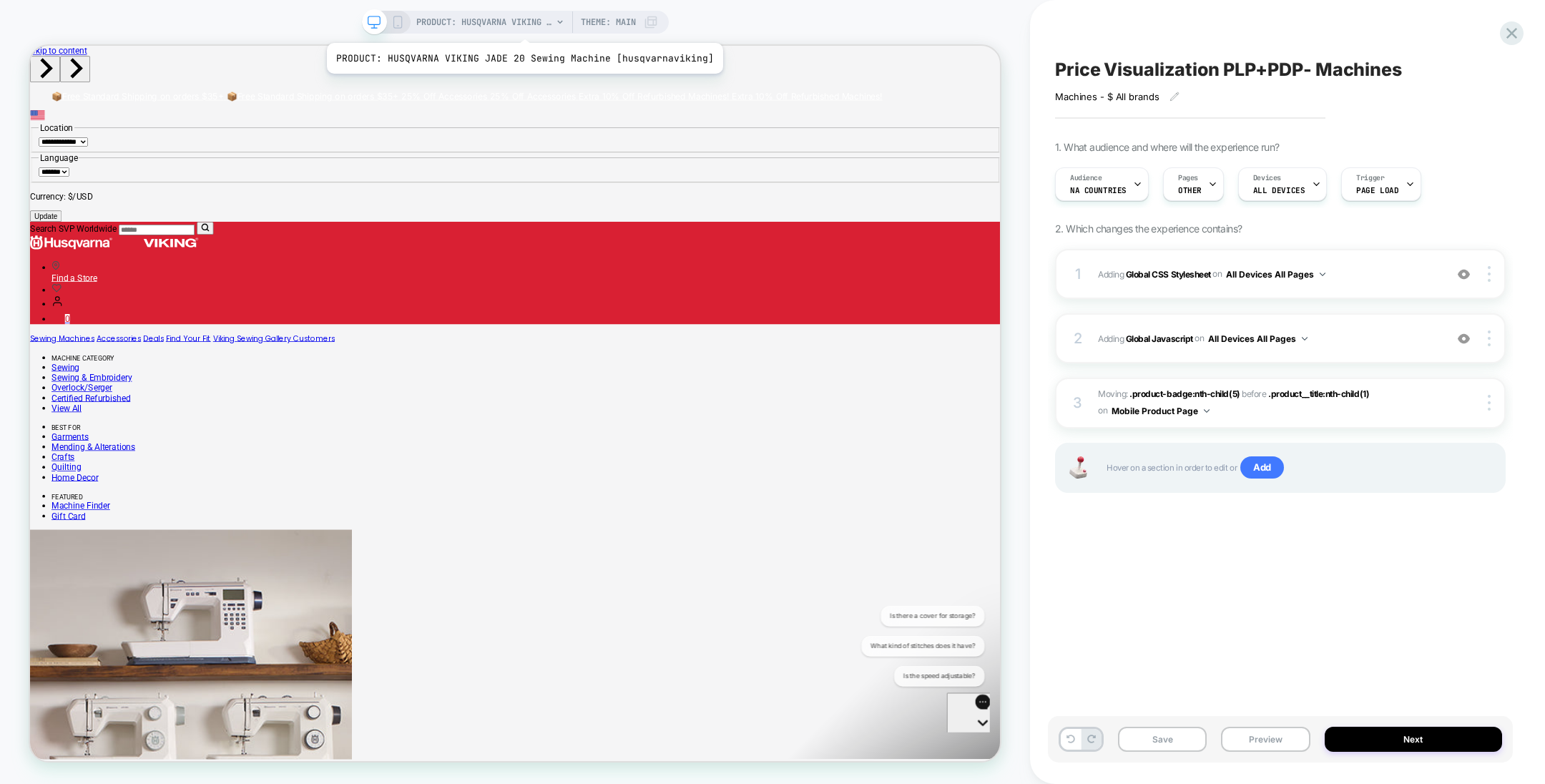
click at [520, 25] on span "PRODUCT: HUSQVARNA VIKING JADE 20 Sewing Machine [husqvarnaviking]" at bounding box center [485, 22] width 136 height 23
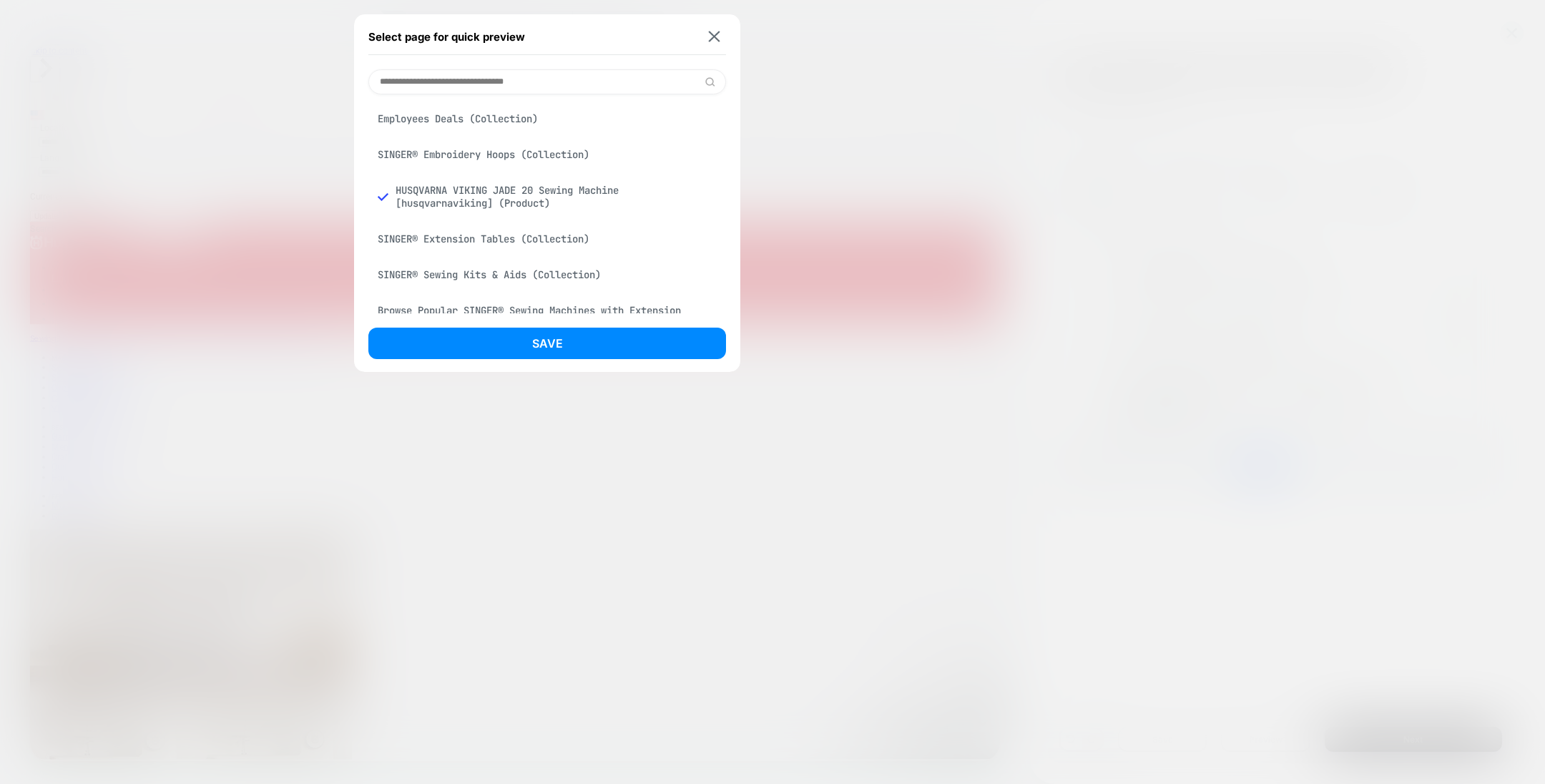
click at [546, 161] on div "SINGER® Embroidery Hoops (Collection)" at bounding box center [547, 154] width 357 height 27
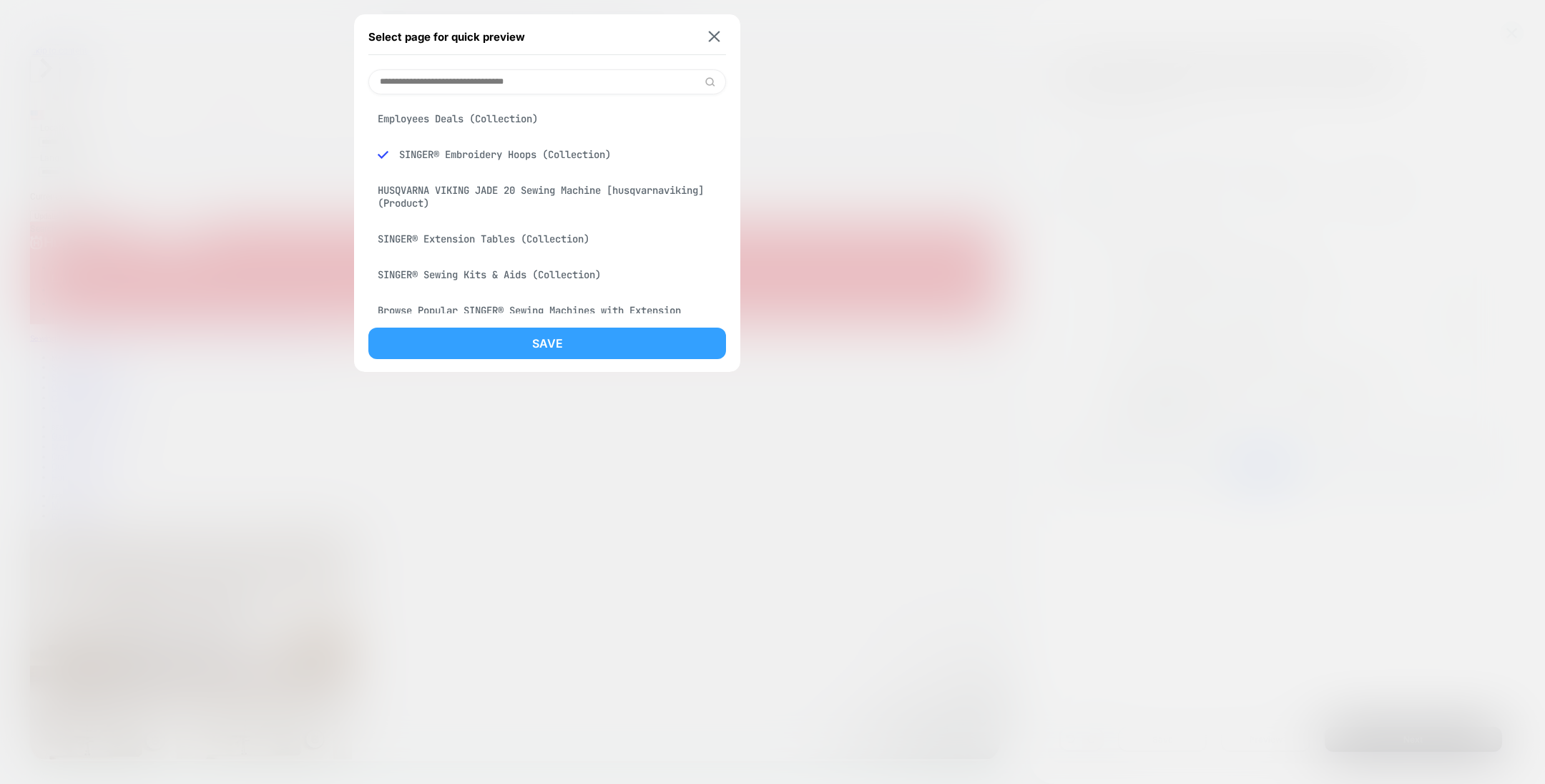
click at [565, 331] on button "Save" at bounding box center [547, 343] width 357 height 32
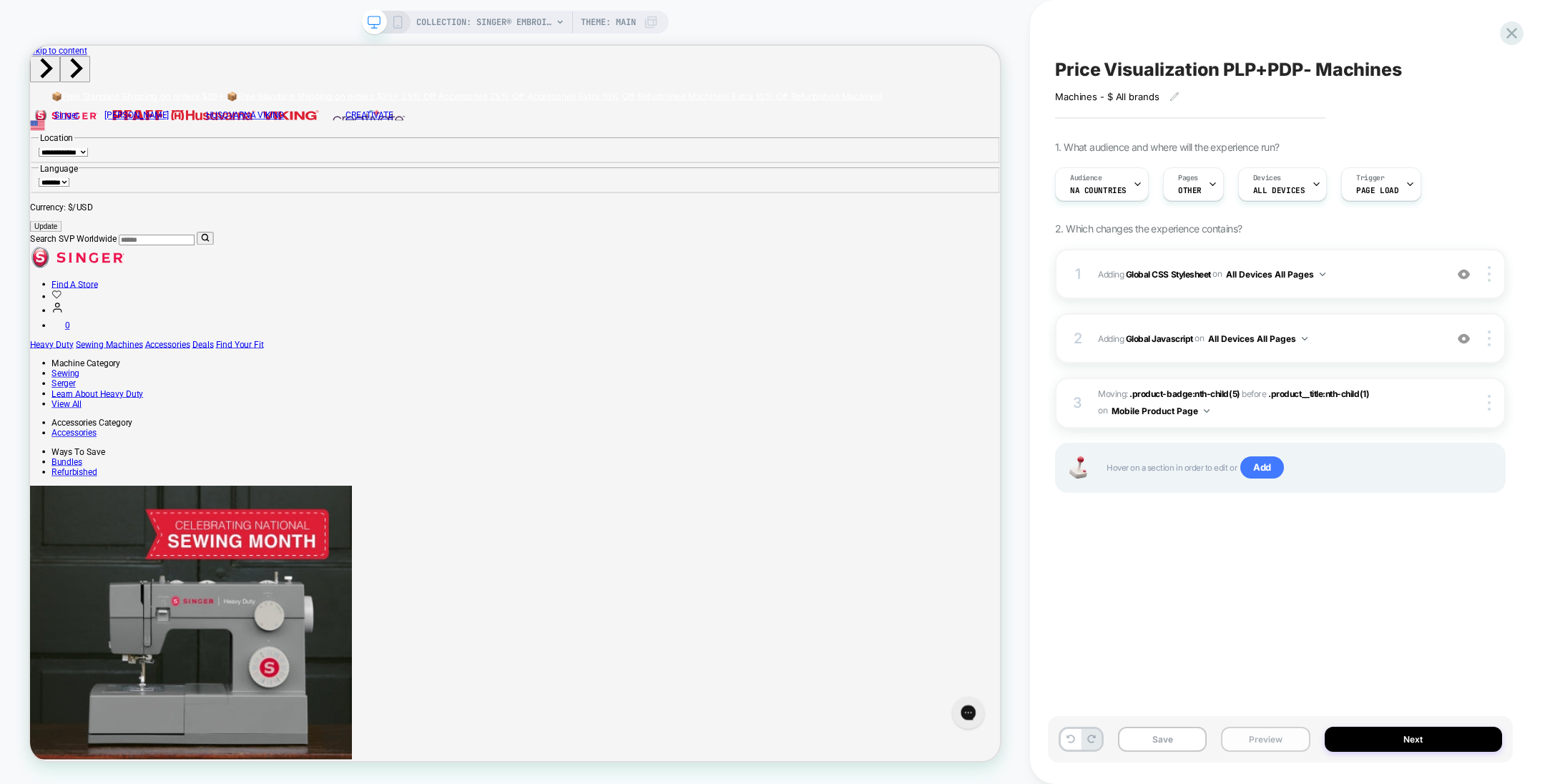
click at [1268, 737] on button "Preview" at bounding box center [1265, 739] width 89 height 25
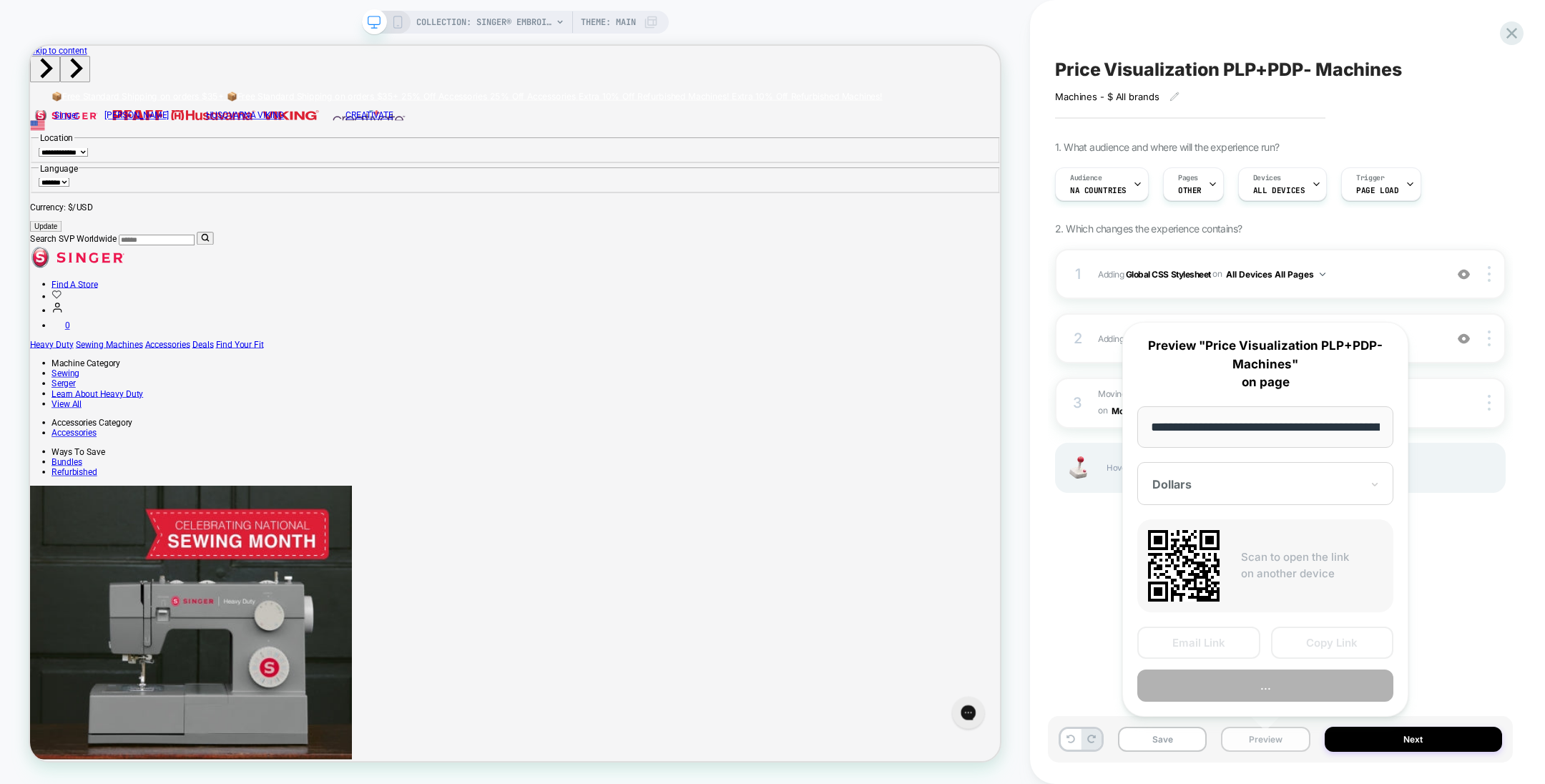
scroll to position [0, 232]
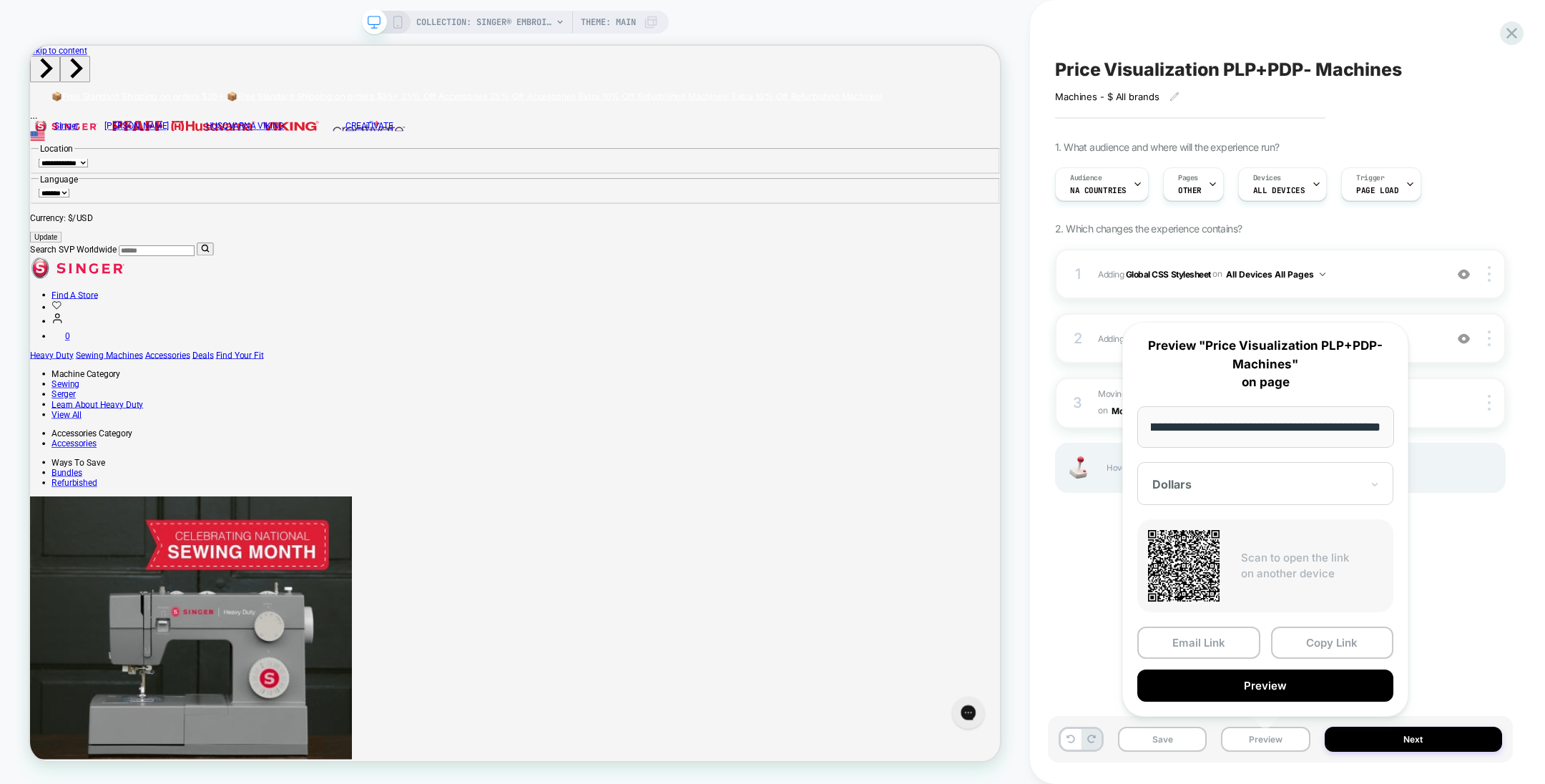
click at [1245, 428] on input "**********" at bounding box center [1265, 427] width 257 height 42
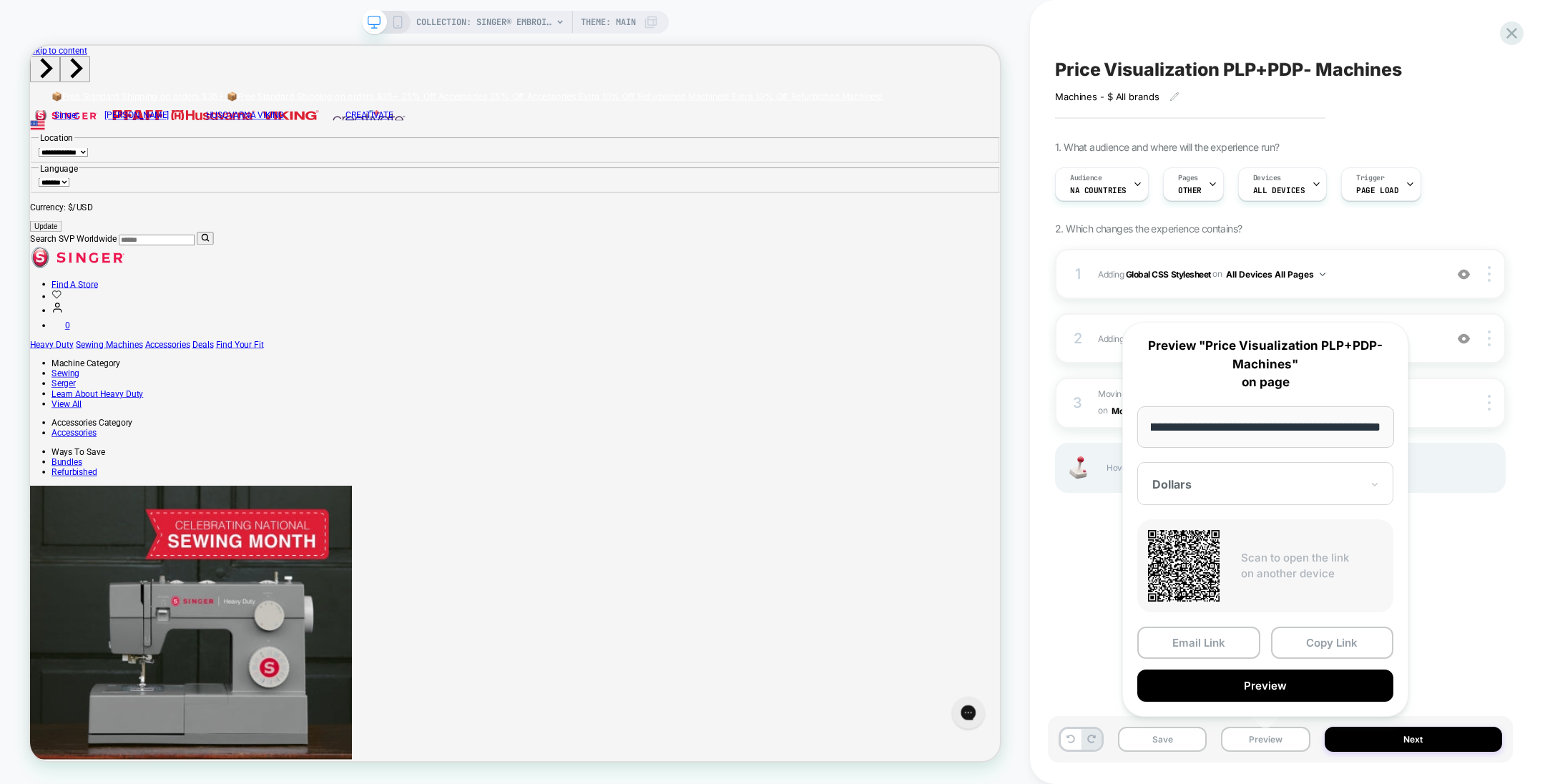
scroll to position [0, 0]
click at [1133, 175] on div at bounding box center [1137, 184] width 10 height 33
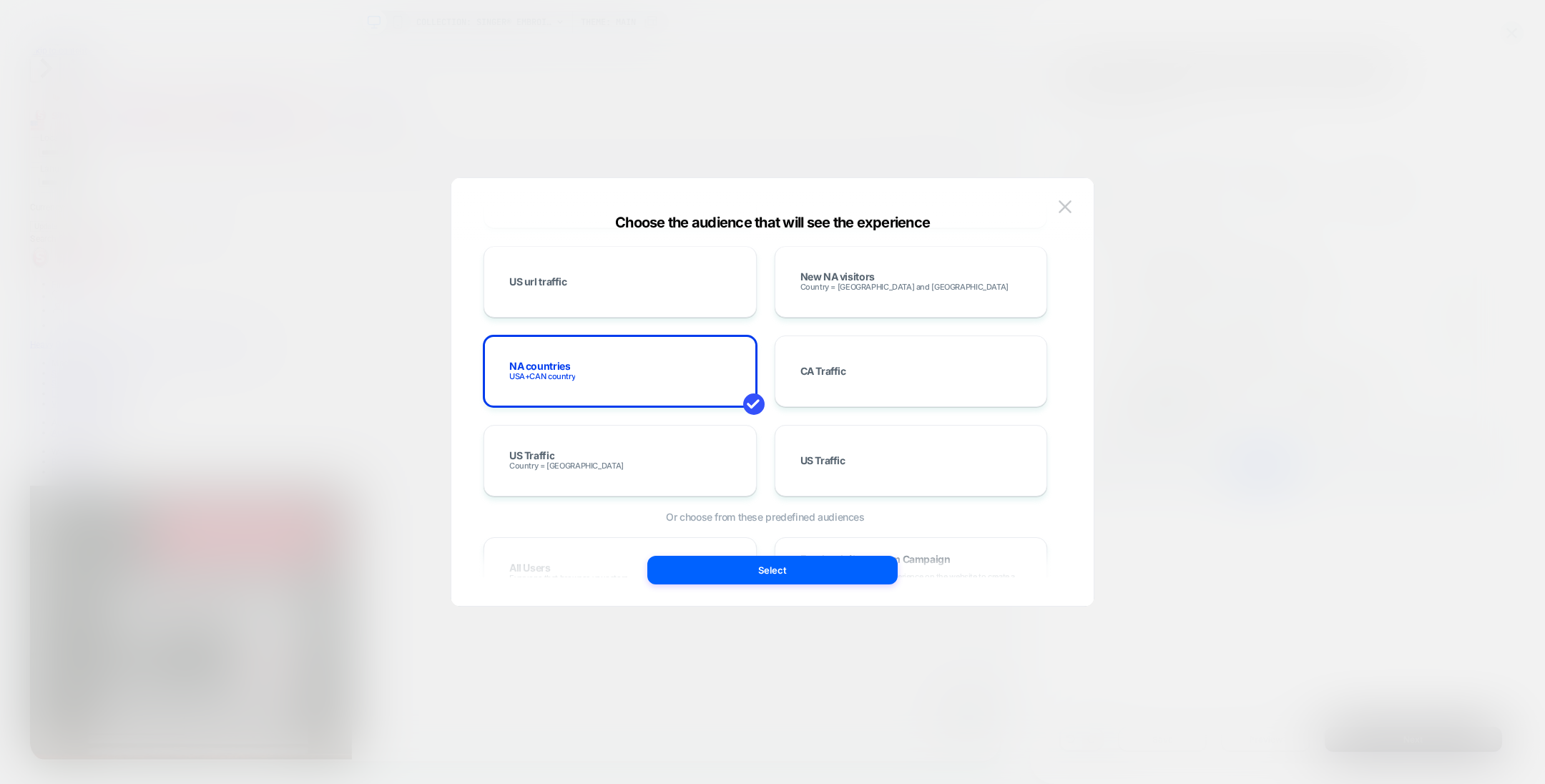
scroll to position [653, 0]
click at [1071, 208] on img at bounding box center [1065, 206] width 13 height 12
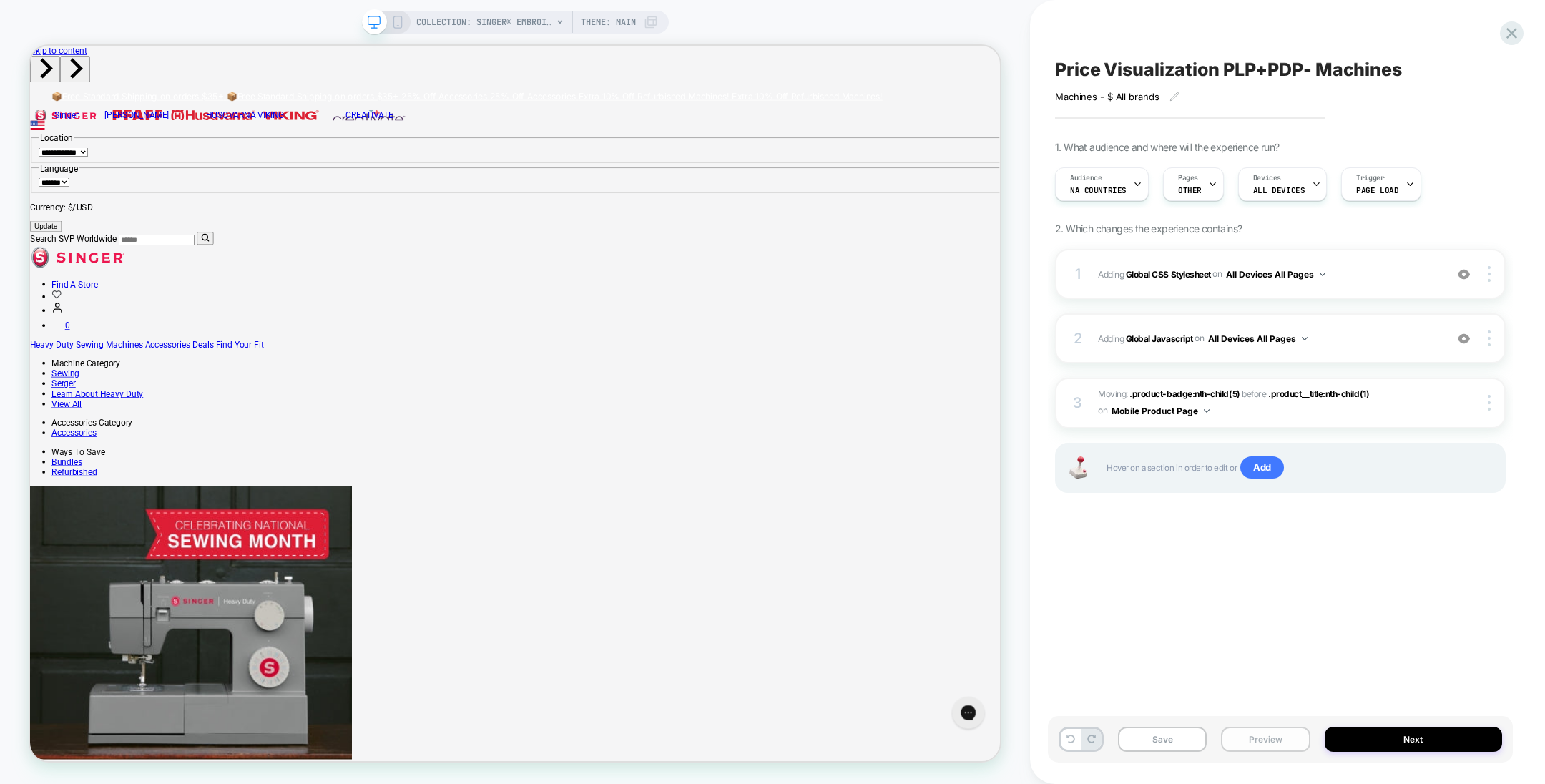
click at [1258, 739] on button "Preview" at bounding box center [1265, 739] width 89 height 25
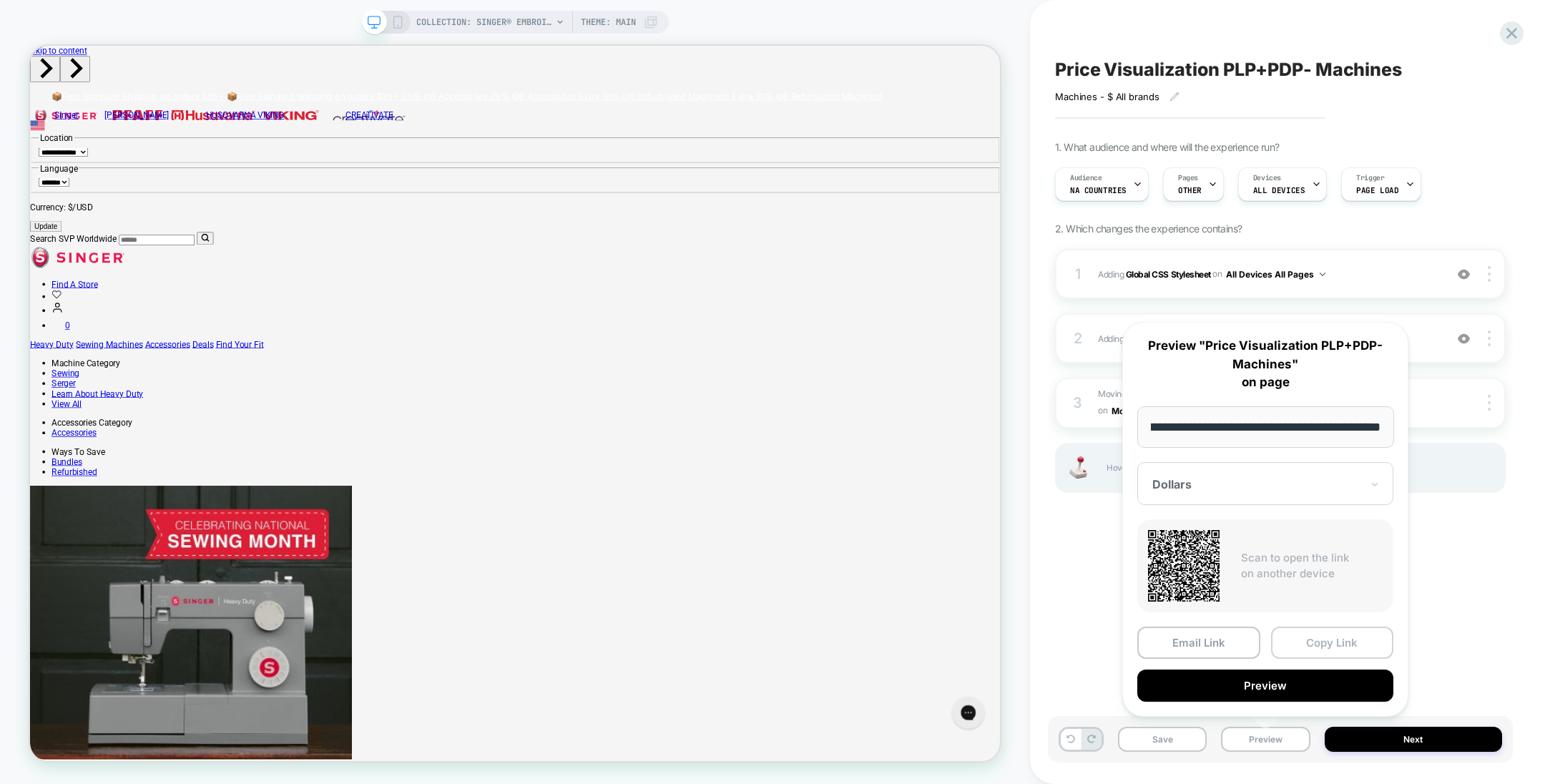
scroll to position [0, 0]
click at [1314, 643] on button "Copy Link" at bounding box center [1333, 643] width 123 height 33
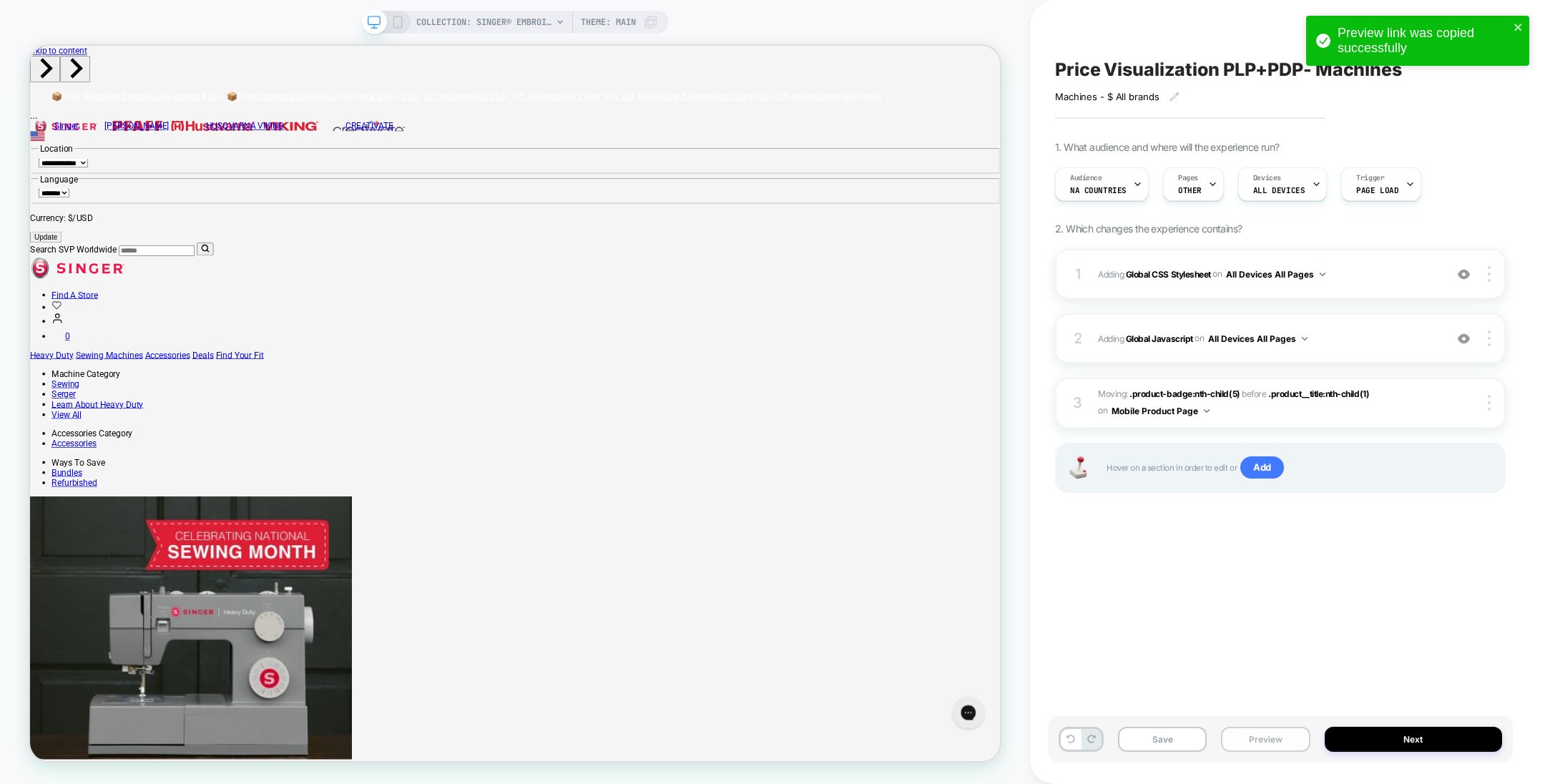
click at [1266, 743] on button "Preview" at bounding box center [1265, 739] width 89 height 25
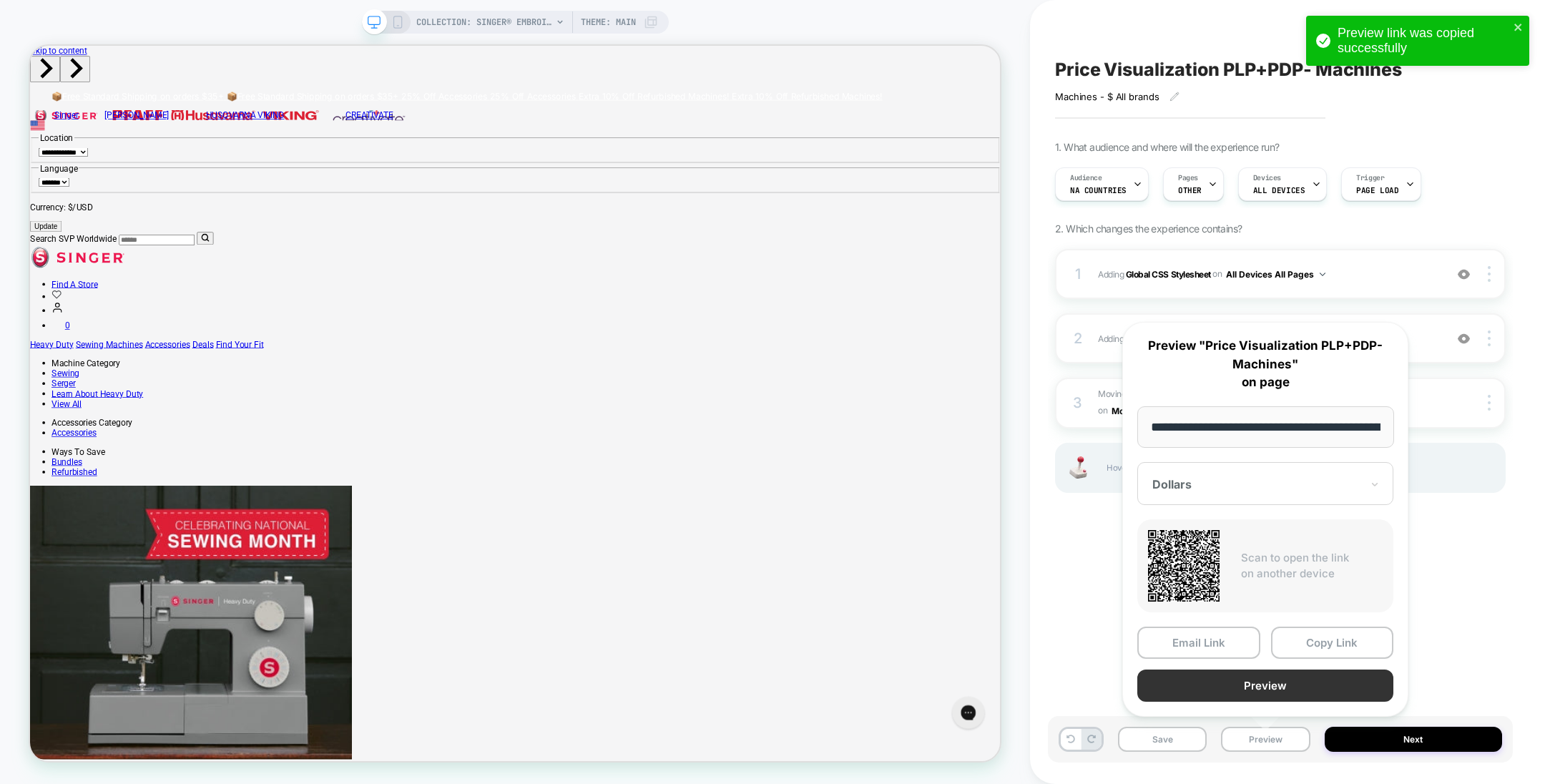
click at [1266, 677] on button "Preview" at bounding box center [1265, 686] width 256 height 33
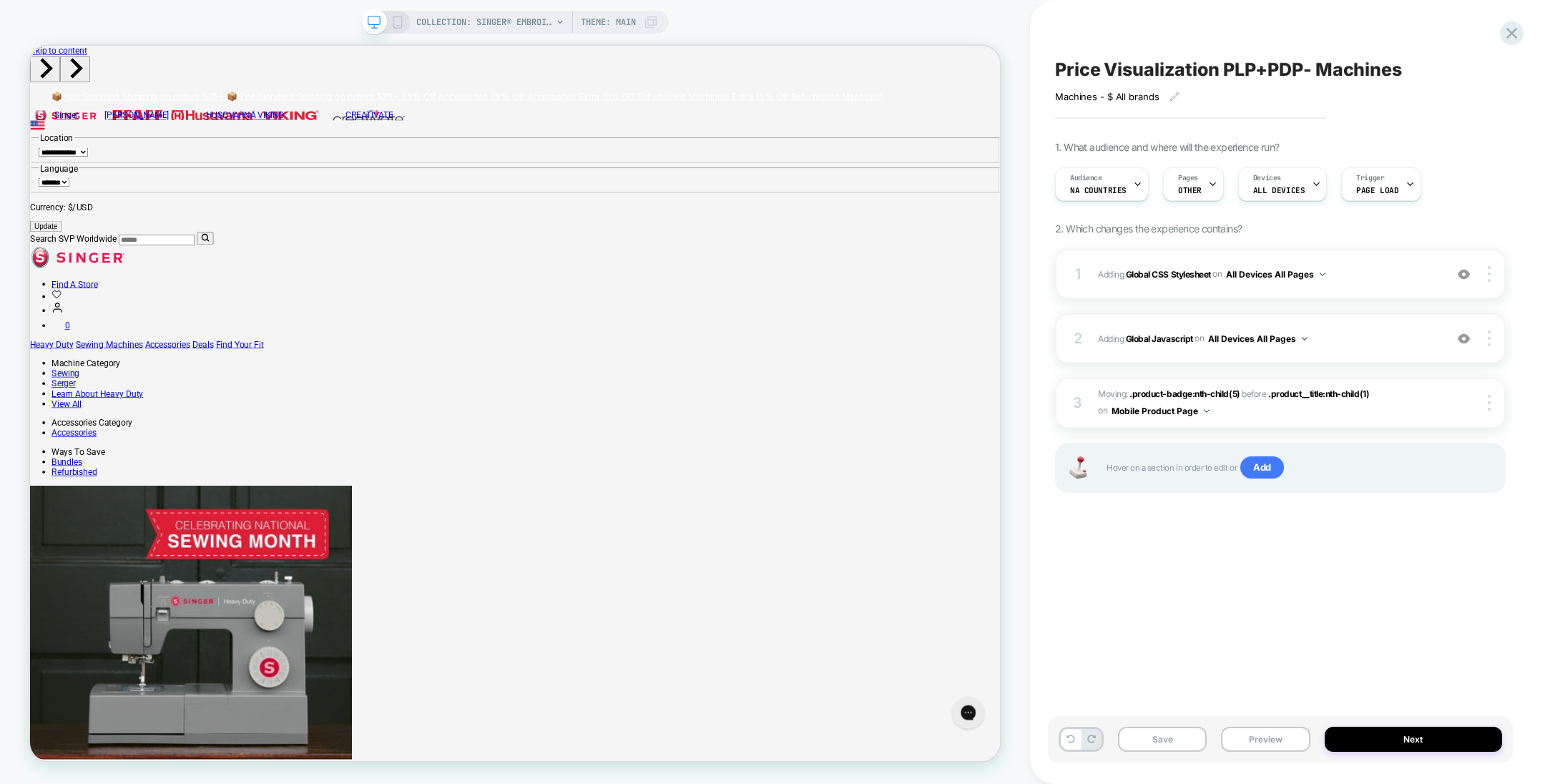
click at [1202, 204] on div "Audience NA countries Pages OTHER Devices ALL DEVICES Trigger Page Load" at bounding box center [1273, 184] width 451 height 48
click at [1195, 186] on span "OTHER" at bounding box center [1190, 190] width 24 height 10
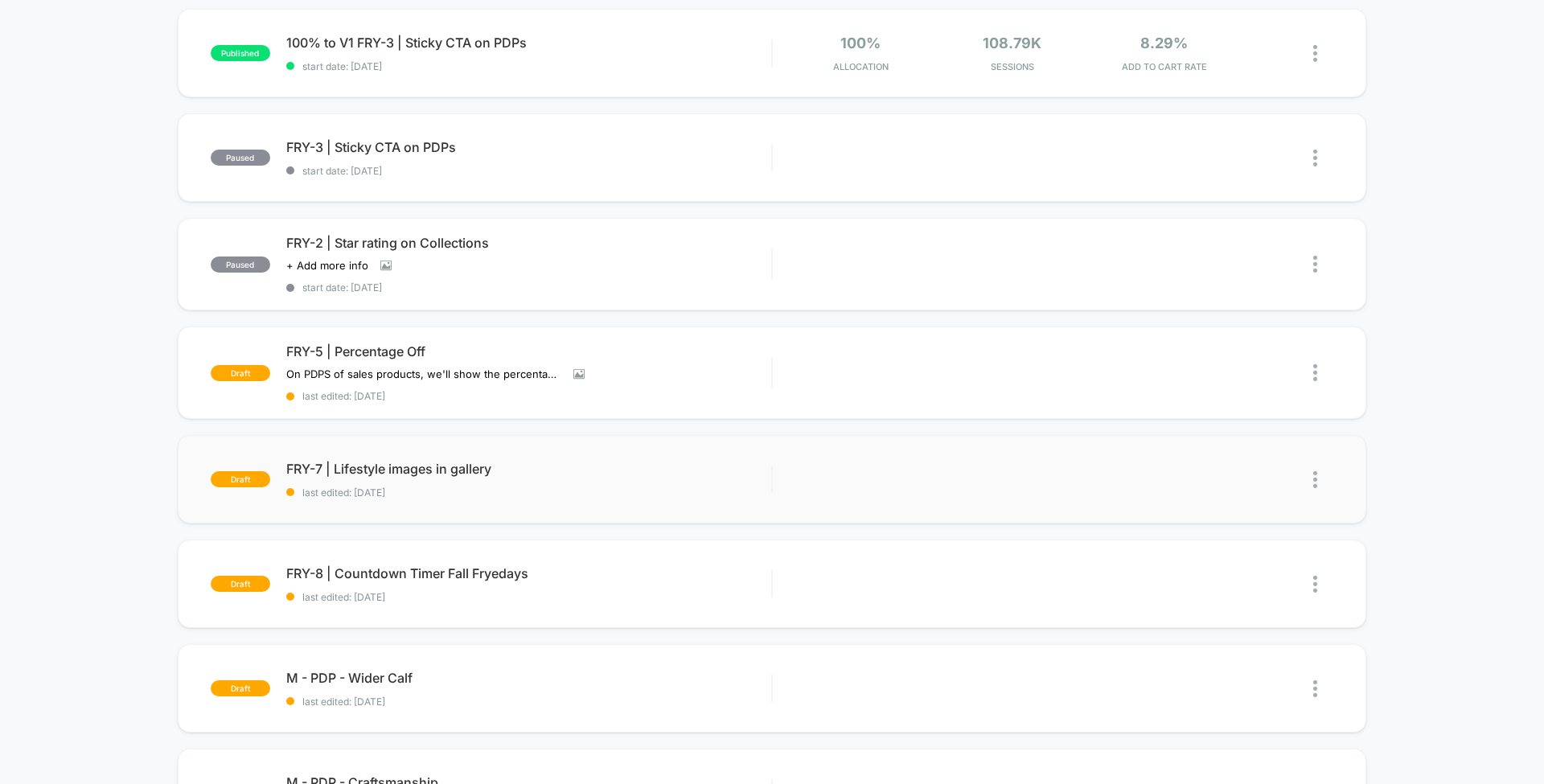
scroll to position [277, 0]
click at [715, 461] on span "FRY-7 | Lifestyle images in gallery Click to edit experience details" at bounding box center [528, 466] width 485 height 16
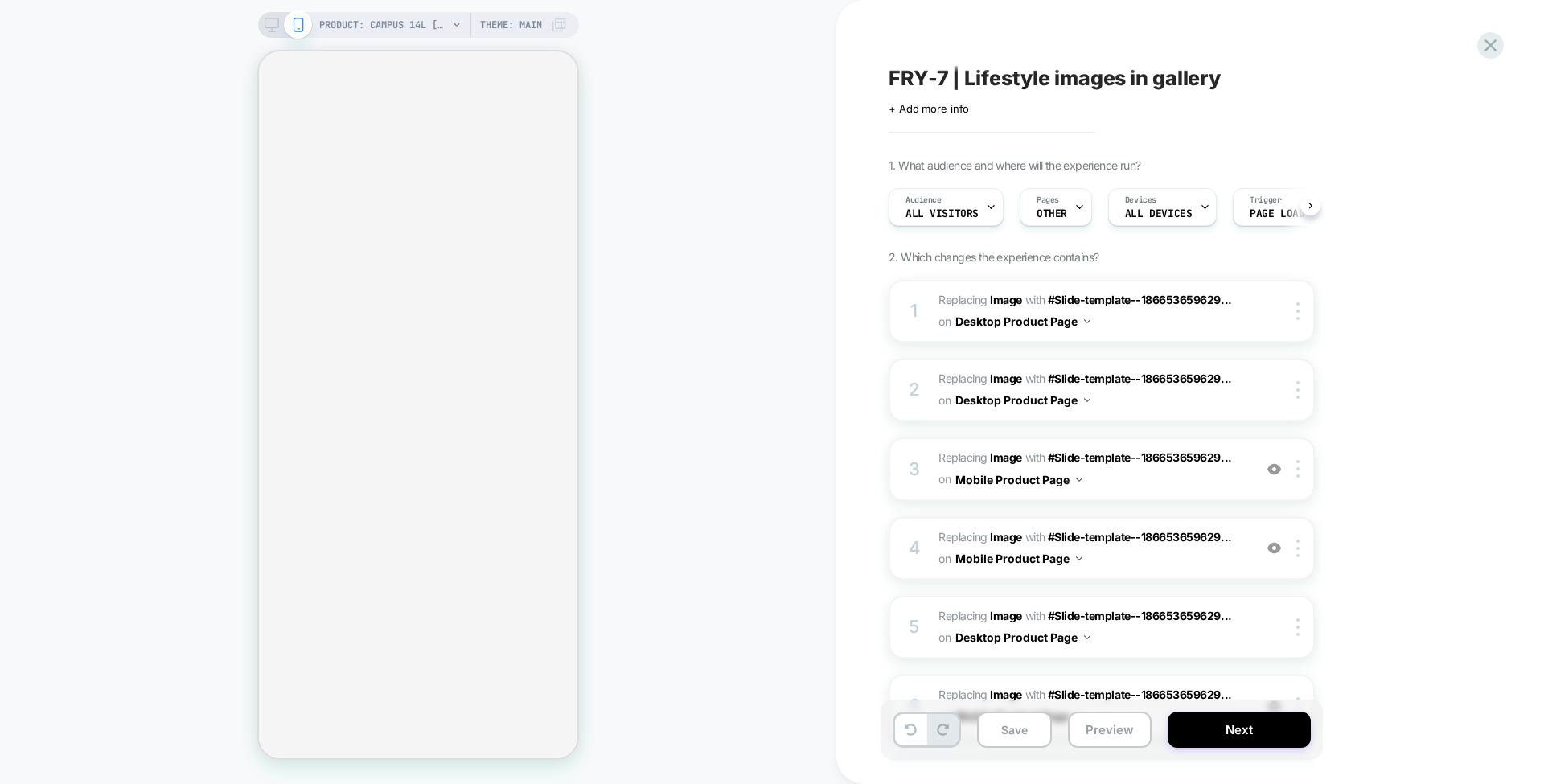
scroll to position [0, 1]
click at [1005, 453] on b "Image" at bounding box center [1006, 456] width 32 height 13
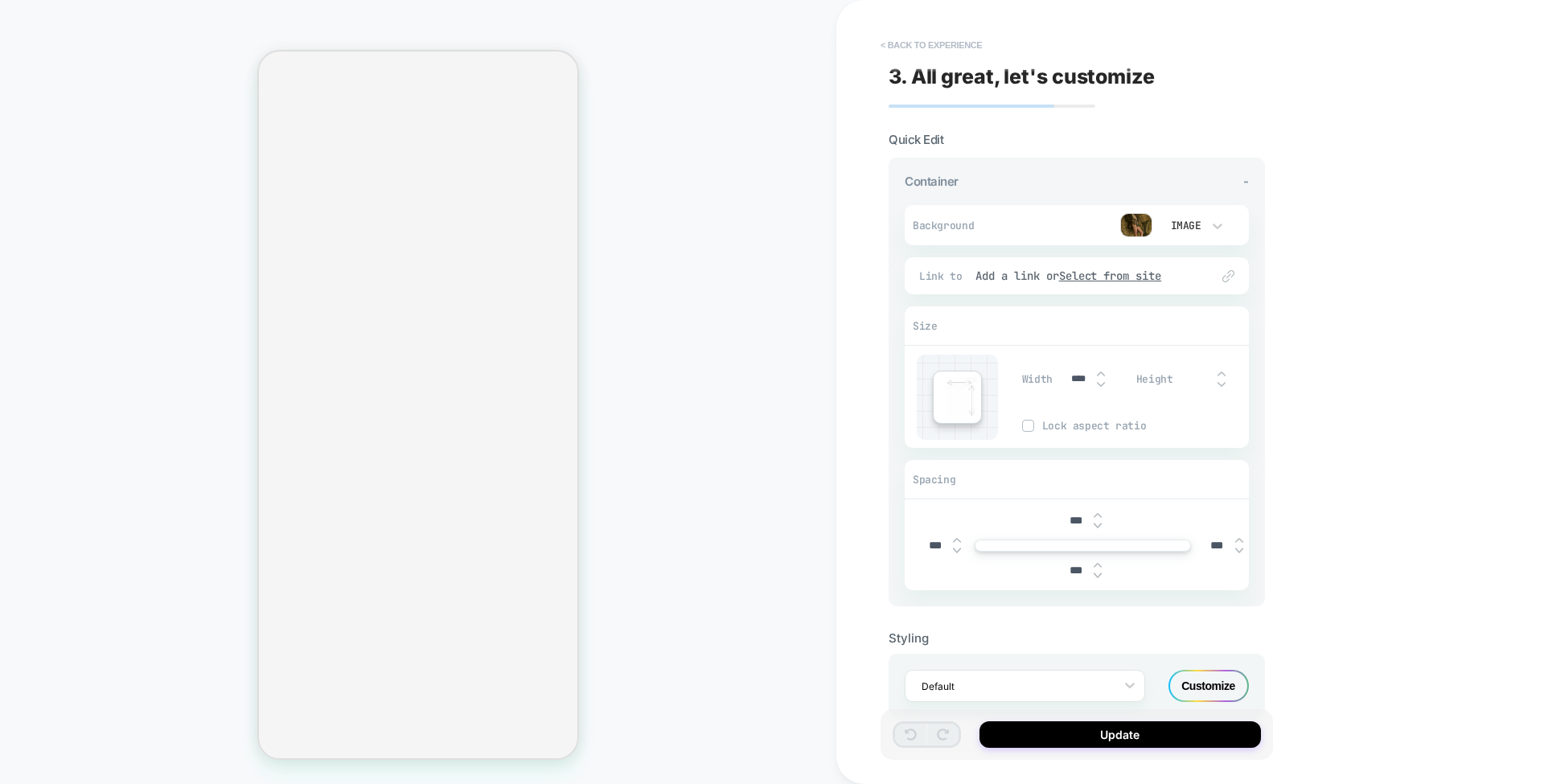
click at [937, 42] on button "< Back to experience" at bounding box center [931, 45] width 117 height 26
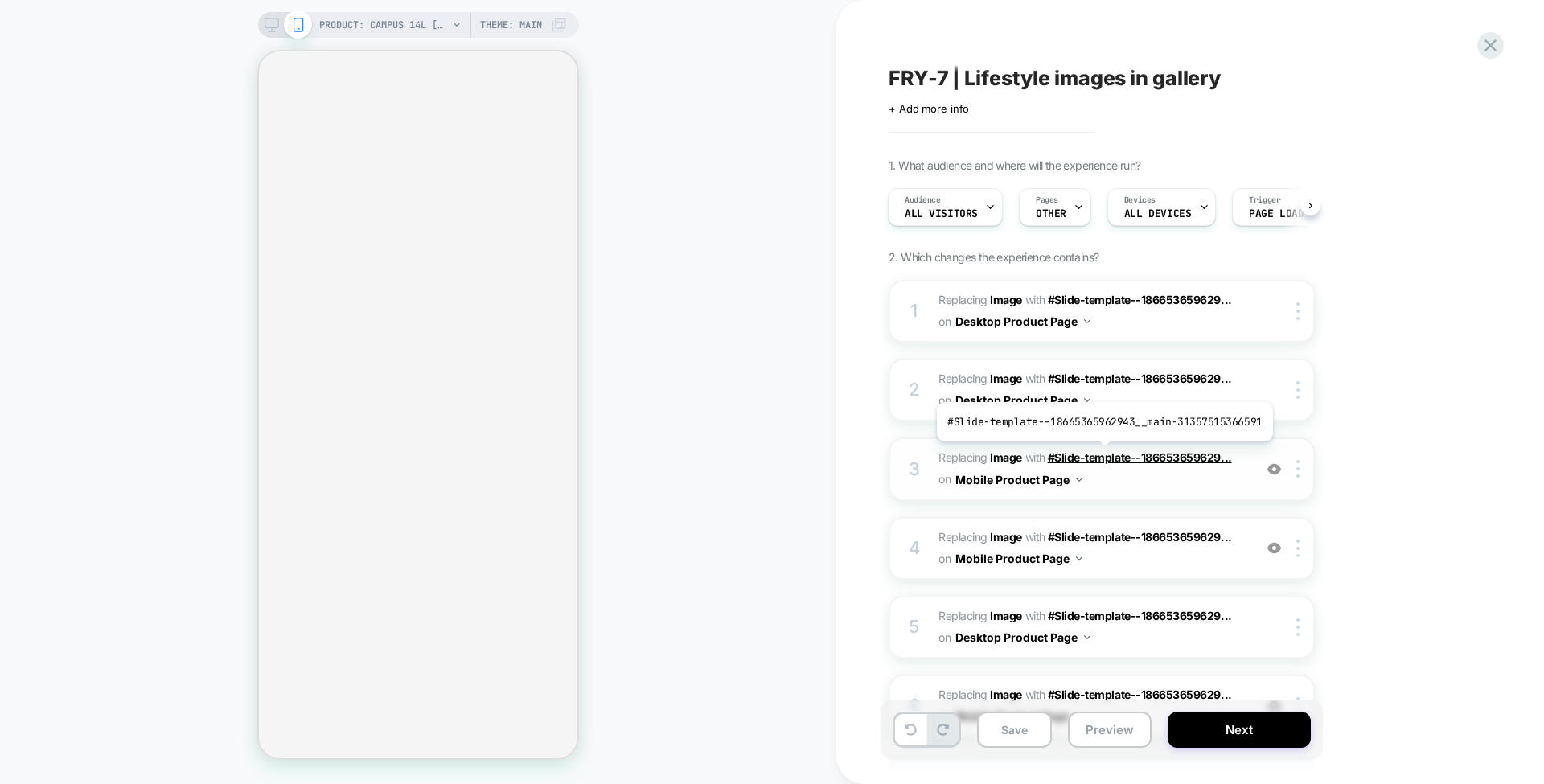
click at [1101, 451] on span "#Slide-template--186653659629..." at bounding box center [1140, 456] width 184 height 13
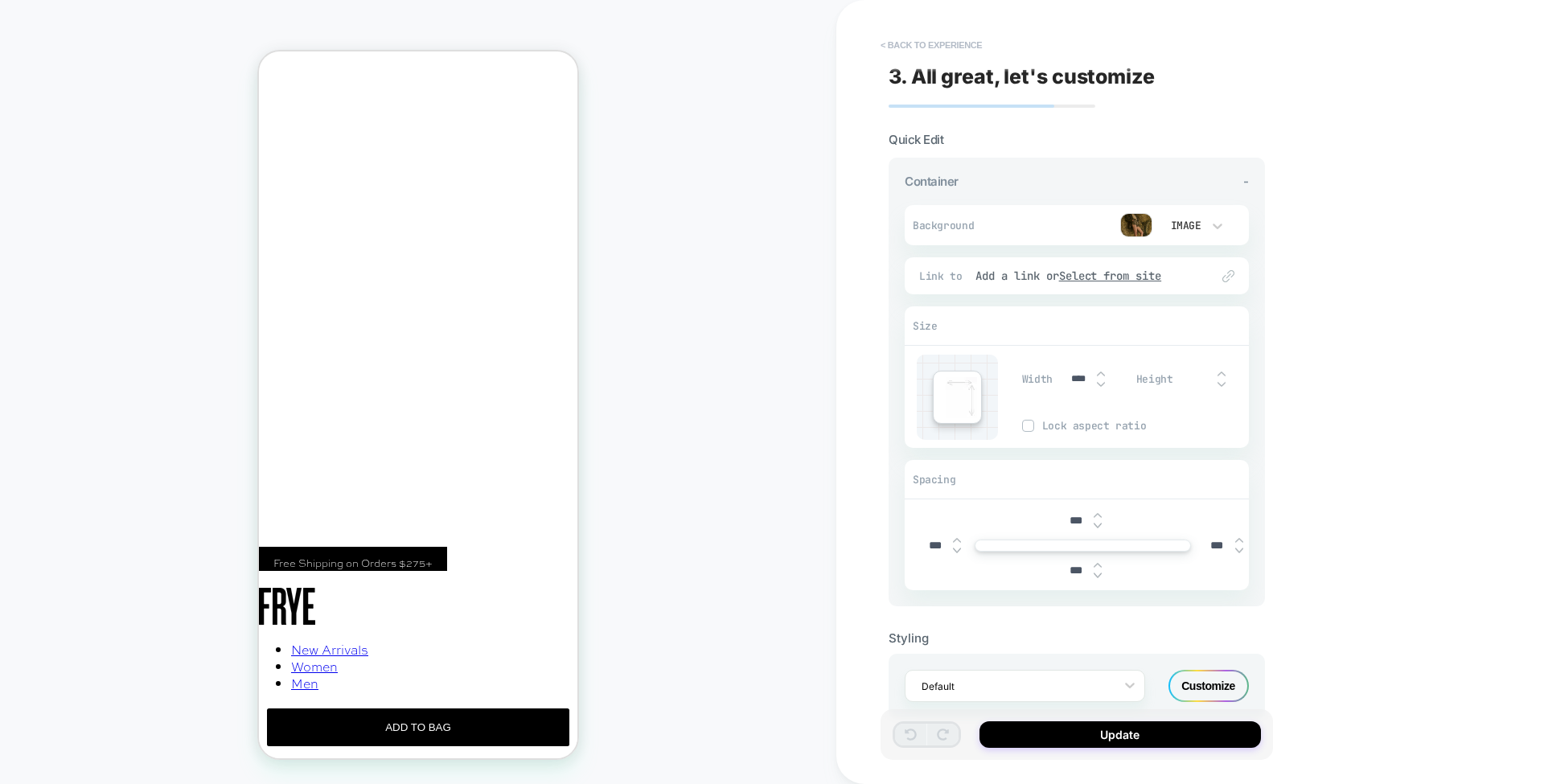
scroll to position [0, 0]
click at [1133, 220] on img at bounding box center [1136, 224] width 32 height 24
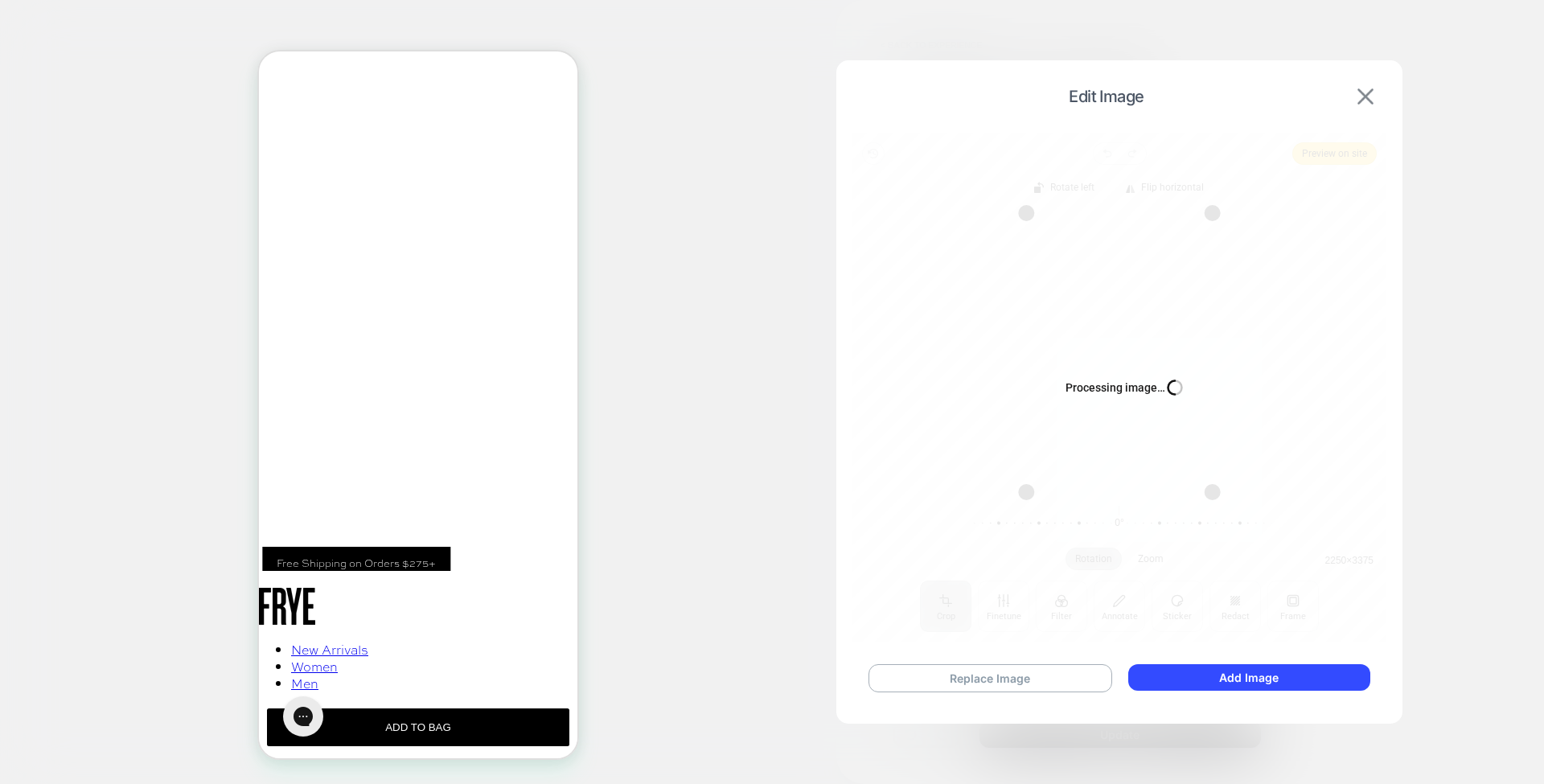
click at [1364, 91] on img at bounding box center [1365, 96] width 16 height 16
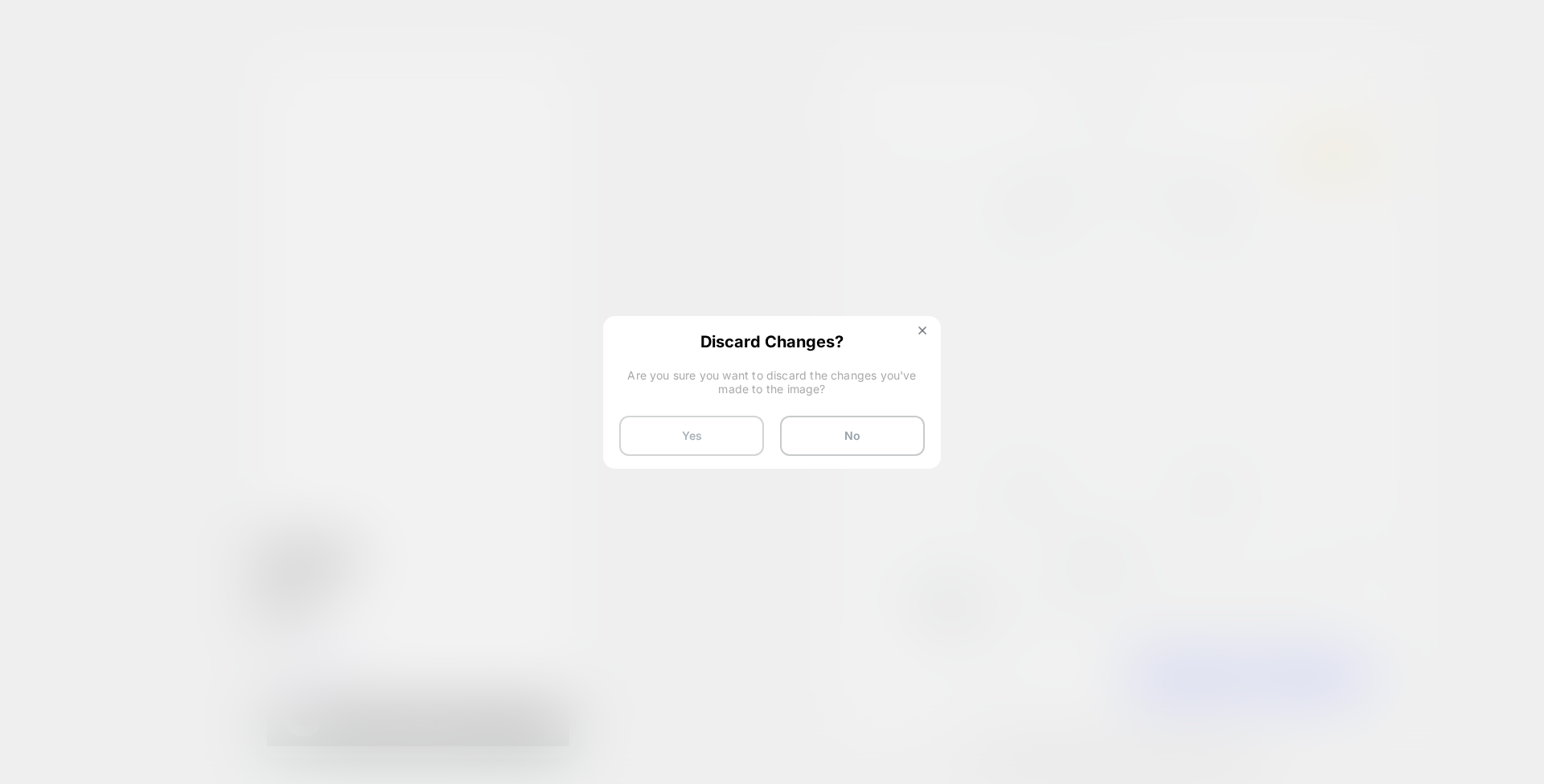
click at [737, 427] on button "Yes" at bounding box center [691, 436] width 145 height 40
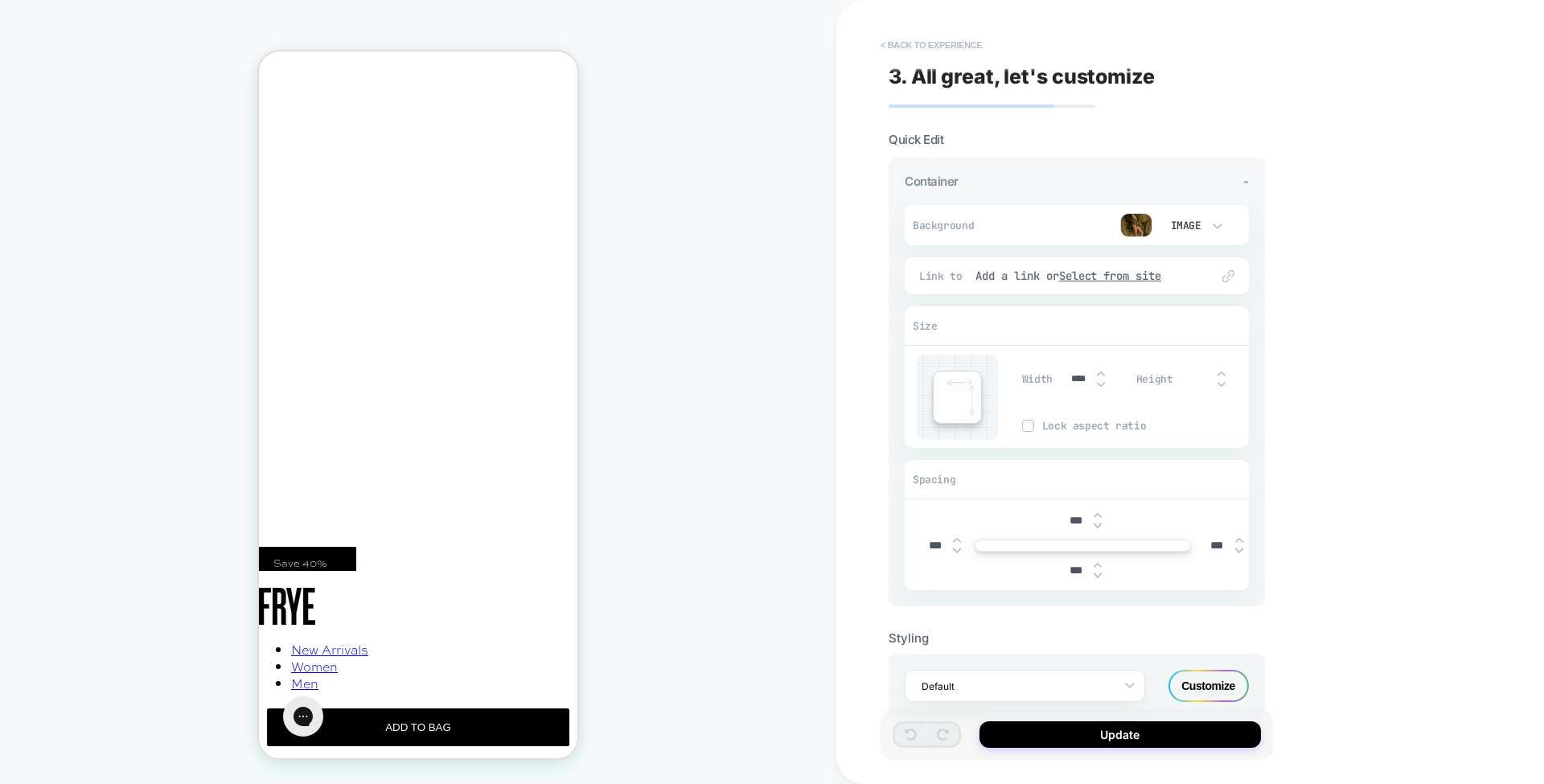
click at [935, 49] on button "< Back to experience" at bounding box center [931, 45] width 117 height 26
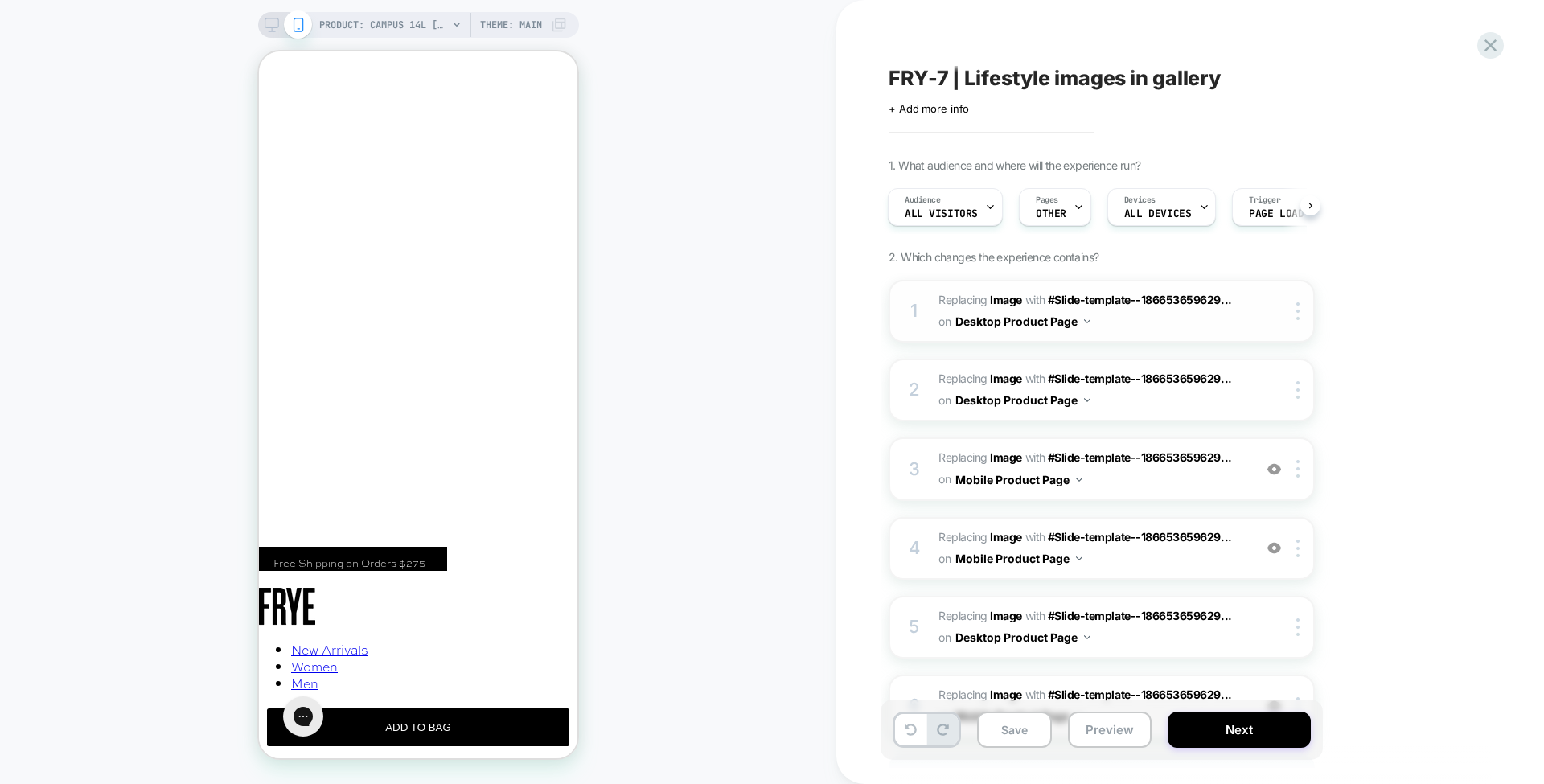
scroll to position [144, 0]
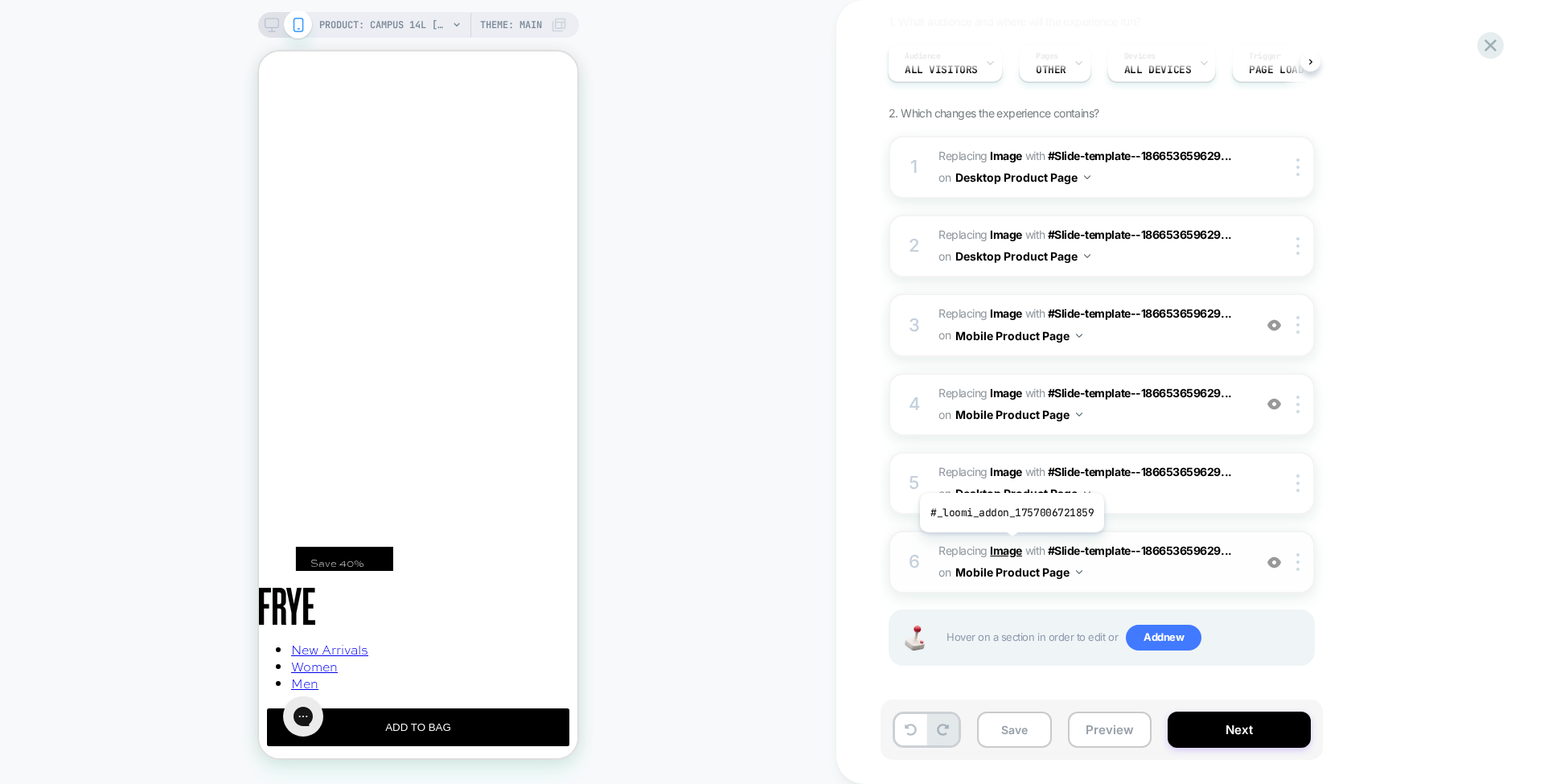
click at [1010, 544] on b "Image" at bounding box center [1006, 550] width 32 height 13
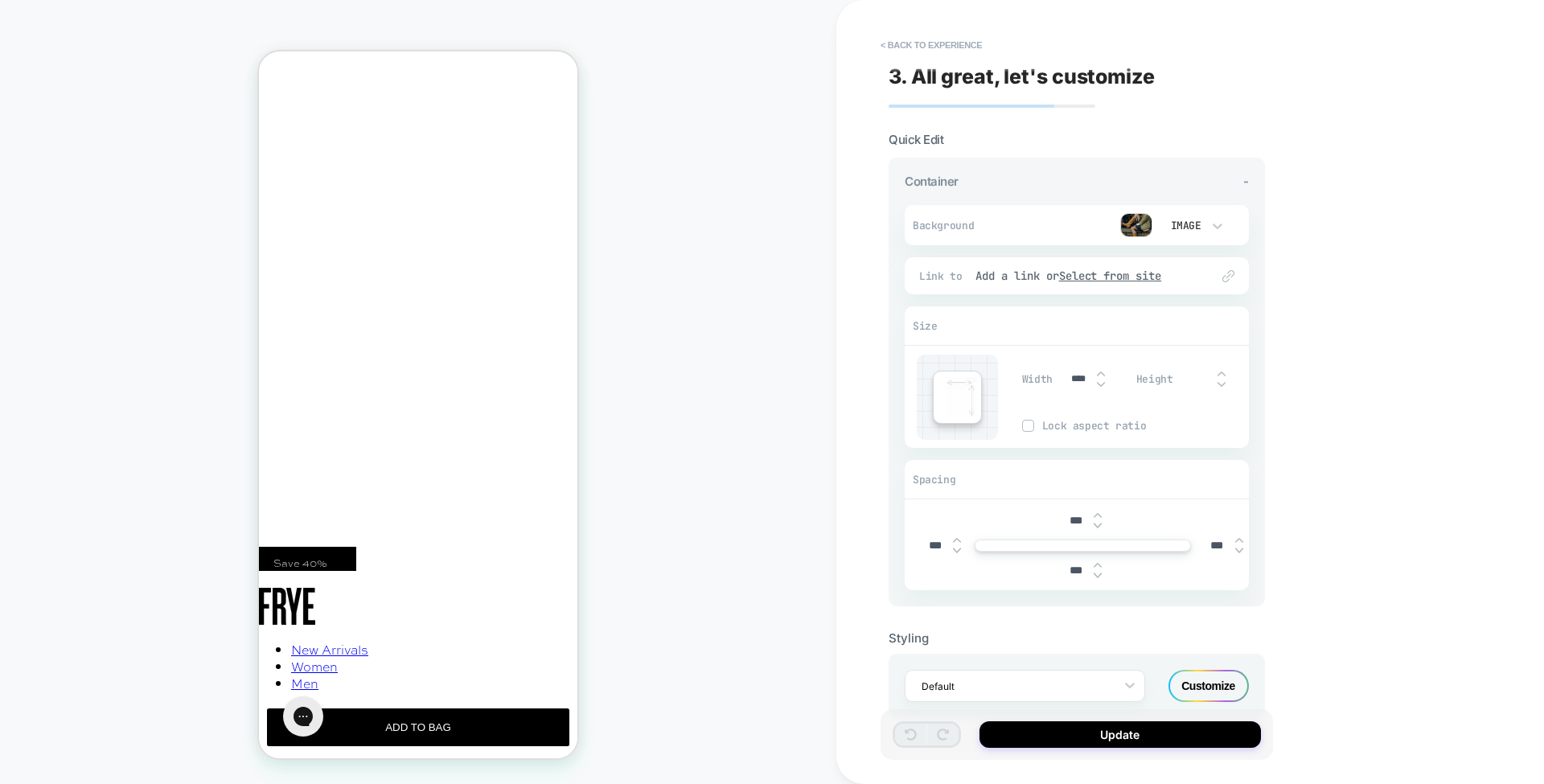
click at [1146, 229] on img at bounding box center [1136, 224] width 32 height 24
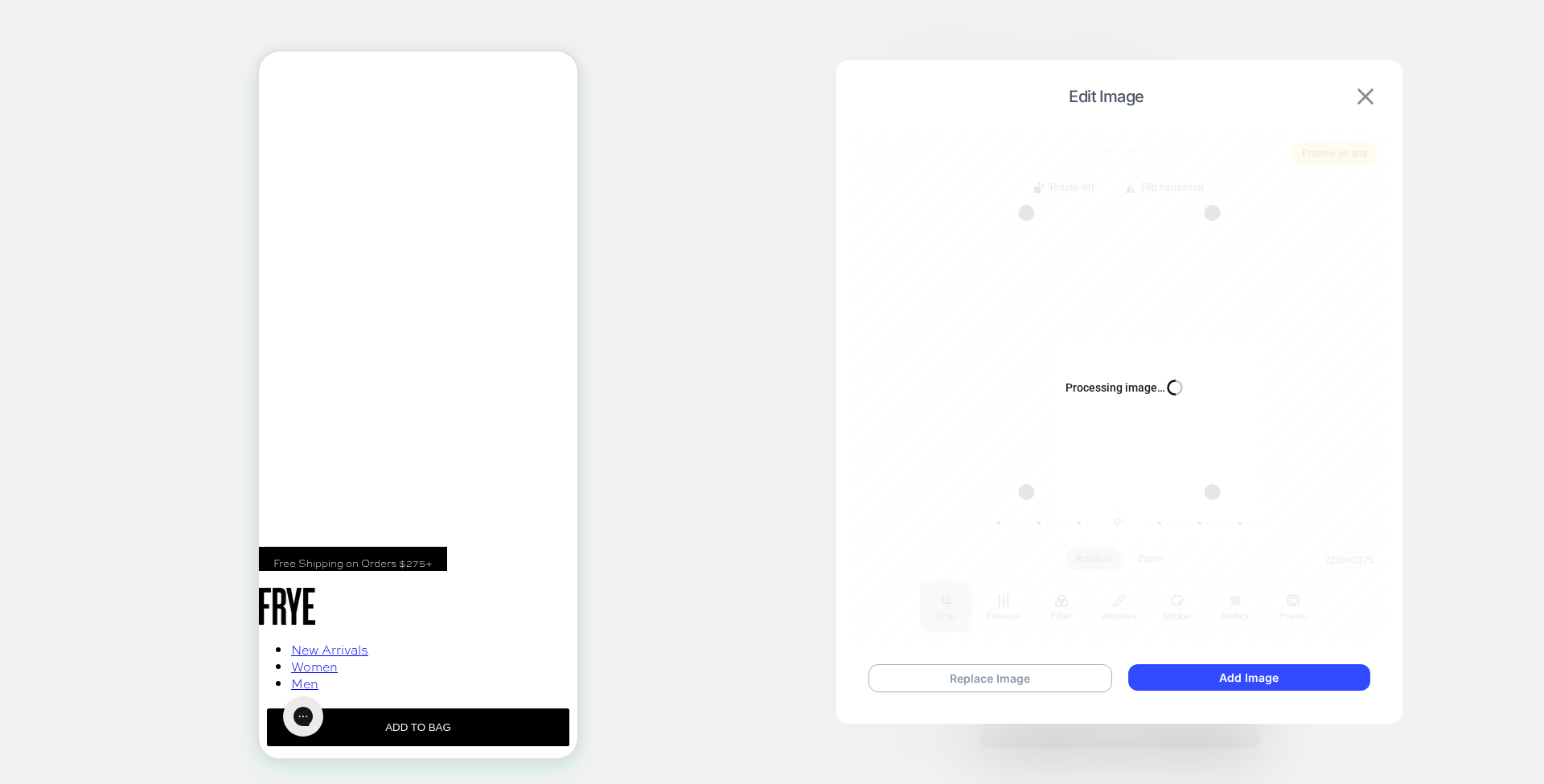
click at [1362, 99] on img at bounding box center [1365, 96] width 16 height 16
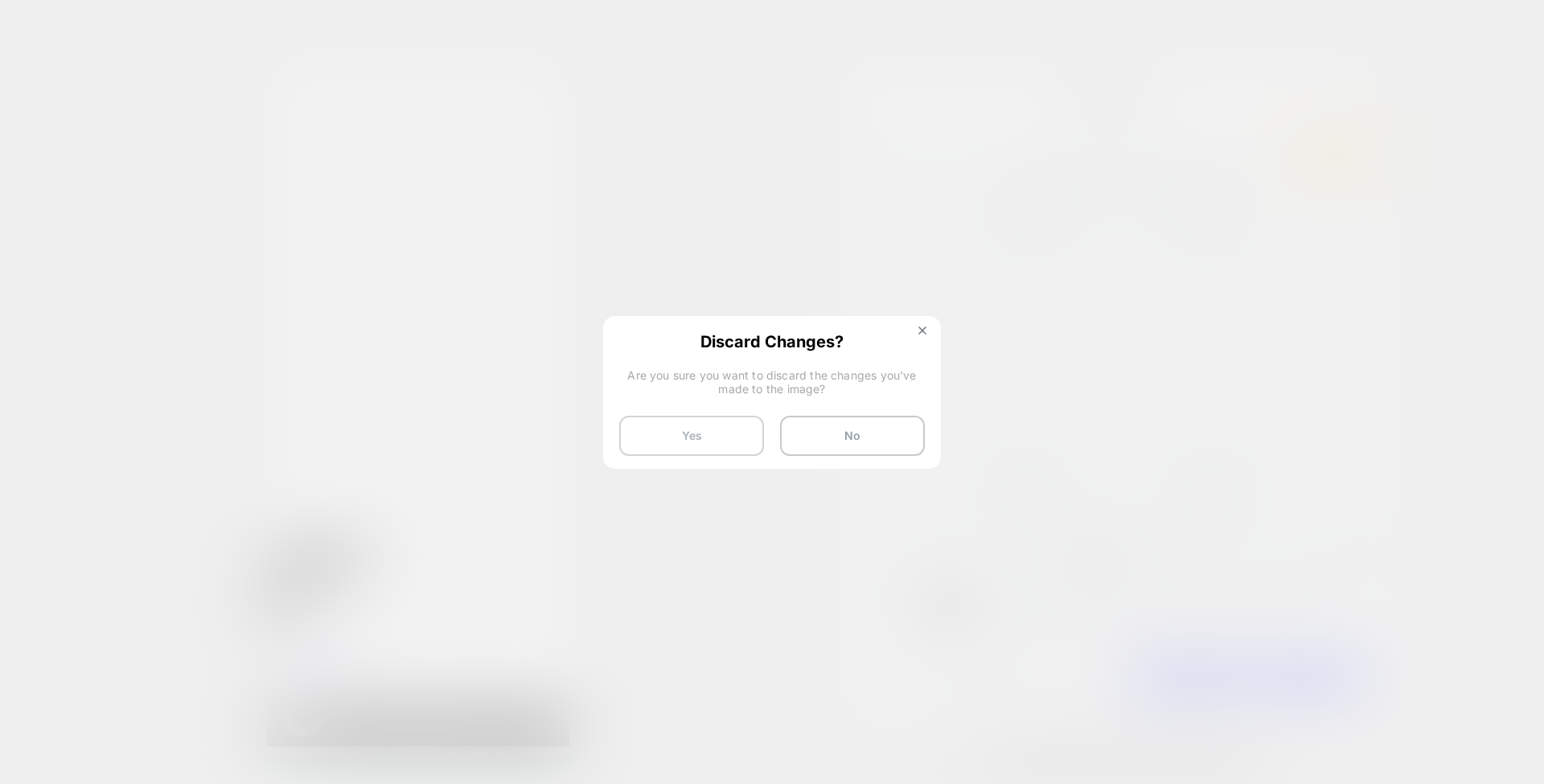
click at [729, 431] on button "Yes" at bounding box center [691, 436] width 145 height 40
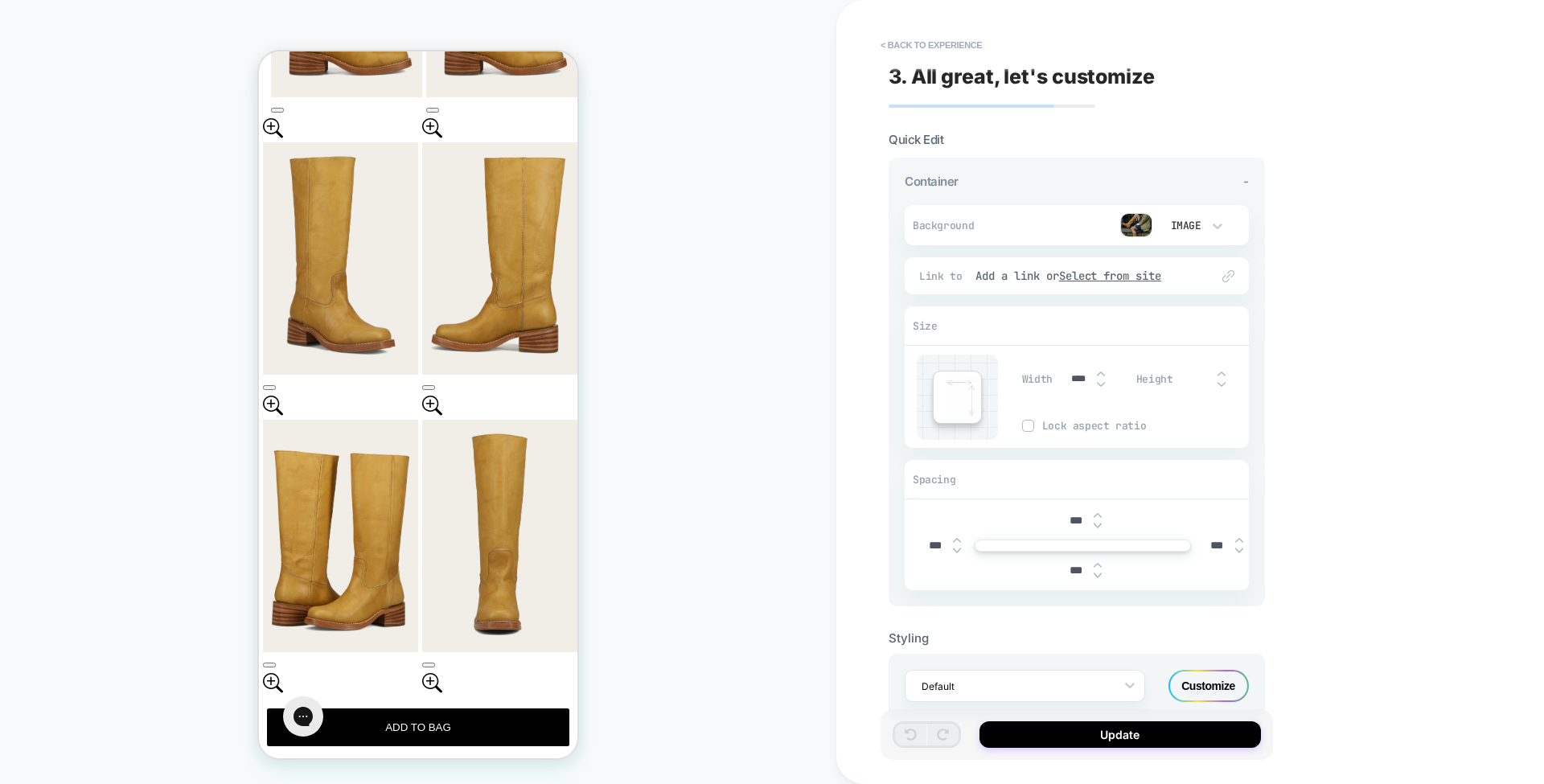
scroll to position [1393, 0]
